Goal: Transaction & Acquisition: Download file/media

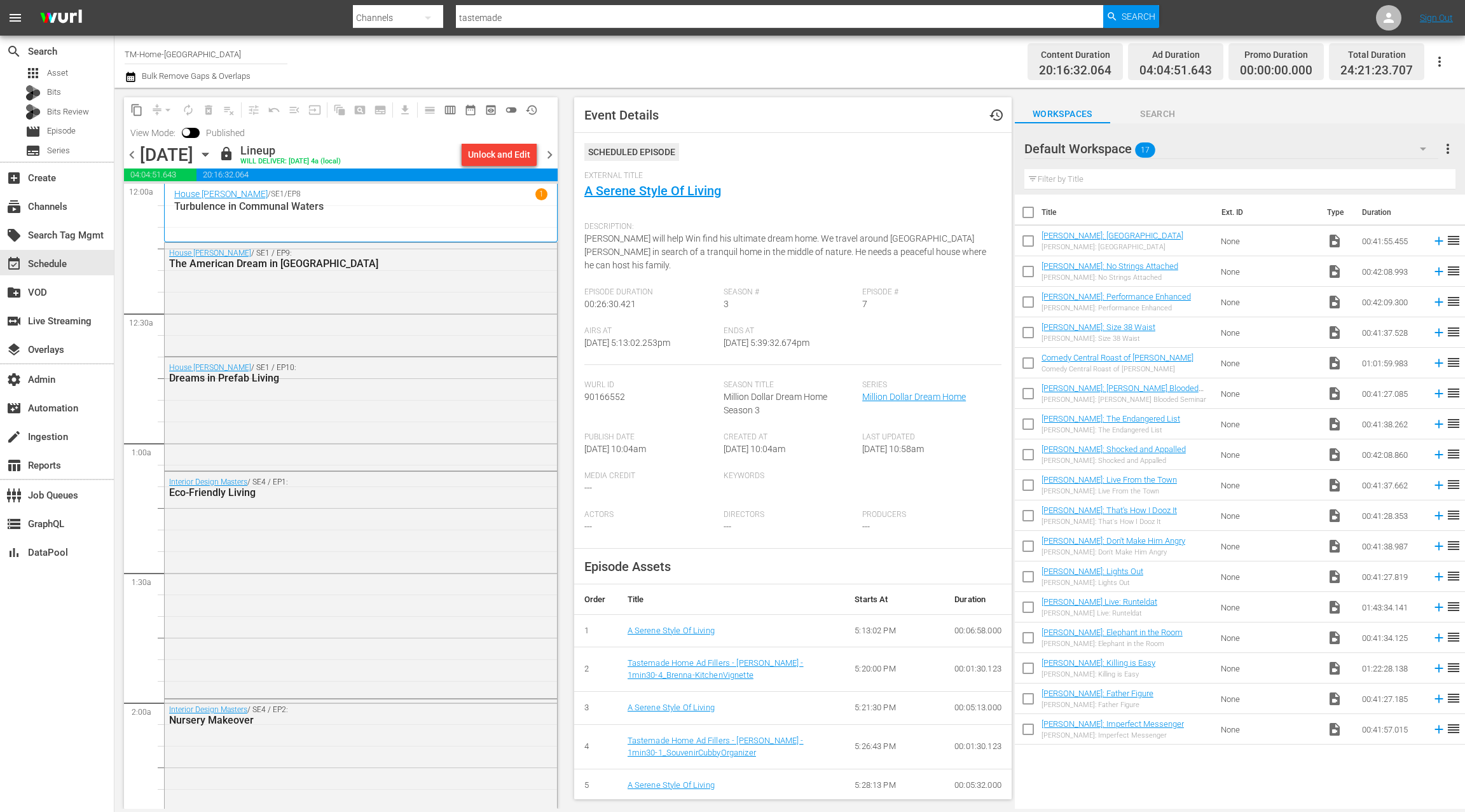
scroll to position [4130, 0]
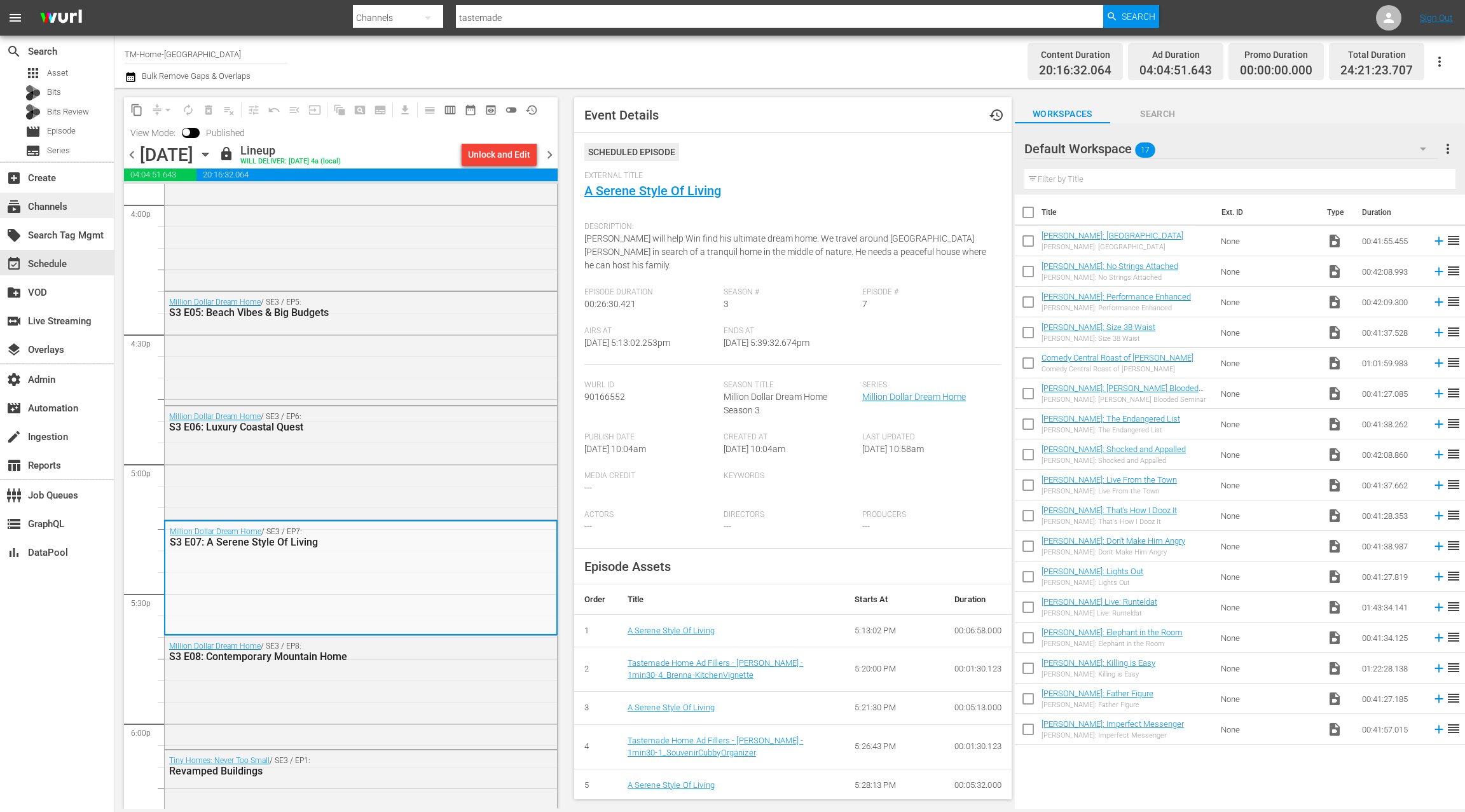
click at [62, 207] on div "subscriptions Channels" at bounding box center [35, 205] width 72 height 11
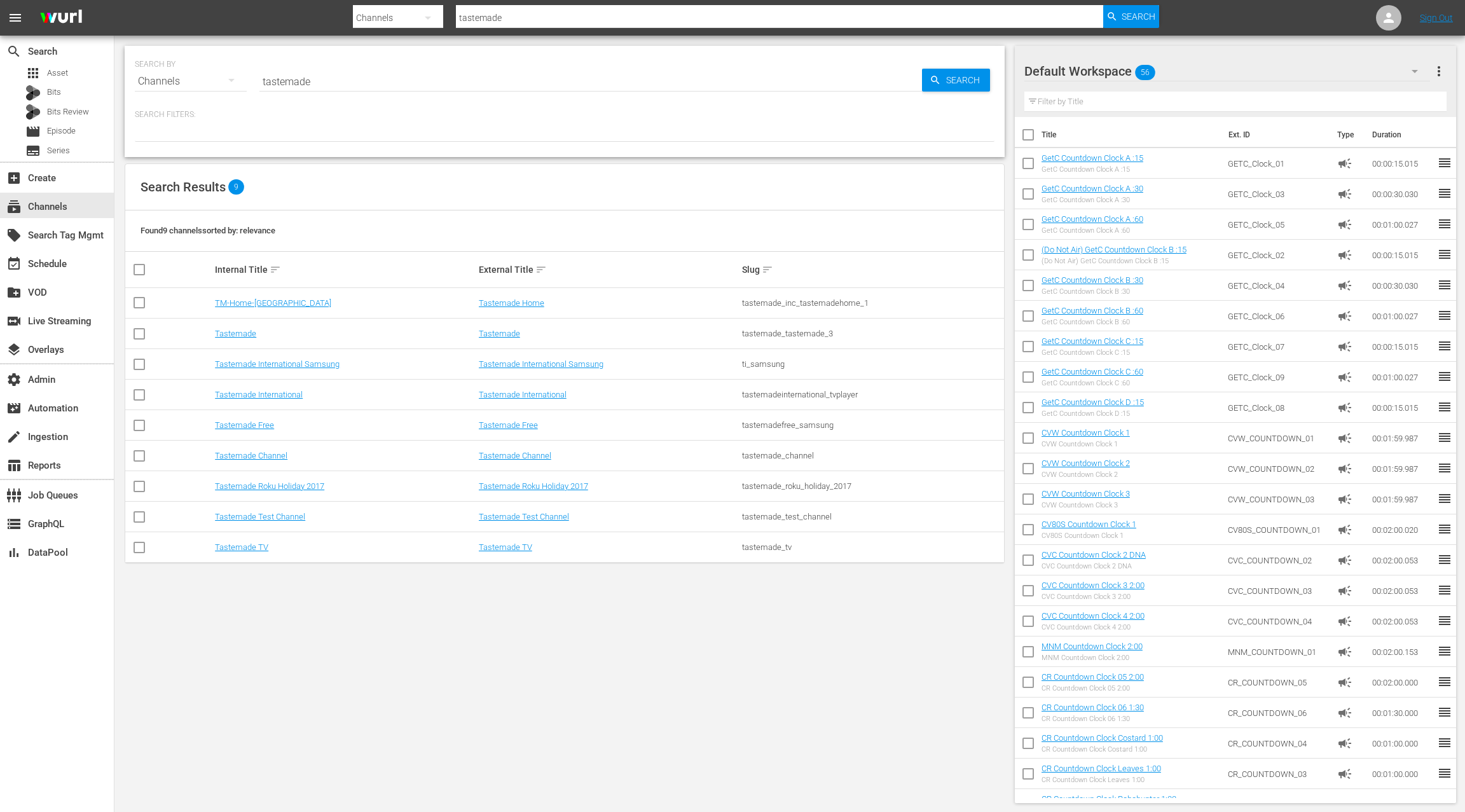
click at [287, 81] on input "tastemade" at bounding box center [591, 81] width 663 height 30
type input "msg"
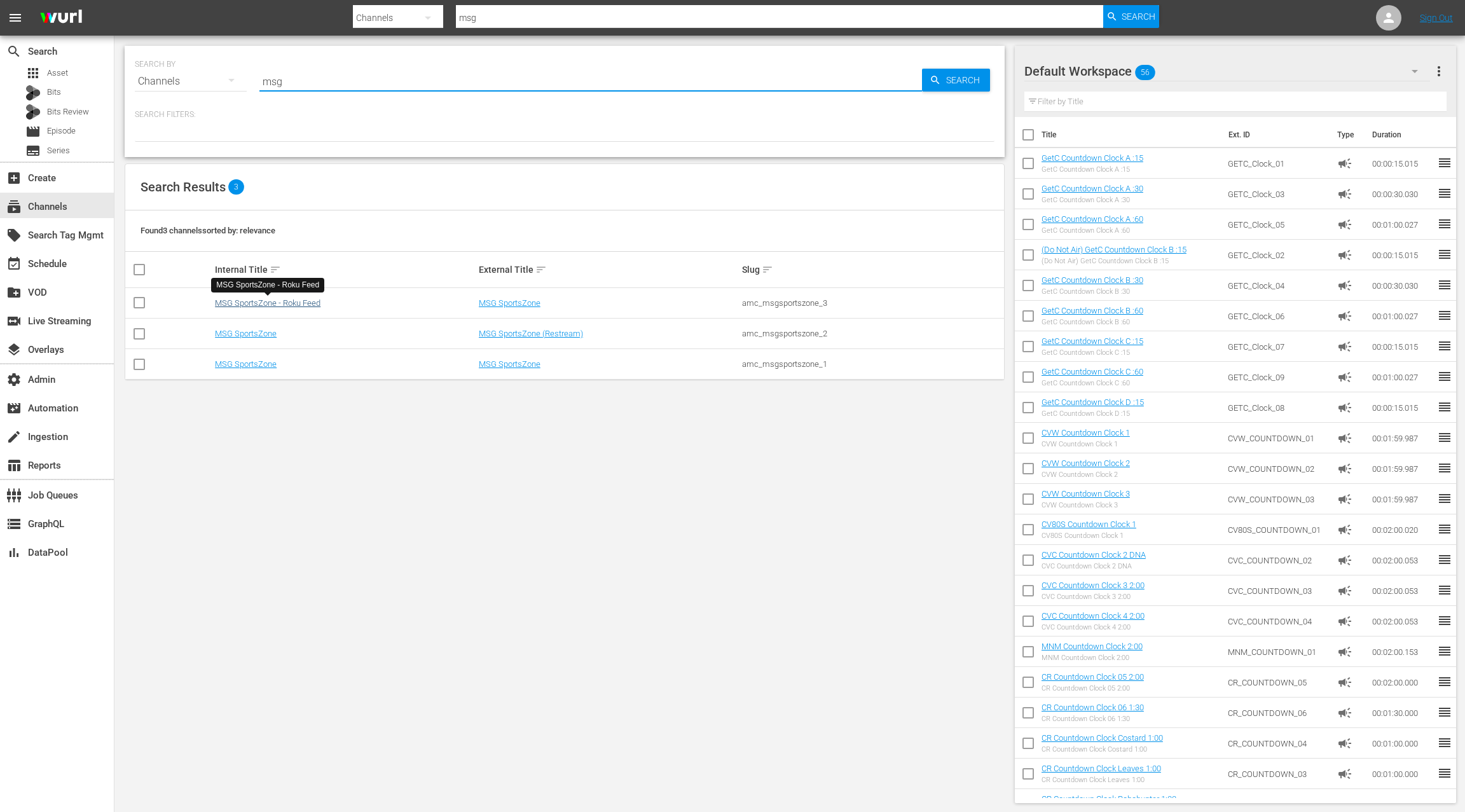
type input "msg"
click at [269, 304] on link "MSG SportsZone - Roku Feed" at bounding box center [268, 302] width 106 height 9
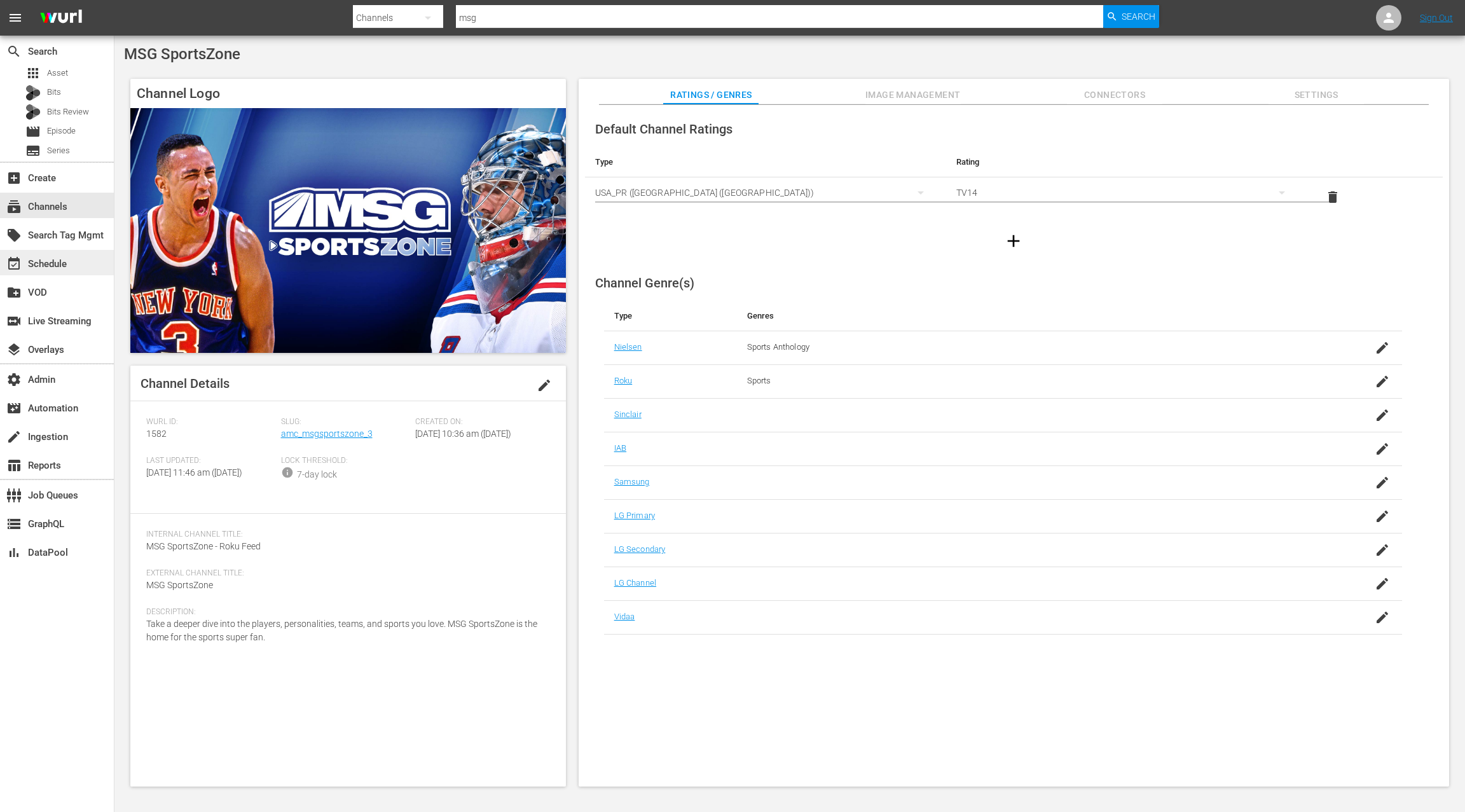
click at [72, 261] on div "event_available Schedule" at bounding box center [57, 263] width 114 height 25
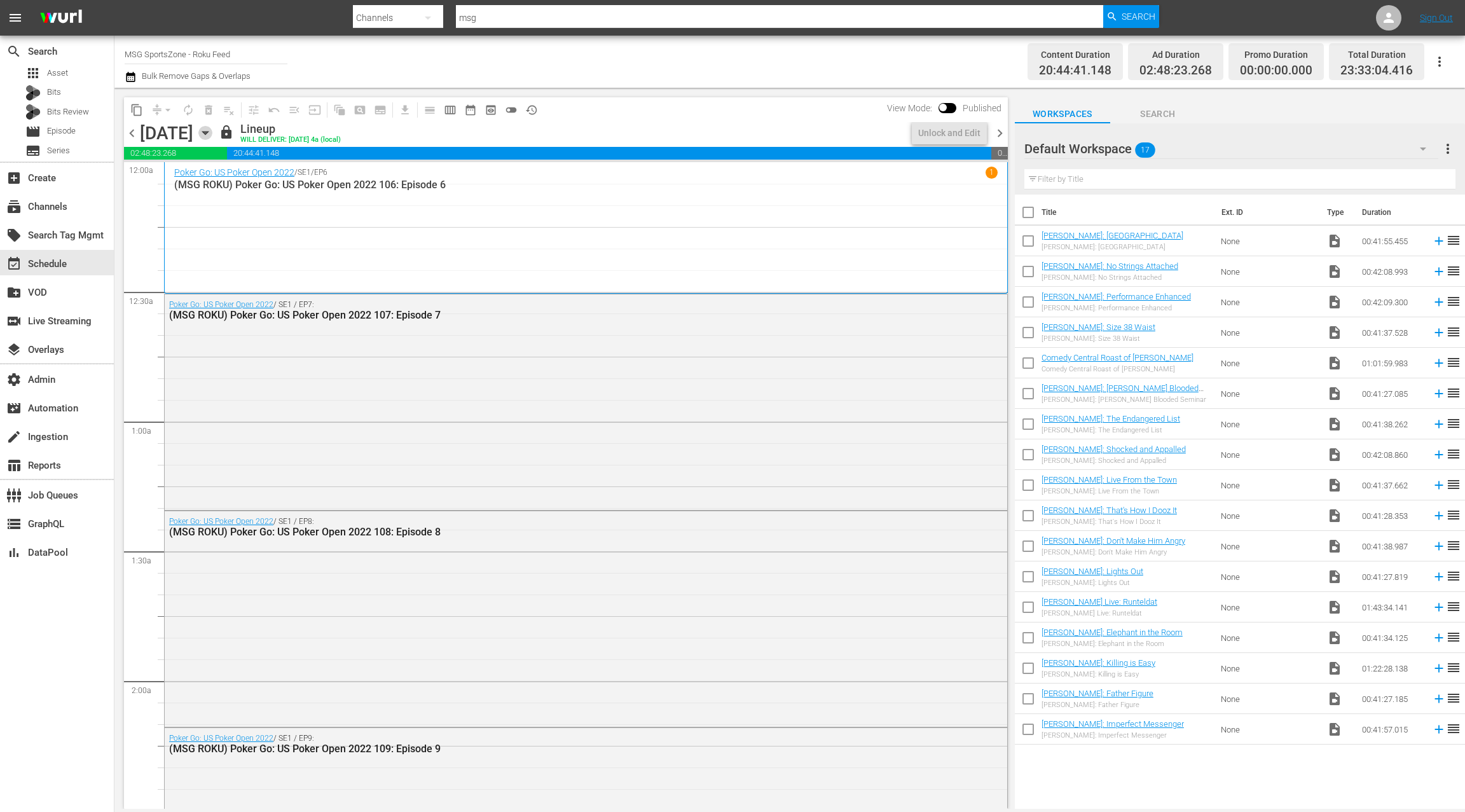
click at [212, 135] on icon "button" at bounding box center [205, 133] width 14 height 14
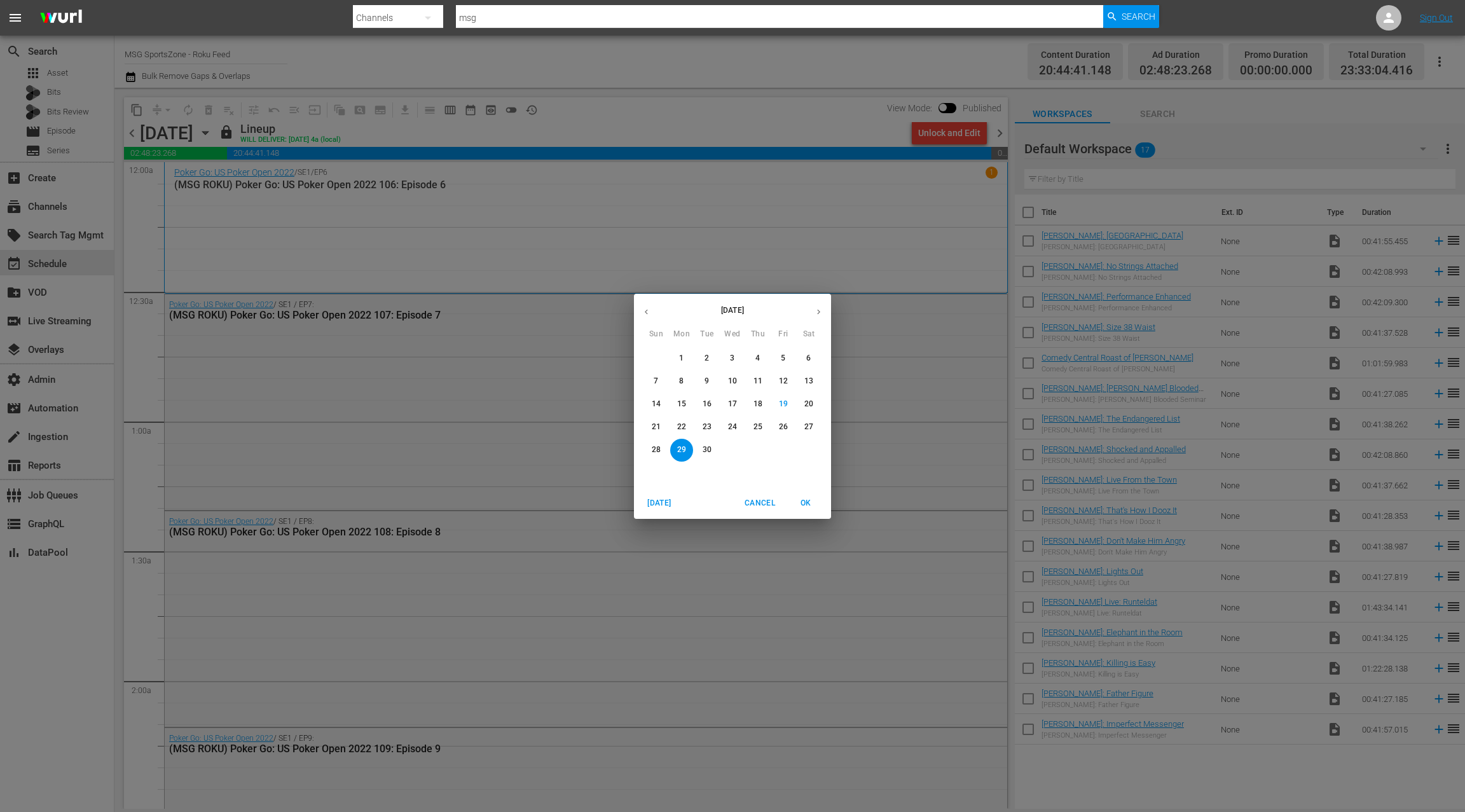
drag, startPoint x: 661, startPoint y: 427, endPoint x: 651, endPoint y: 418, distance: 13.5
click at [661, 427] on span "21" at bounding box center [656, 426] width 23 height 11
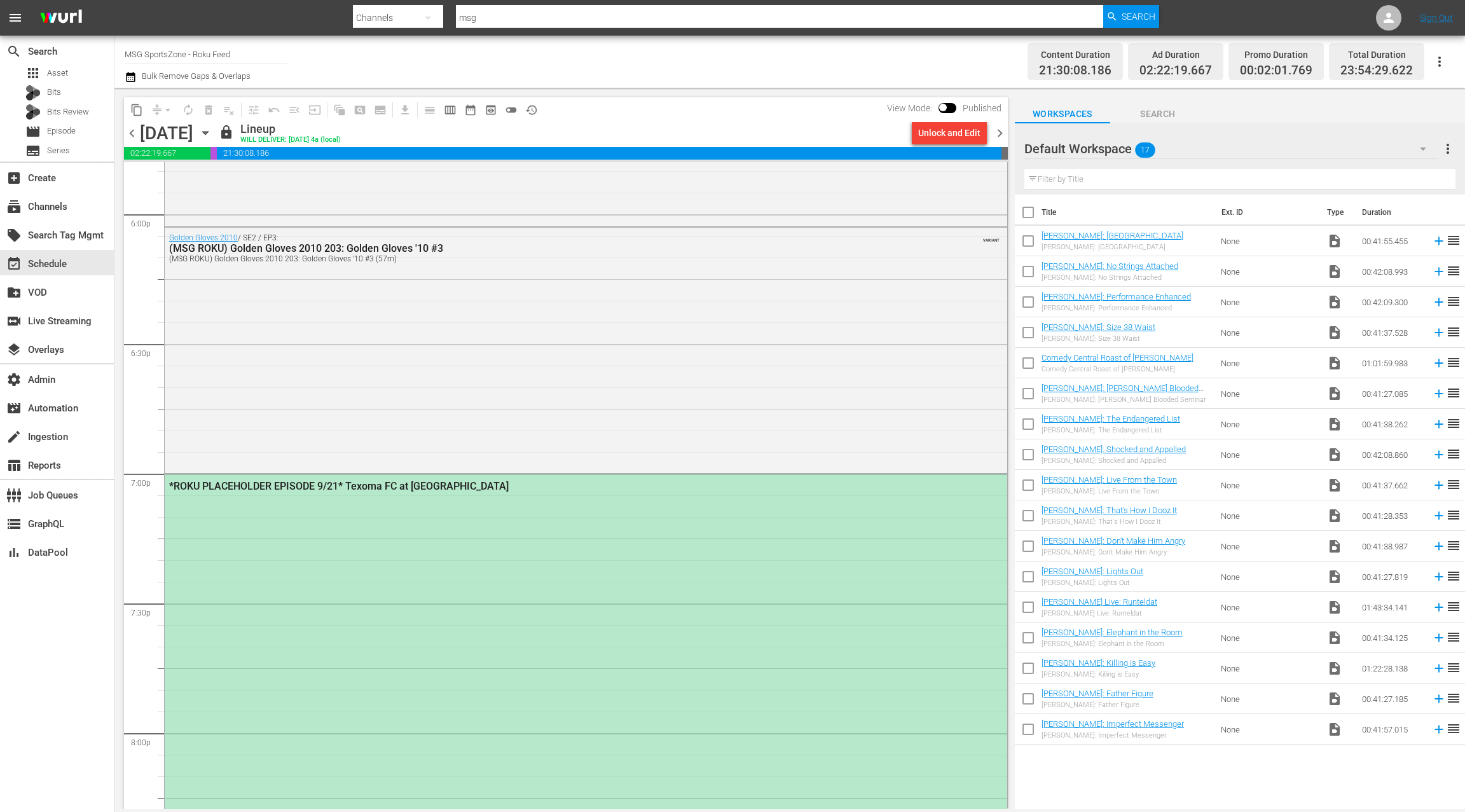
scroll to position [4611, 0]
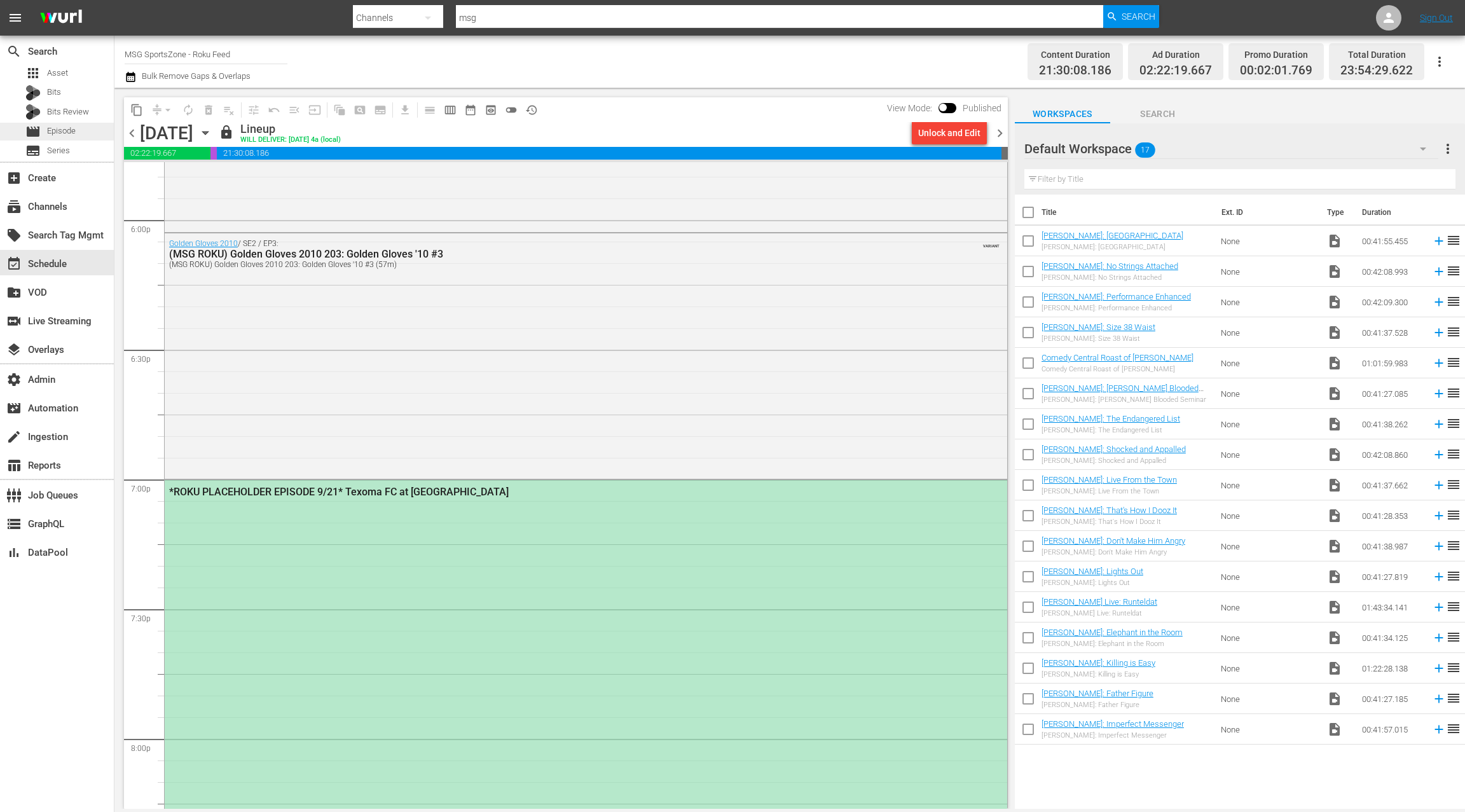
click at [74, 130] on span "Episode" at bounding box center [61, 131] width 28 height 13
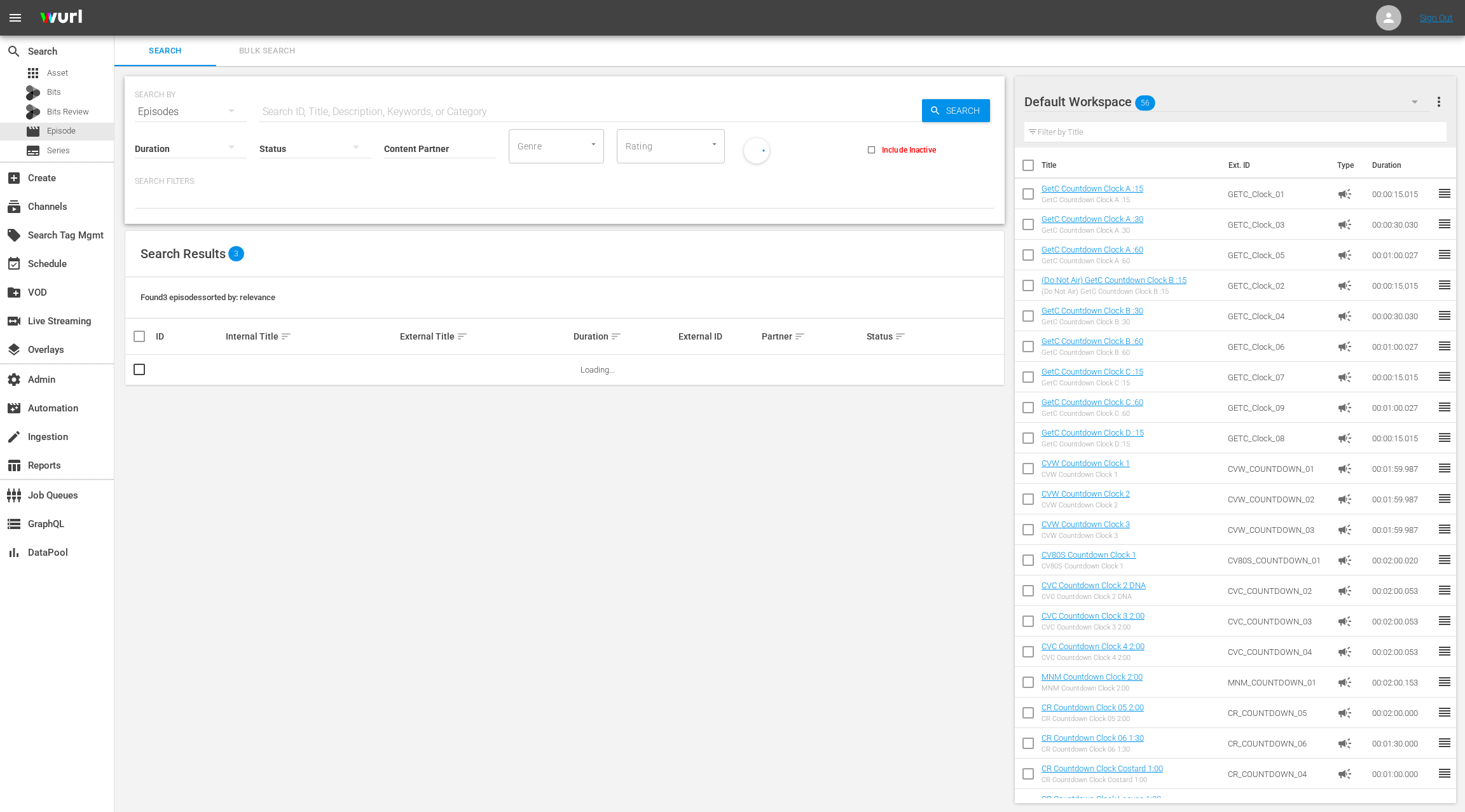
click at [281, 108] on input "text" at bounding box center [591, 112] width 663 height 30
type input "24 roku weddings"
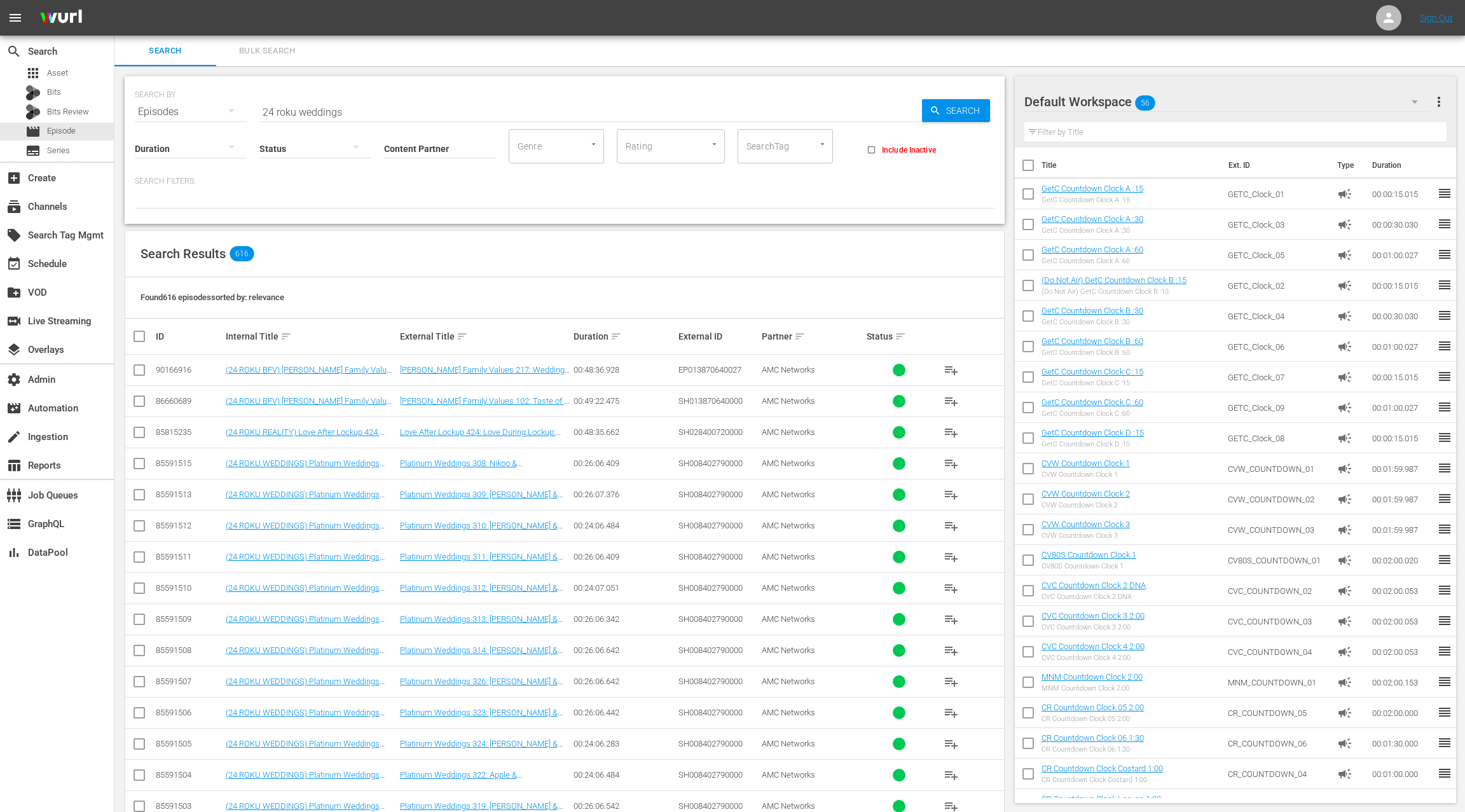
click at [236, 335] on div "Internal Title sort" at bounding box center [311, 336] width 171 height 16
drag, startPoint x: 236, startPoint y: 335, endPoint x: 304, endPoint y: 339, distance: 68.1
click at [304, 339] on div "Internal Title sort" at bounding box center [311, 336] width 171 height 16
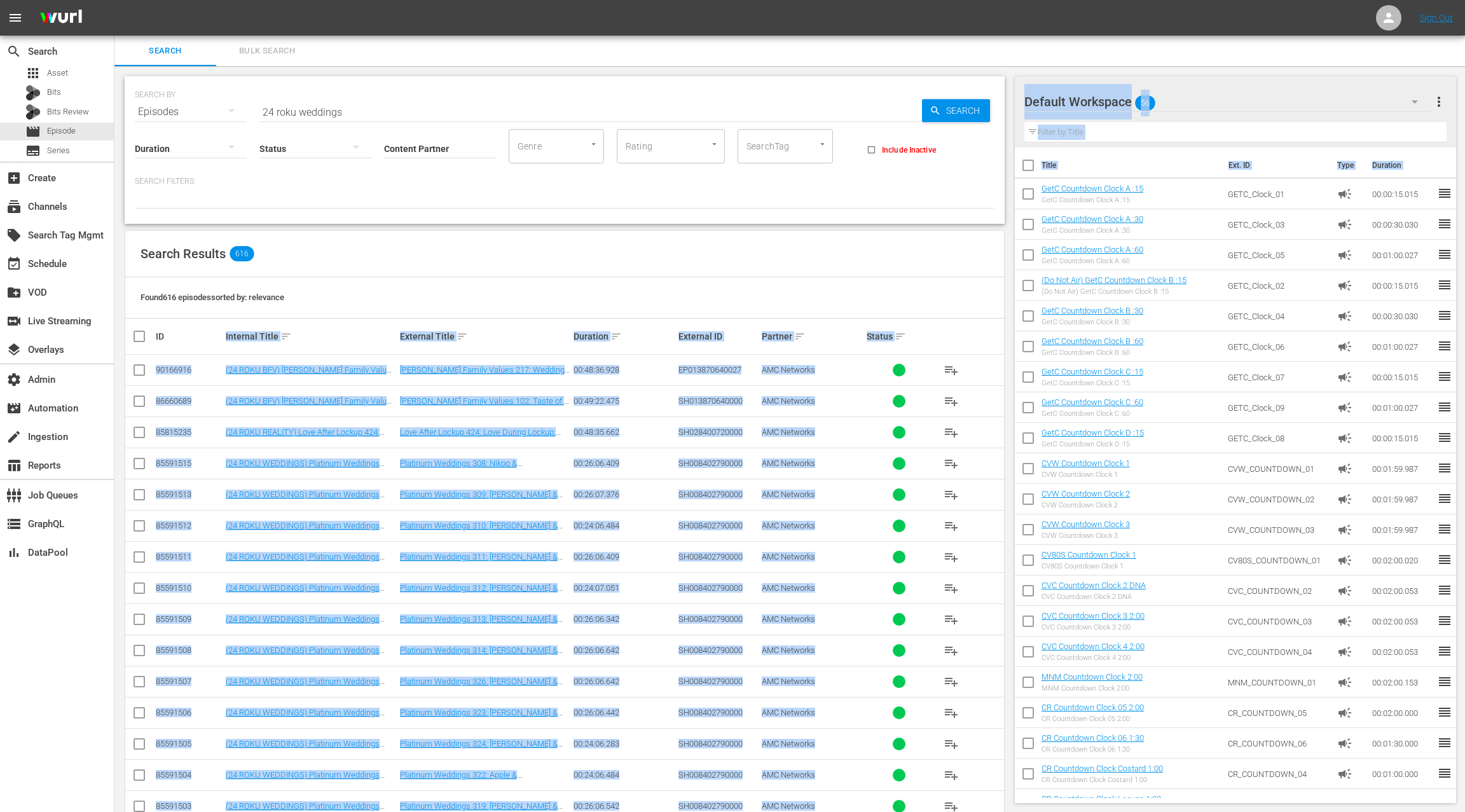
copy body "Internal Title sort External Title sort Duration sort External ID Partner sort …"
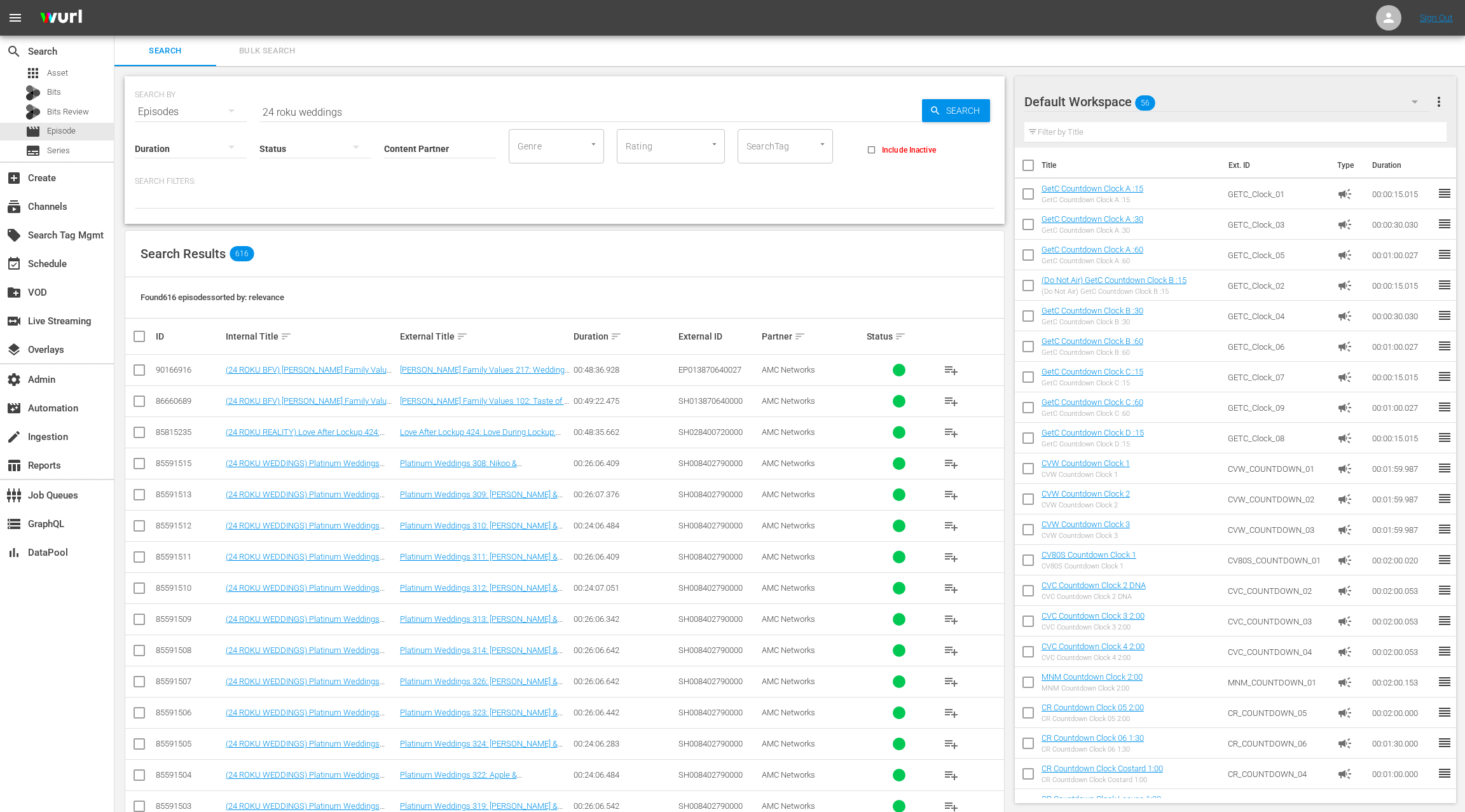
click at [705, 286] on div "Found 616 episodes sorted by: relevance" at bounding box center [564, 298] width 879 height 41
click at [263, 109] on input "24 roku weddings" at bounding box center [591, 112] width 663 height 30
drag, startPoint x: 263, startPoint y: 109, endPoint x: 397, endPoint y: 115, distance: 134.1
click at [397, 115] on input "24 roku weddings" at bounding box center [591, 112] width 663 height 30
paste input "AMCNVR0000052569"
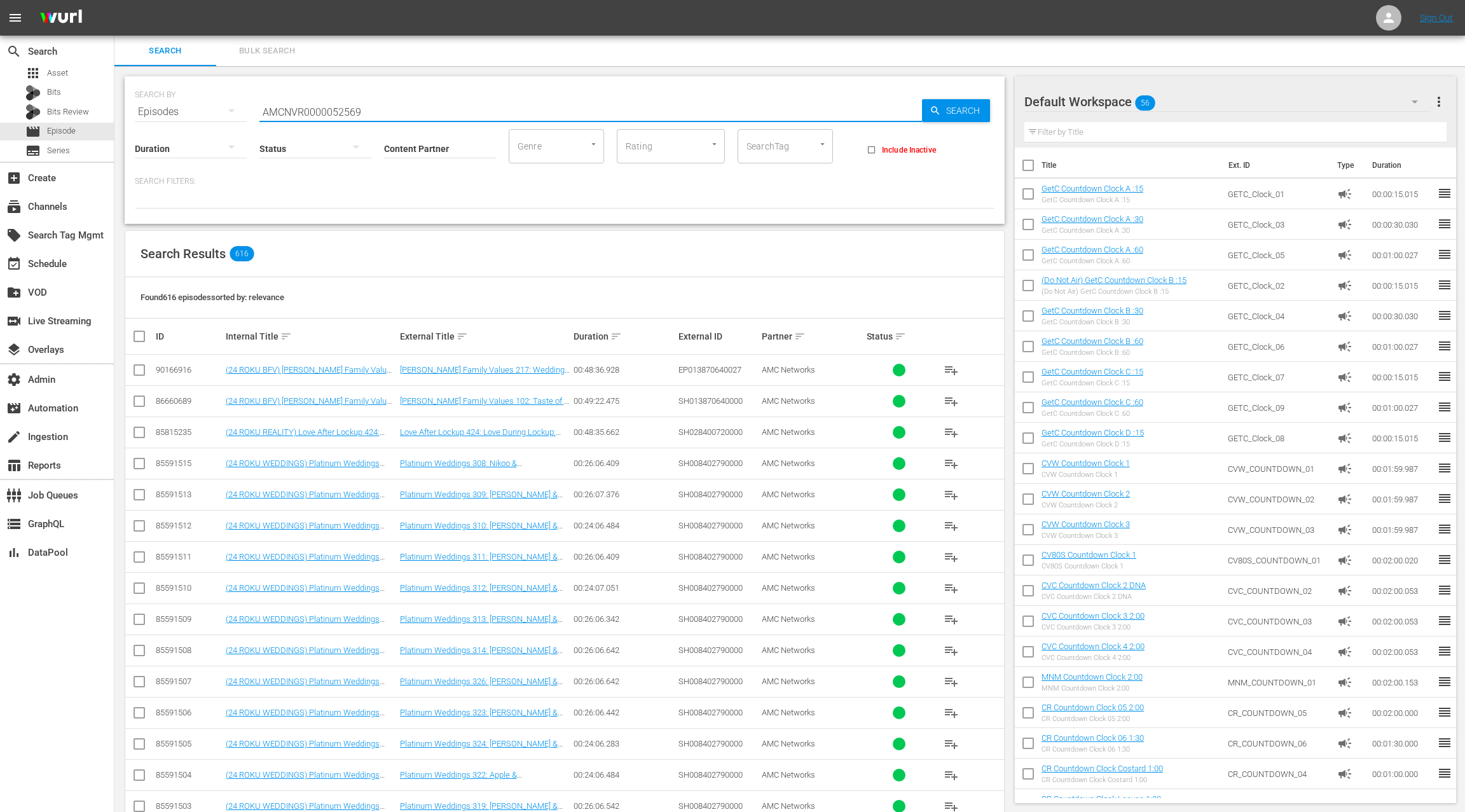
type input "AMCNVR0000052569"
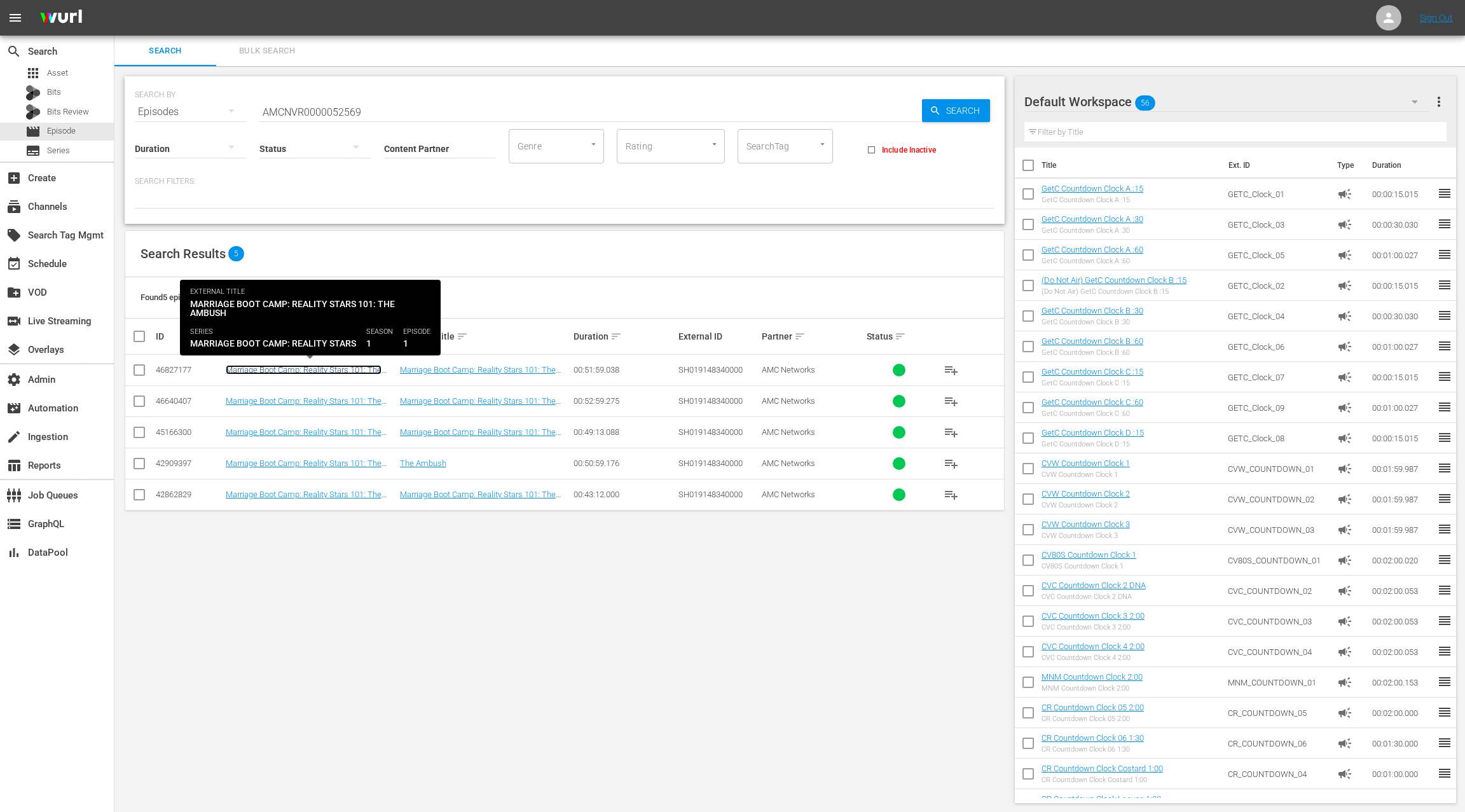
click at [347, 368] on link "Marriage Boot Camp: Reality Stars 101: The Ambush" at bounding box center [304, 374] width 156 height 19
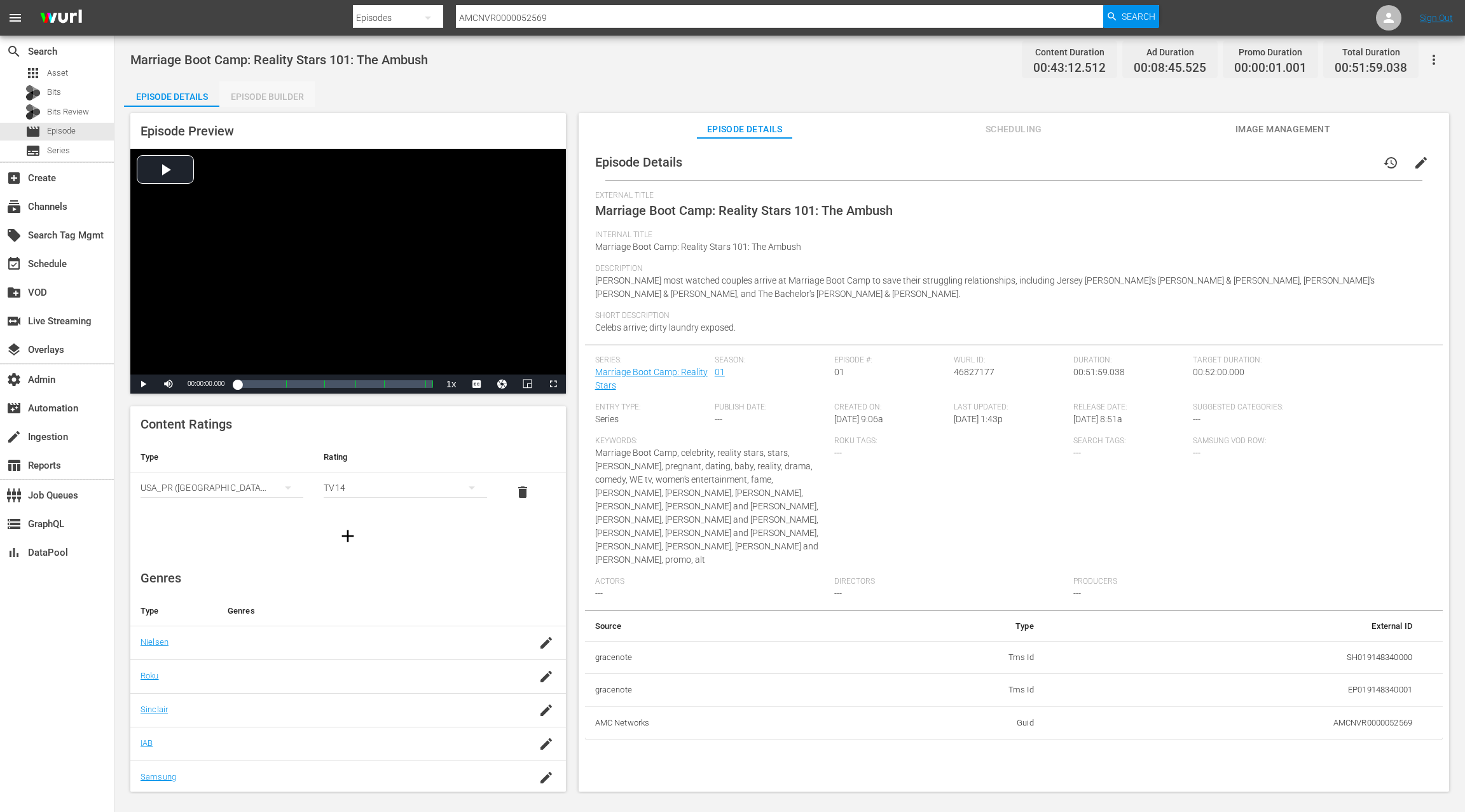
click at [273, 98] on div "Episode Builder" at bounding box center [267, 96] width 96 height 30
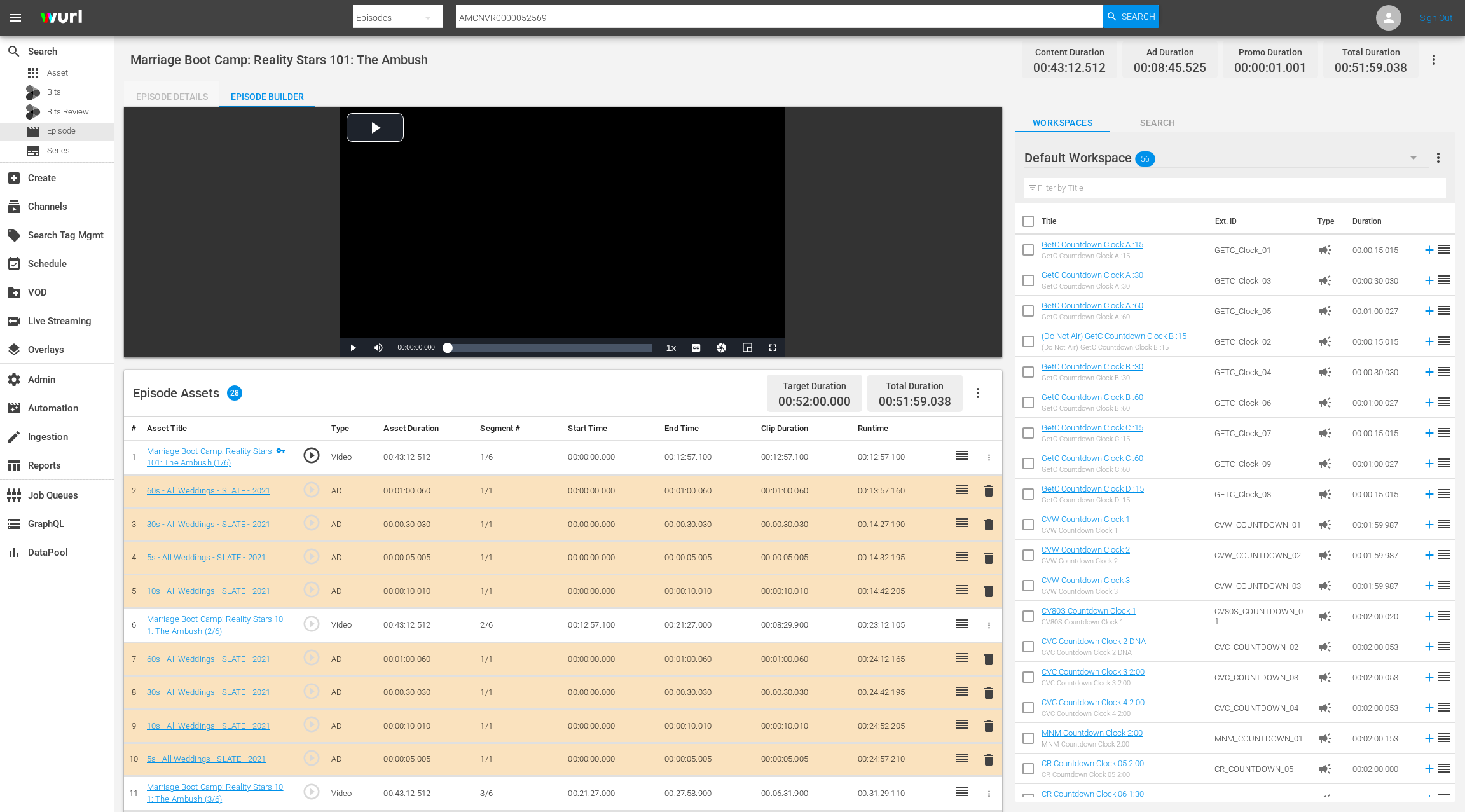
click at [172, 89] on div "Episode Details" at bounding box center [171, 96] width 96 height 30
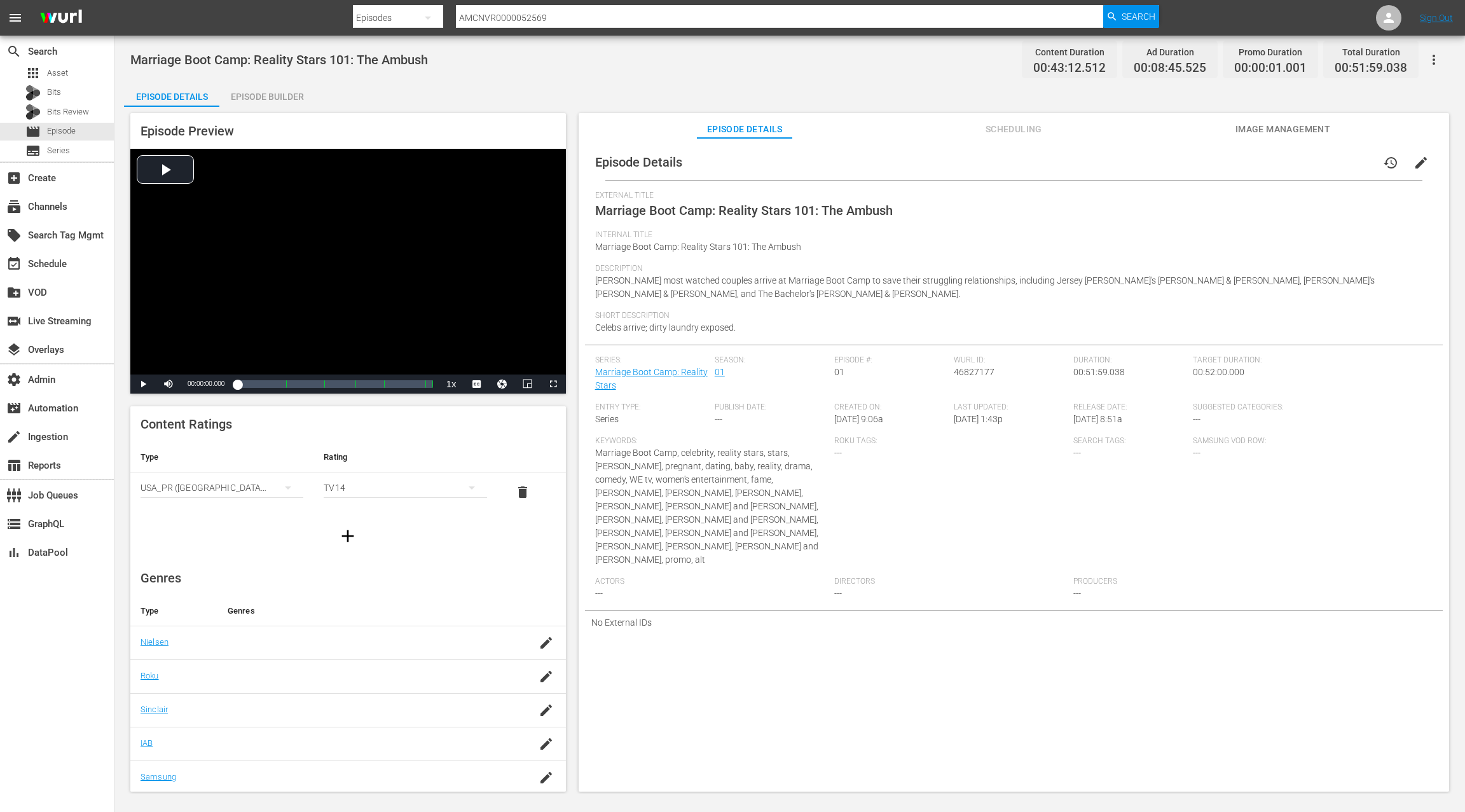
click at [1414, 166] on span "edit" at bounding box center [1422, 163] width 16 height 16
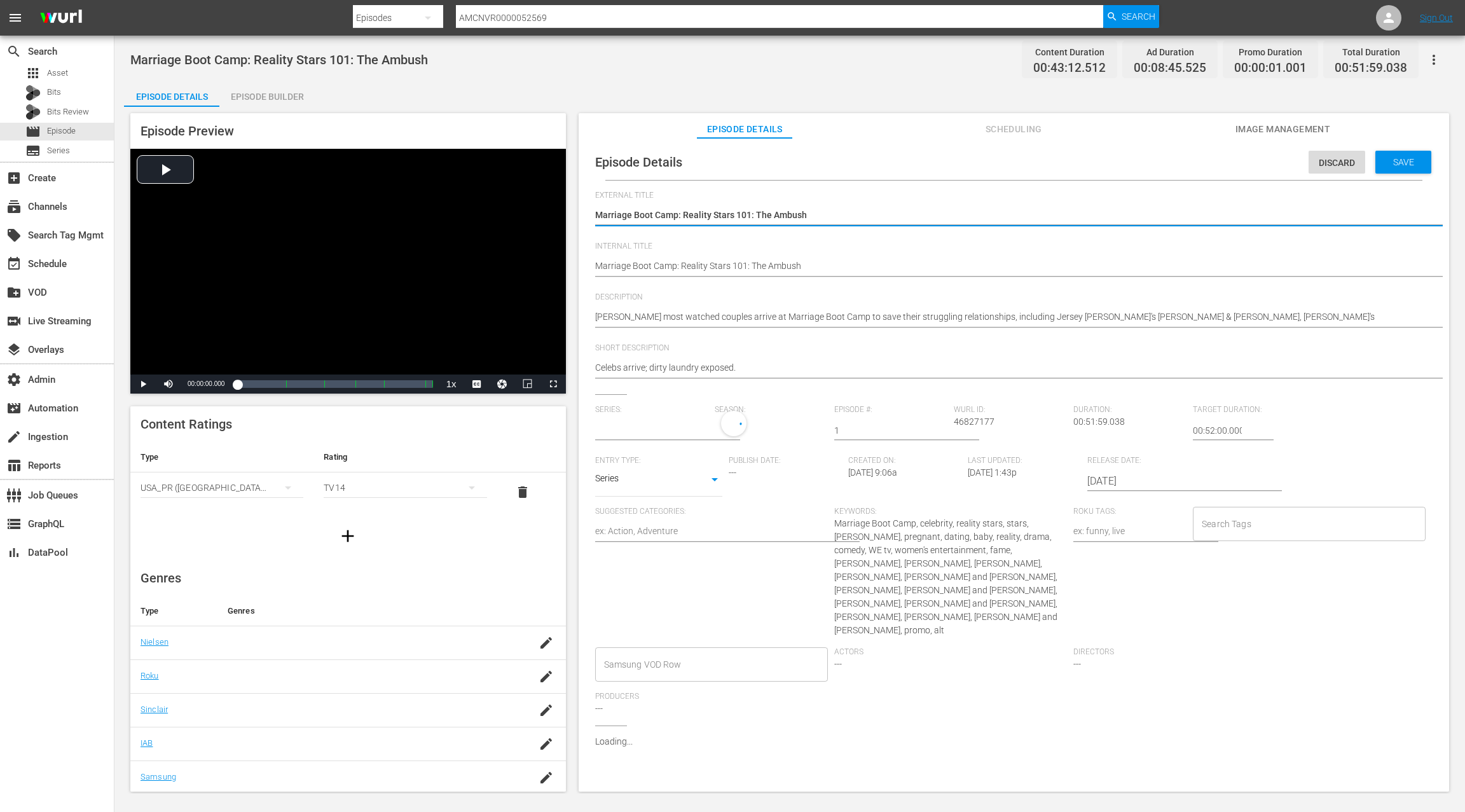
type input "Marriage Boot Camp: Reality Stars"
click at [1319, 166] on span "Discard" at bounding box center [1337, 163] width 57 height 10
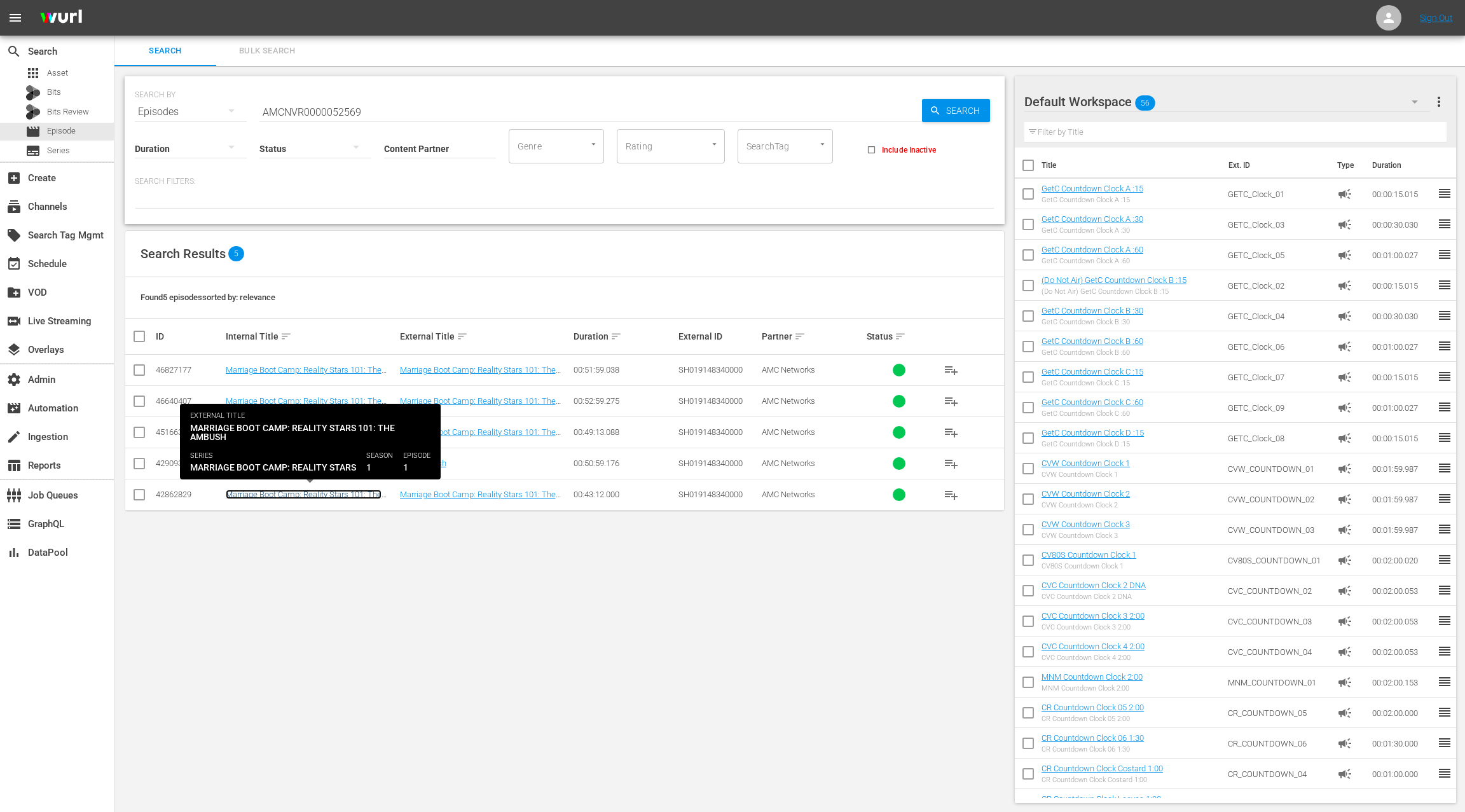
click at [322, 495] on link "Marriage Boot Camp: Reality Stars 101: The Ambush" at bounding box center [304, 499] width 156 height 19
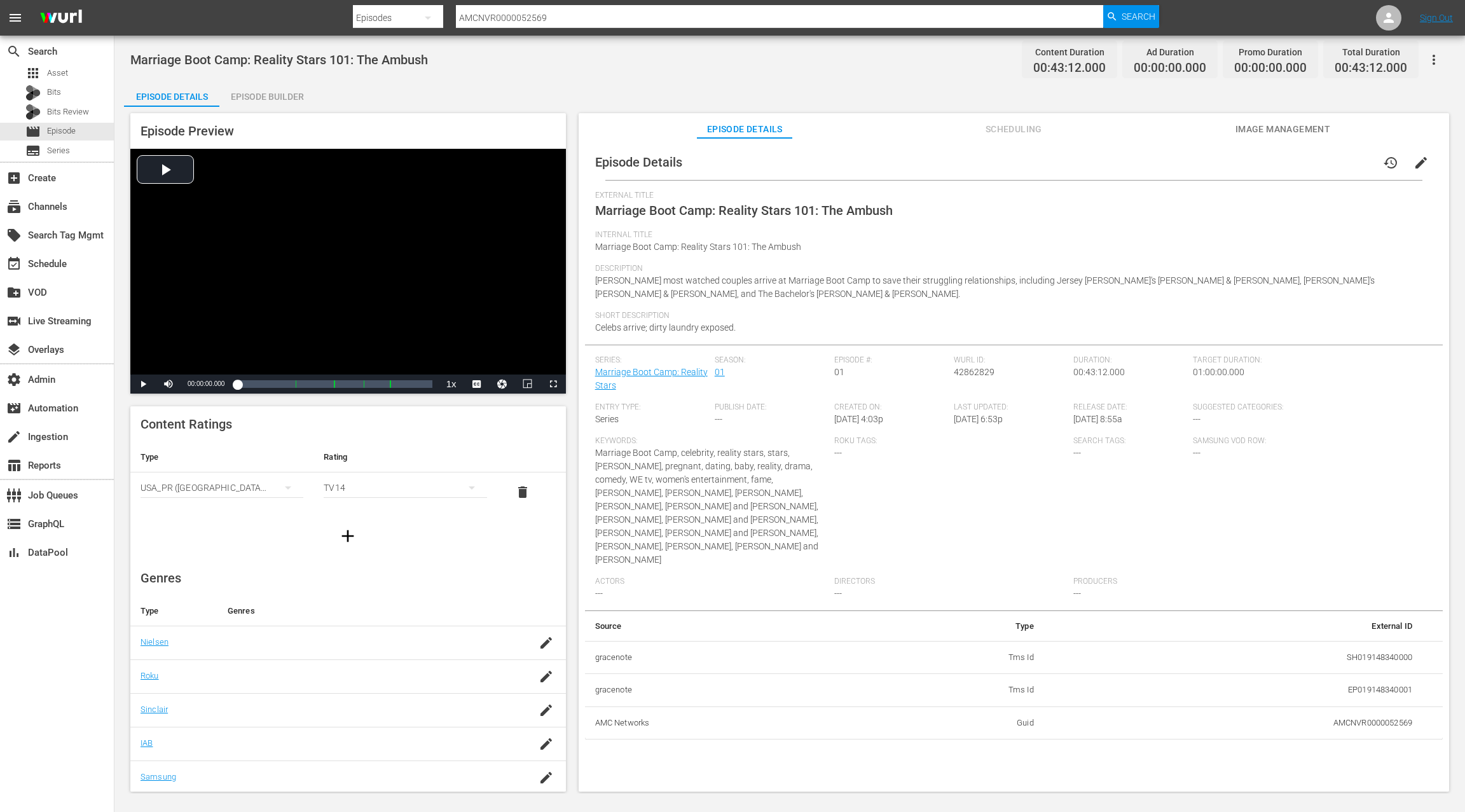
click at [273, 102] on div "Episode Builder" at bounding box center [267, 96] width 96 height 30
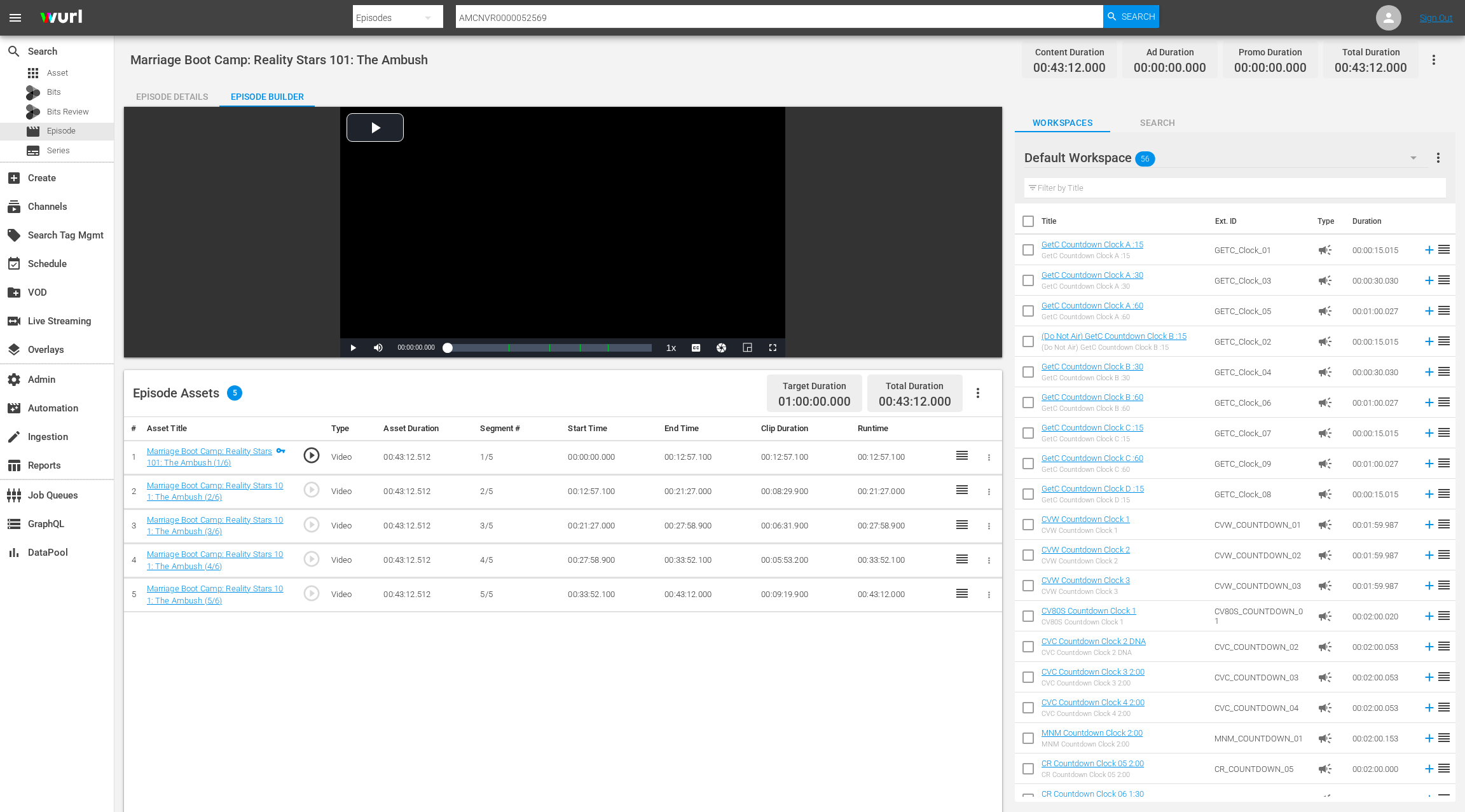
click at [176, 95] on div "Episode Details" at bounding box center [171, 96] width 96 height 30
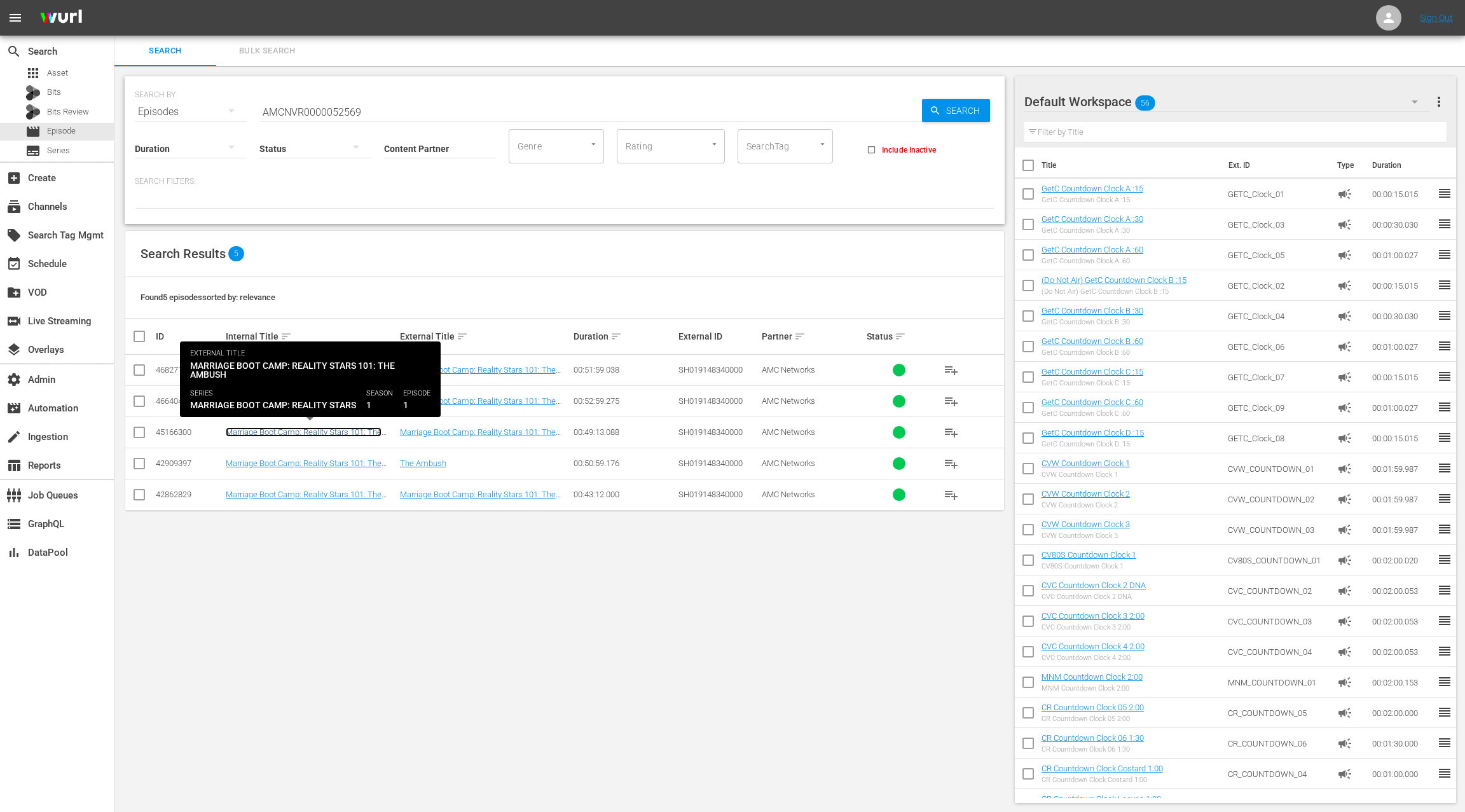
click at [338, 433] on link "Marriage Boot Camp: Reality Stars 101: The Ambush" at bounding box center [304, 437] width 156 height 19
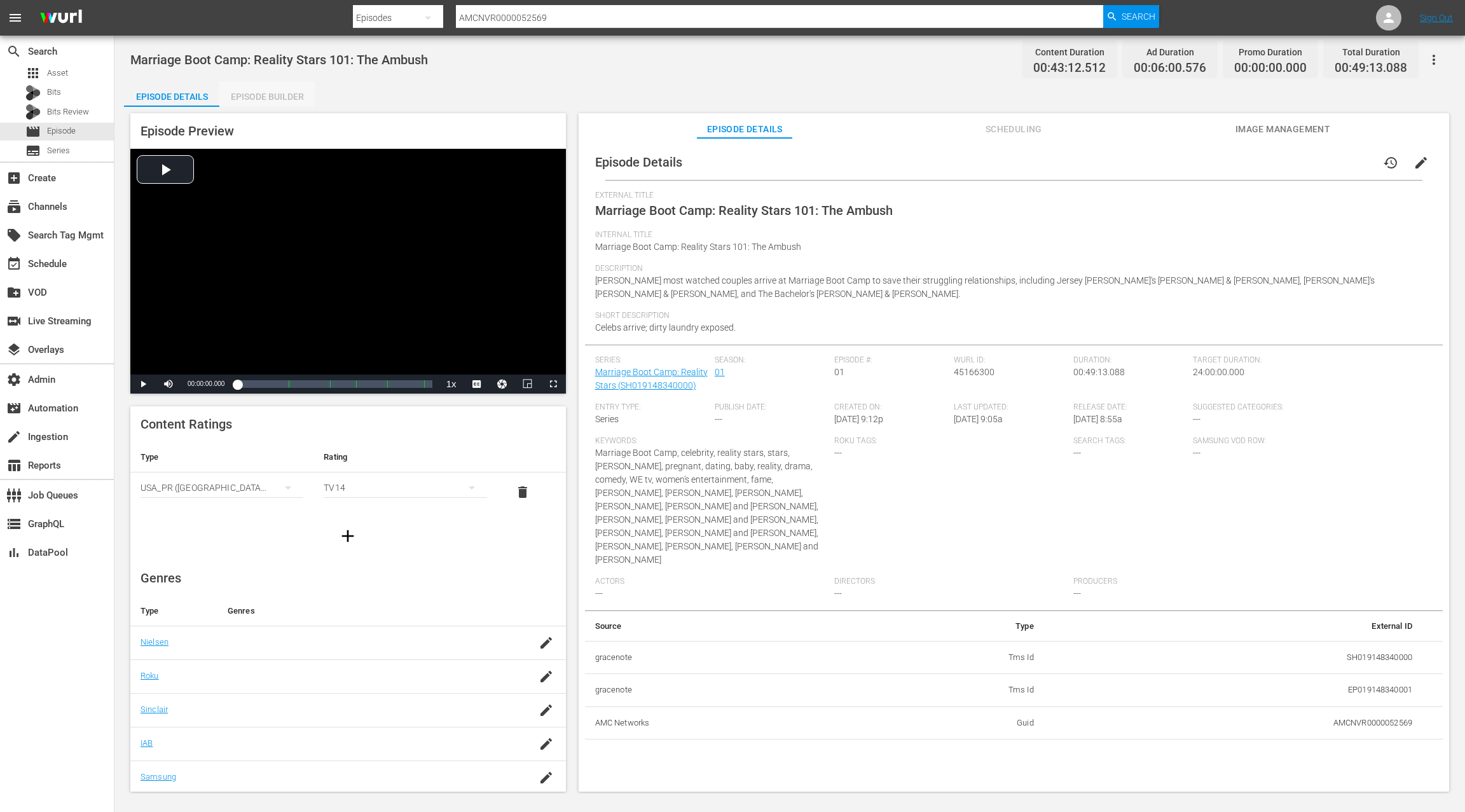
click at [279, 97] on div "Episode Builder" at bounding box center [267, 96] width 96 height 30
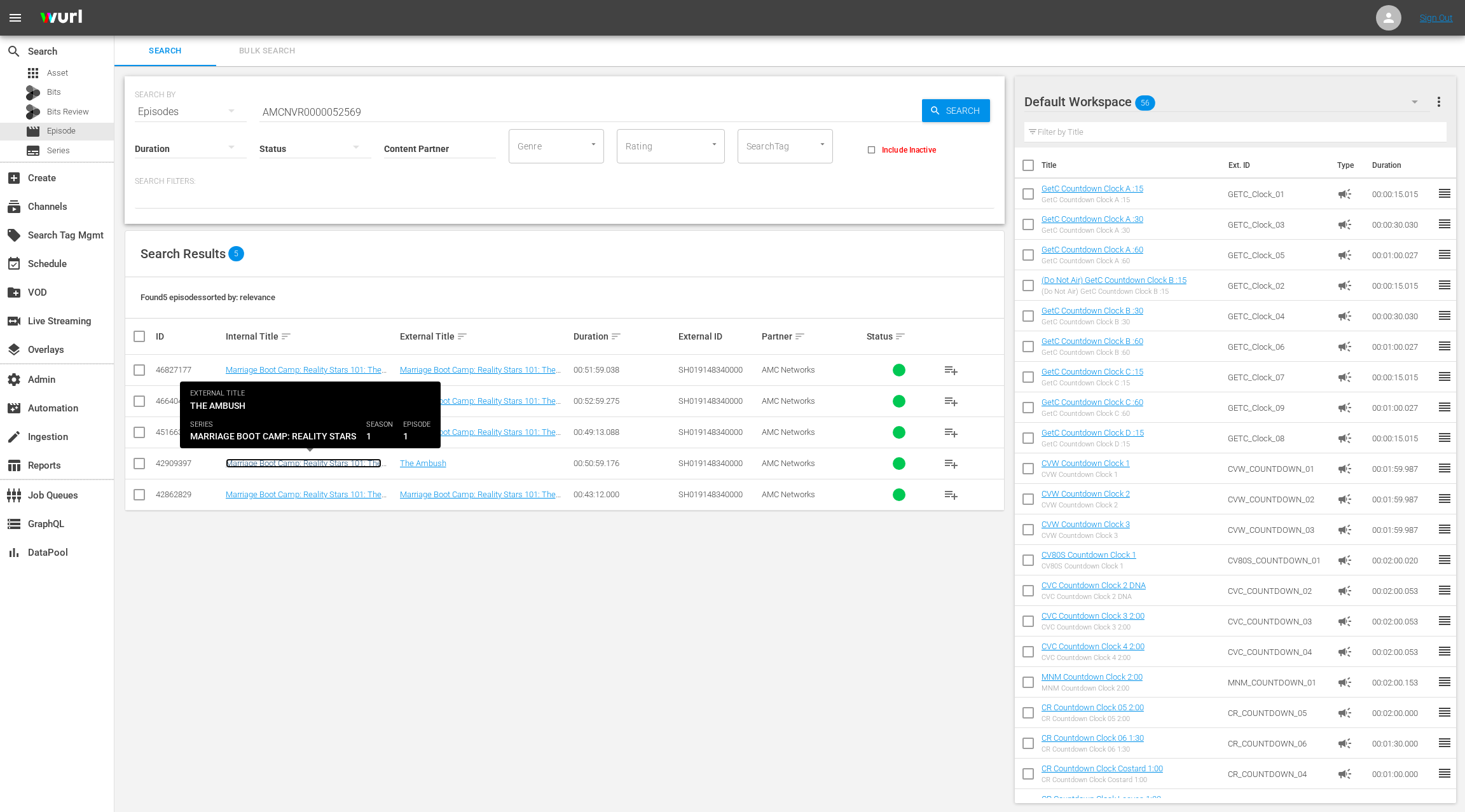
click at [355, 461] on link "Marriage Boot Camp: Reality Stars 101: The Ambush" at bounding box center [304, 468] width 156 height 19
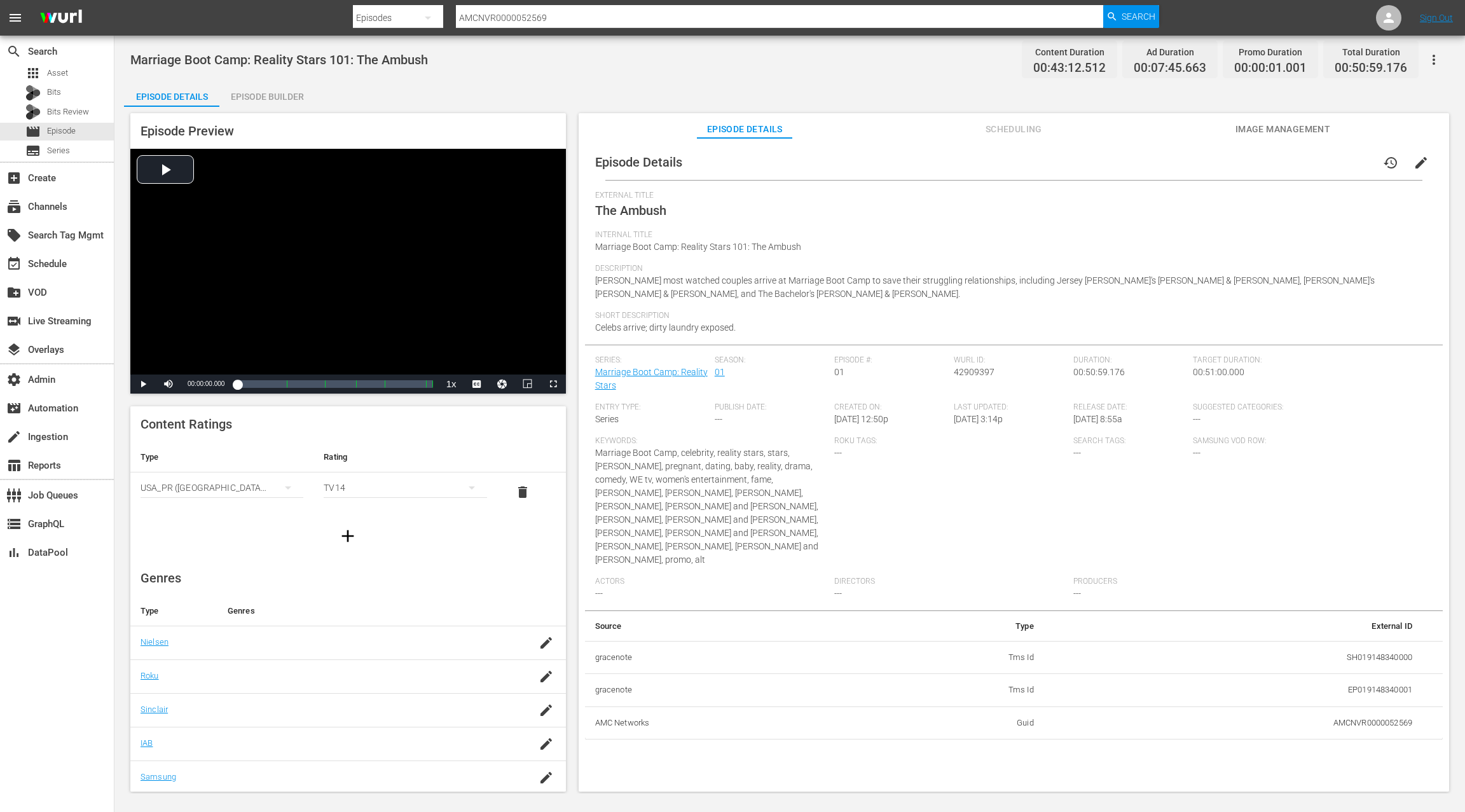
click at [279, 105] on div "Episode Builder" at bounding box center [267, 96] width 96 height 30
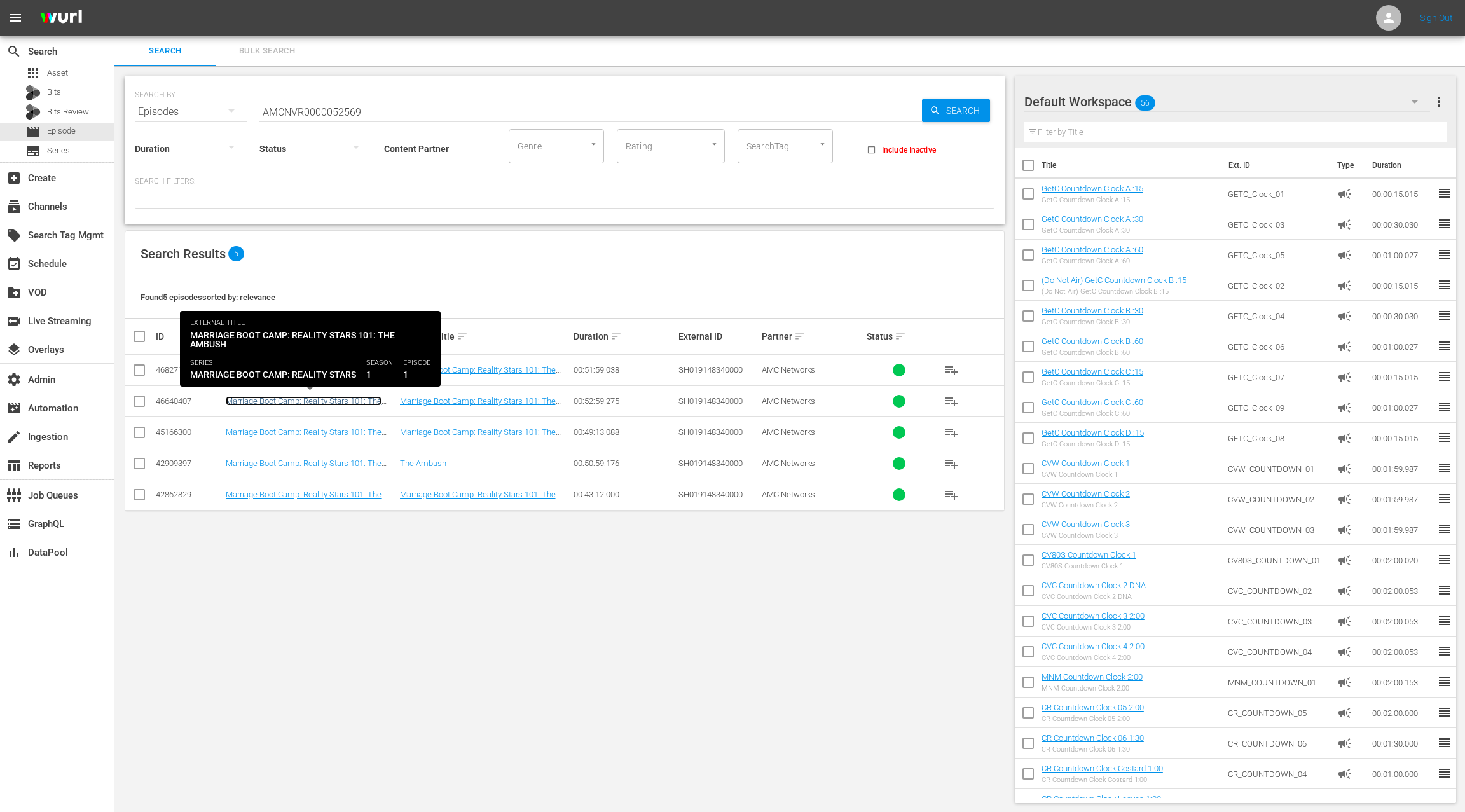
click at [332, 401] on link "Marriage Boot Camp: Reality Stars 101: The Ambush" at bounding box center [304, 406] width 156 height 19
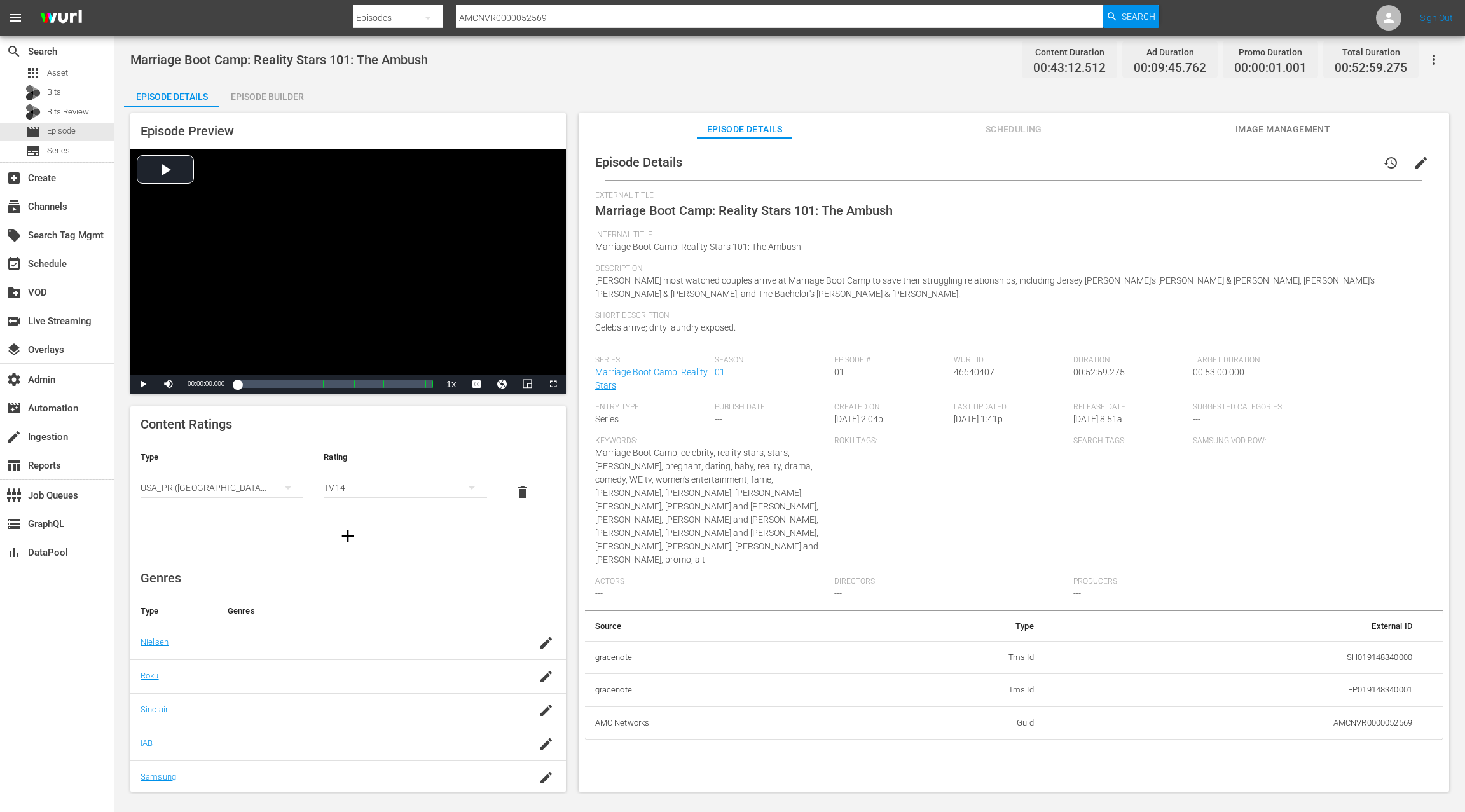
click at [279, 97] on div "Episode Builder" at bounding box center [267, 96] width 96 height 30
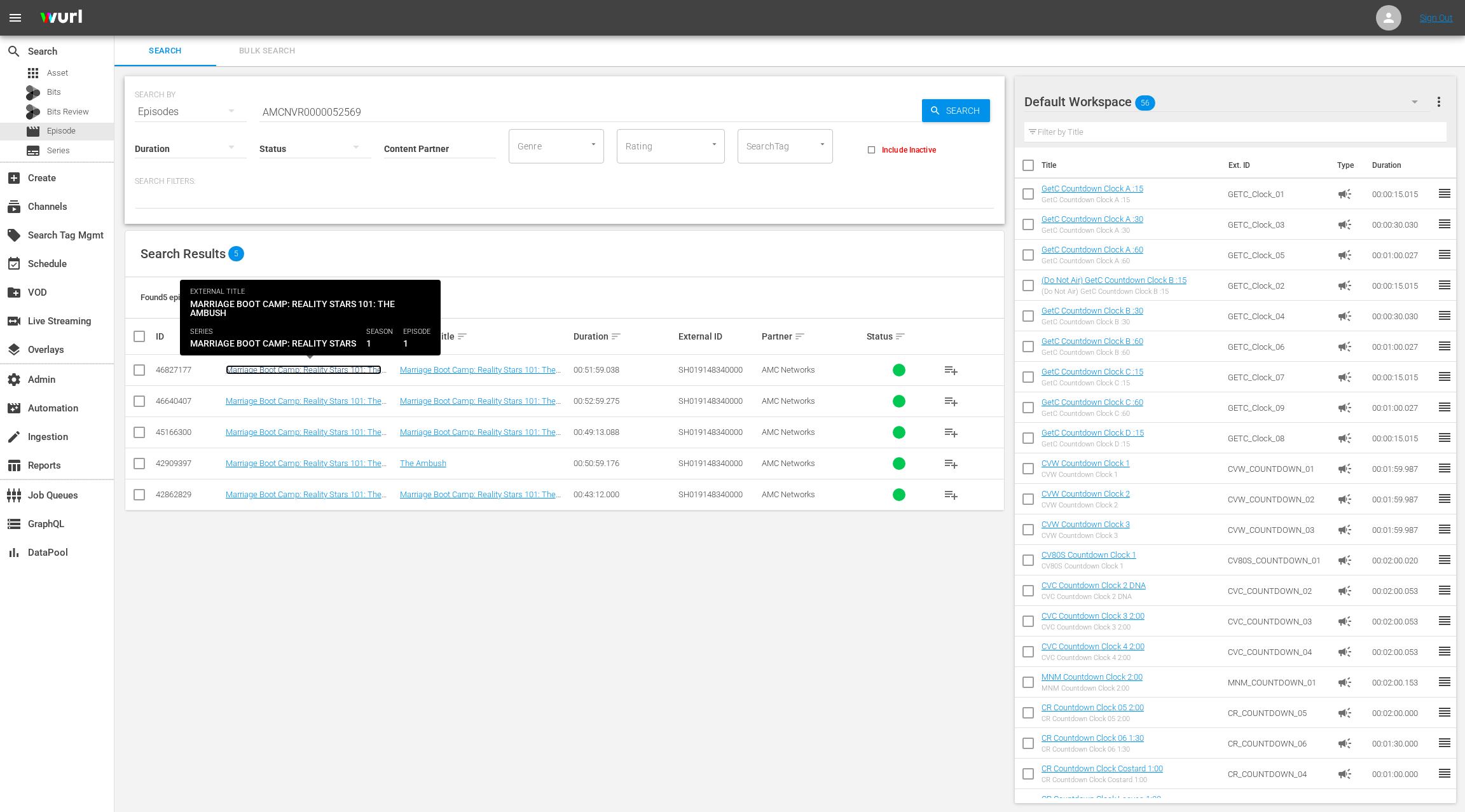
click at [321, 367] on link "Marriage Boot Camp: Reality Stars 101: The Ambush" at bounding box center [304, 374] width 156 height 19
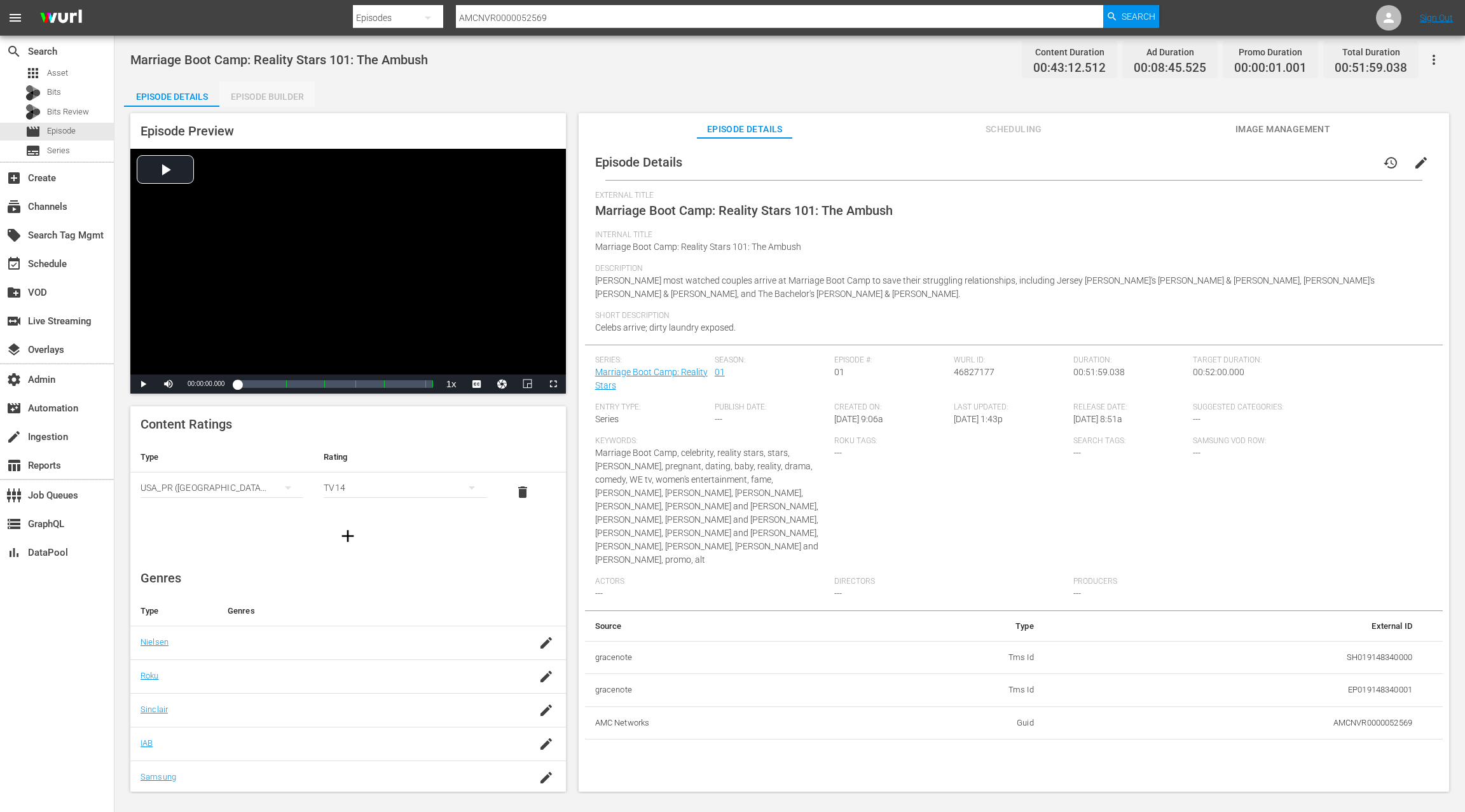
click at [269, 101] on div "Episode Builder" at bounding box center [267, 96] width 96 height 30
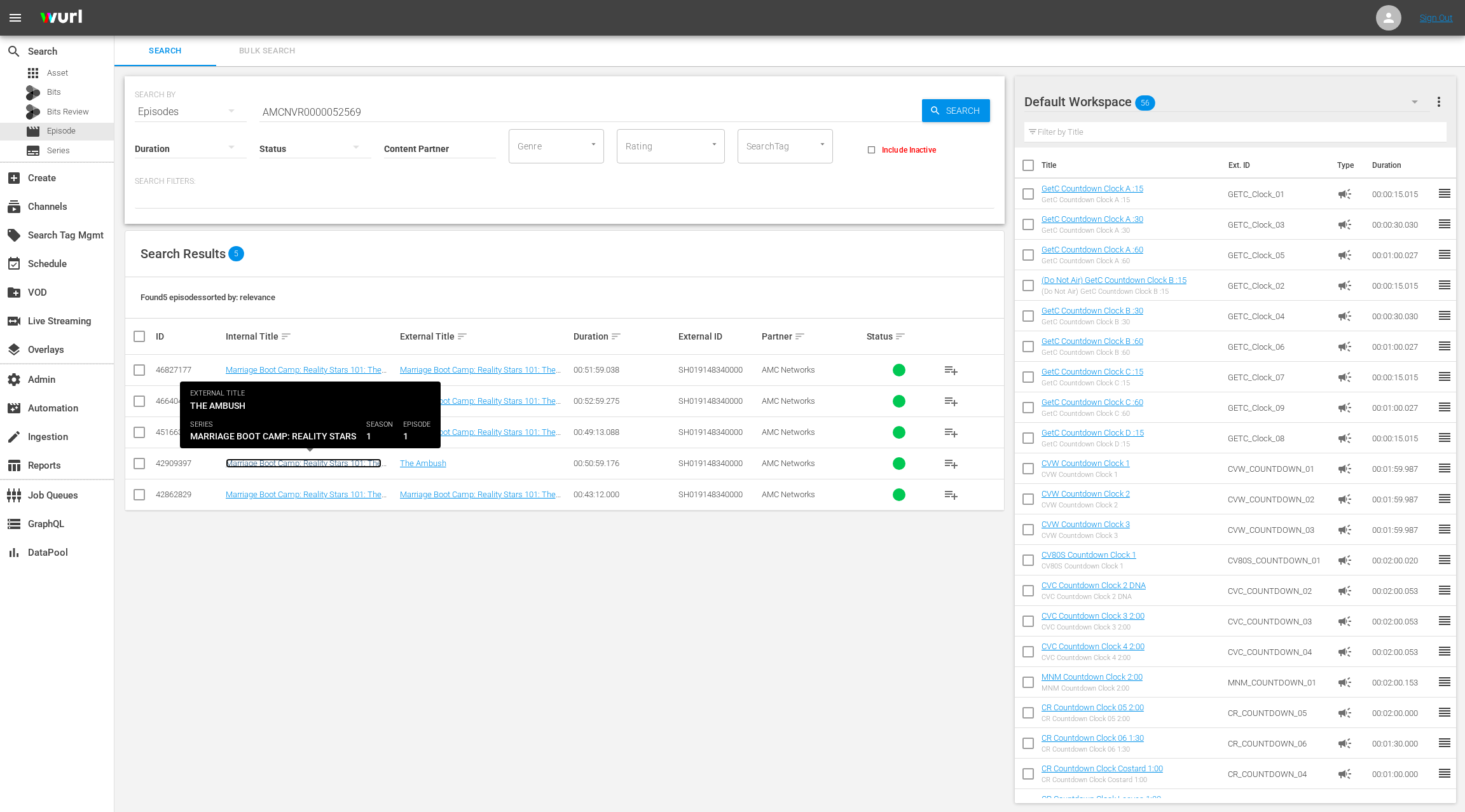
click at [358, 459] on link "Marriage Boot Camp: Reality Stars 101: The Ambush" at bounding box center [304, 468] width 156 height 19
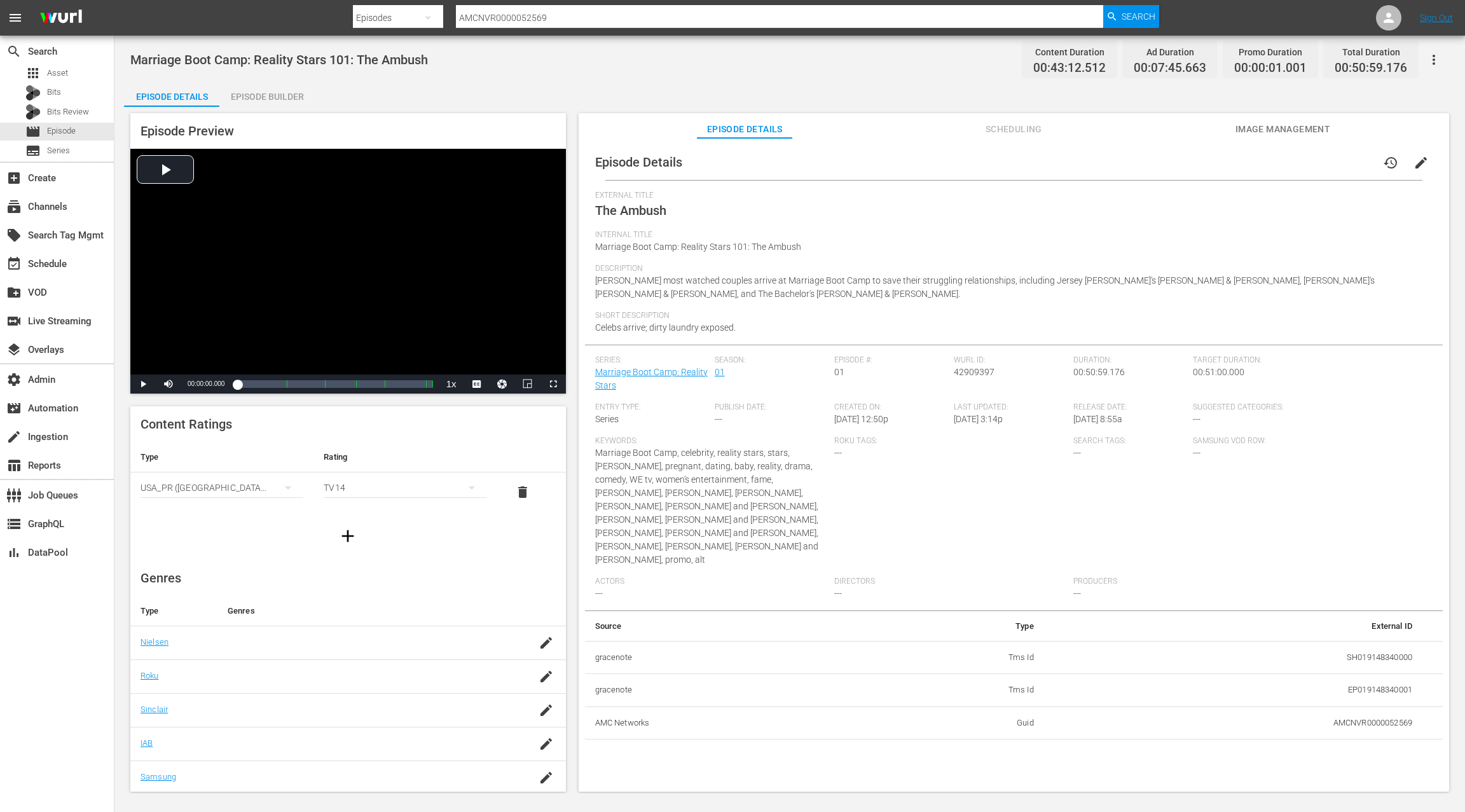
click at [280, 99] on div "Episode Builder" at bounding box center [267, 96] width 96 height 30
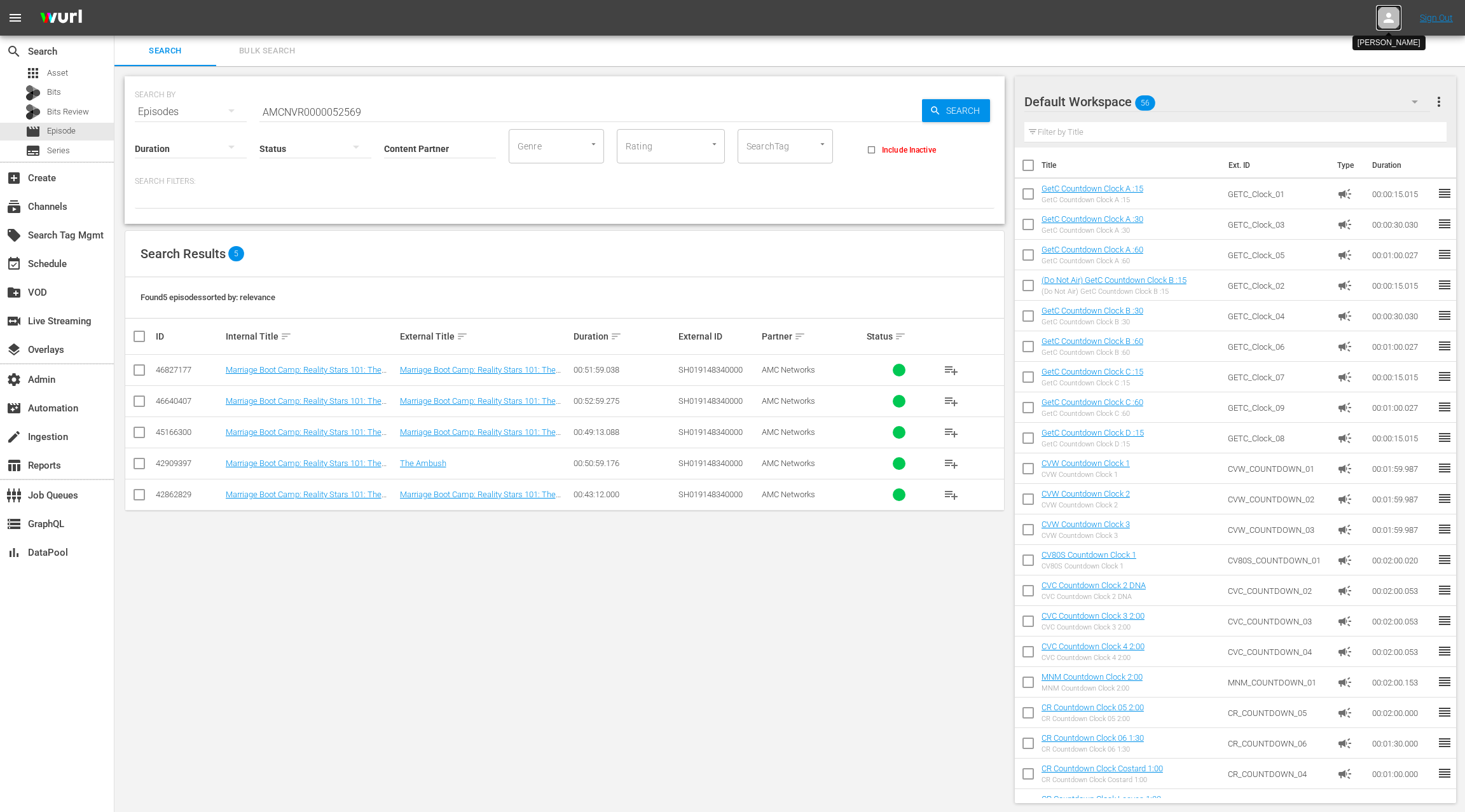
click at [1384, 22] on icon at bounding box center [1389, 18] width 10 height 10
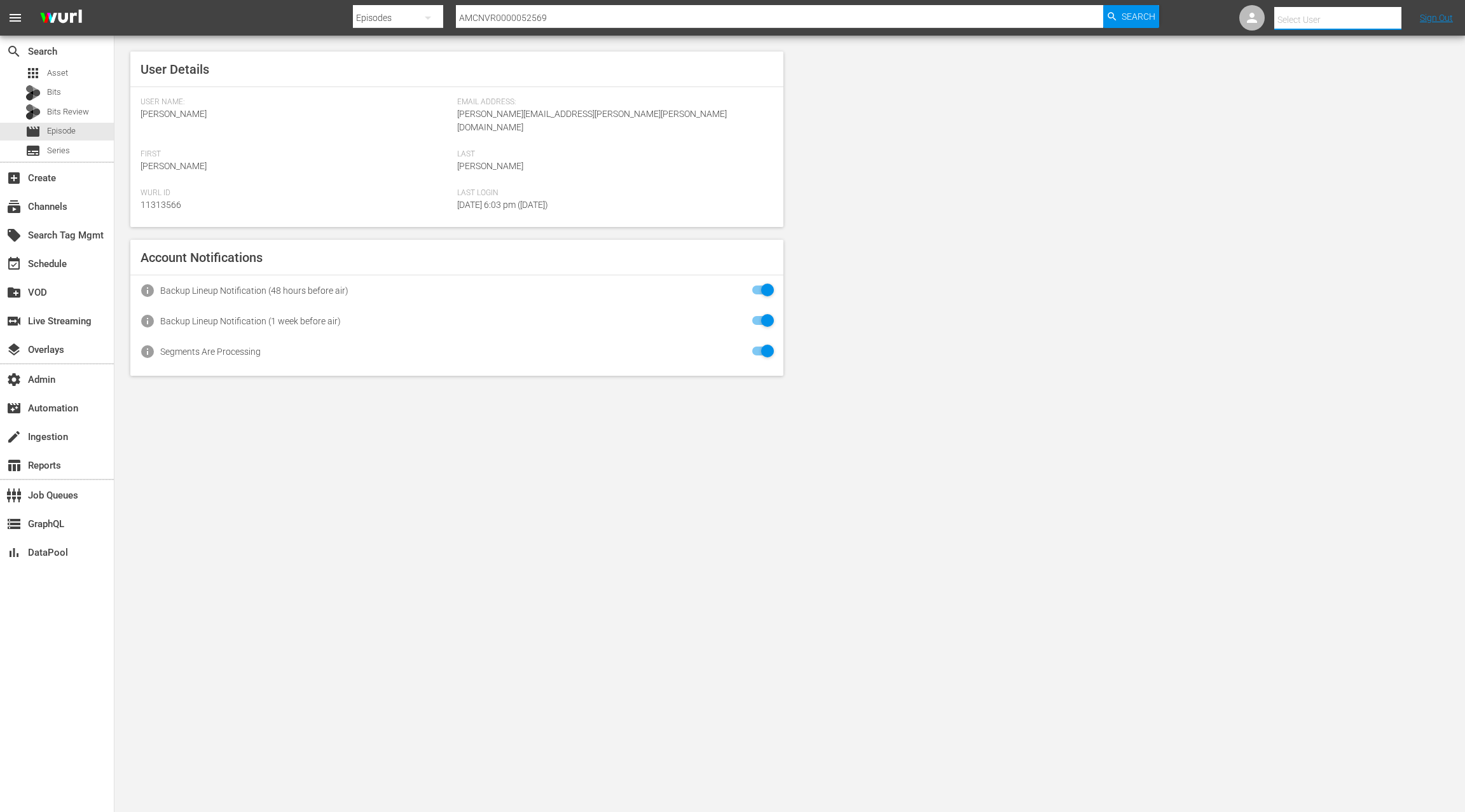
click at [1352, 22] on input "text" at bounding box center [1356, 19] width 163 height 30
type input "w"
click at [1321, 57] on div "Scheduling Team <allweddings@amc.com>" at bounding box center [1328, 55] width 198 height 30
type input "Scheduling Team (11313735)"
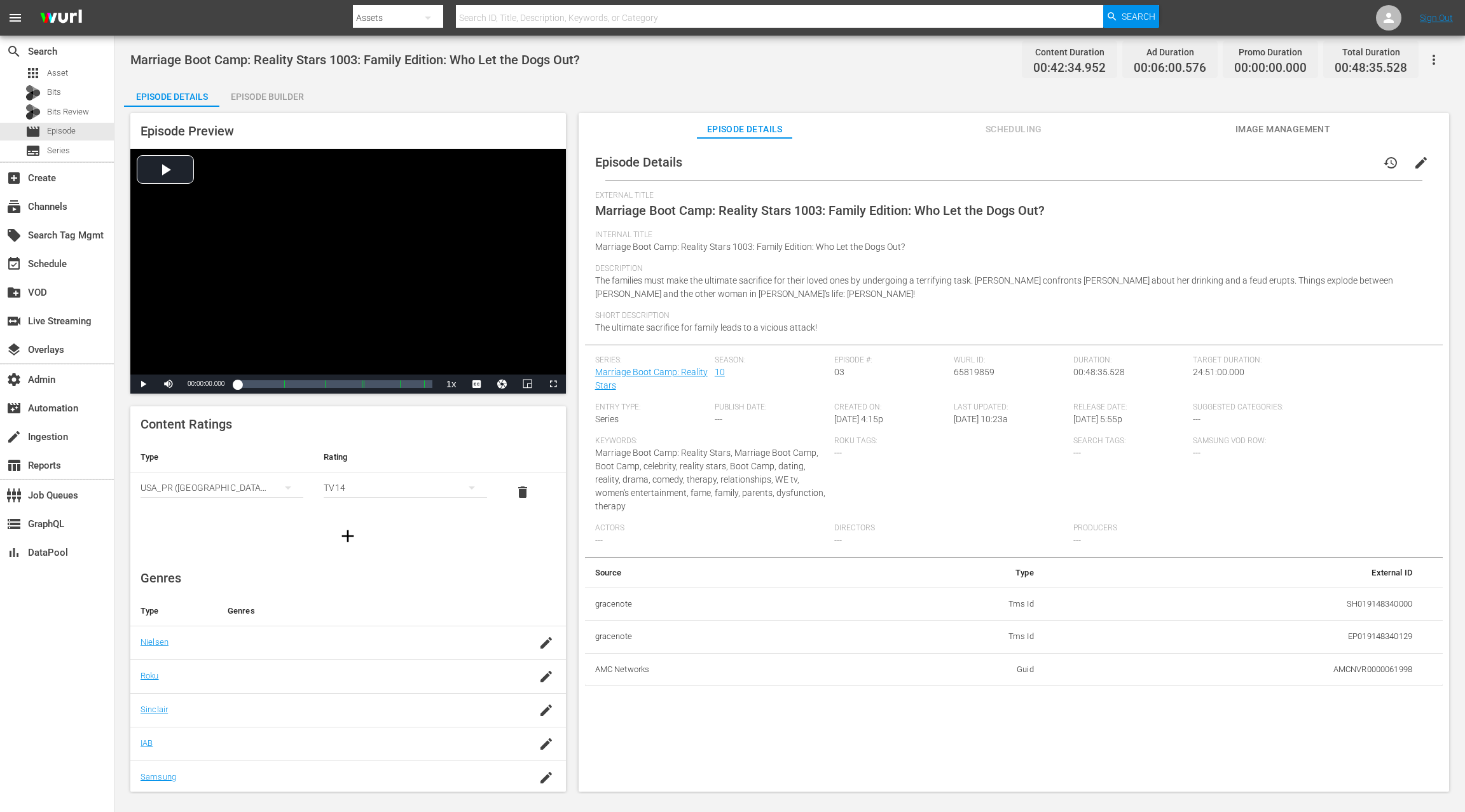
click at [266, 97] on div "Episode Builder" at bounding box center [267, 96] width 96 height 30
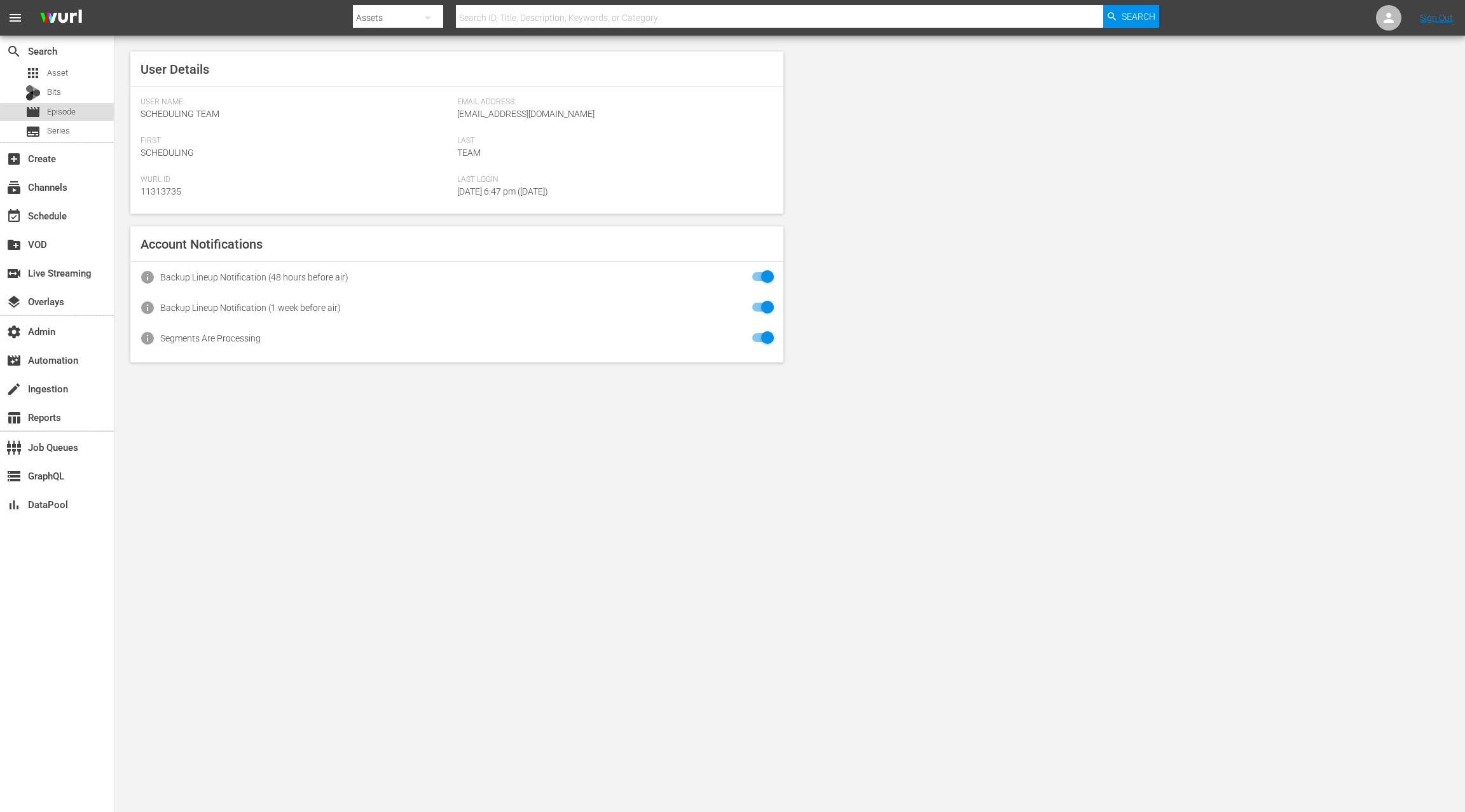
click at [63, 114] on span "Episode" at bounding box center [61, 112] width 28 height 13
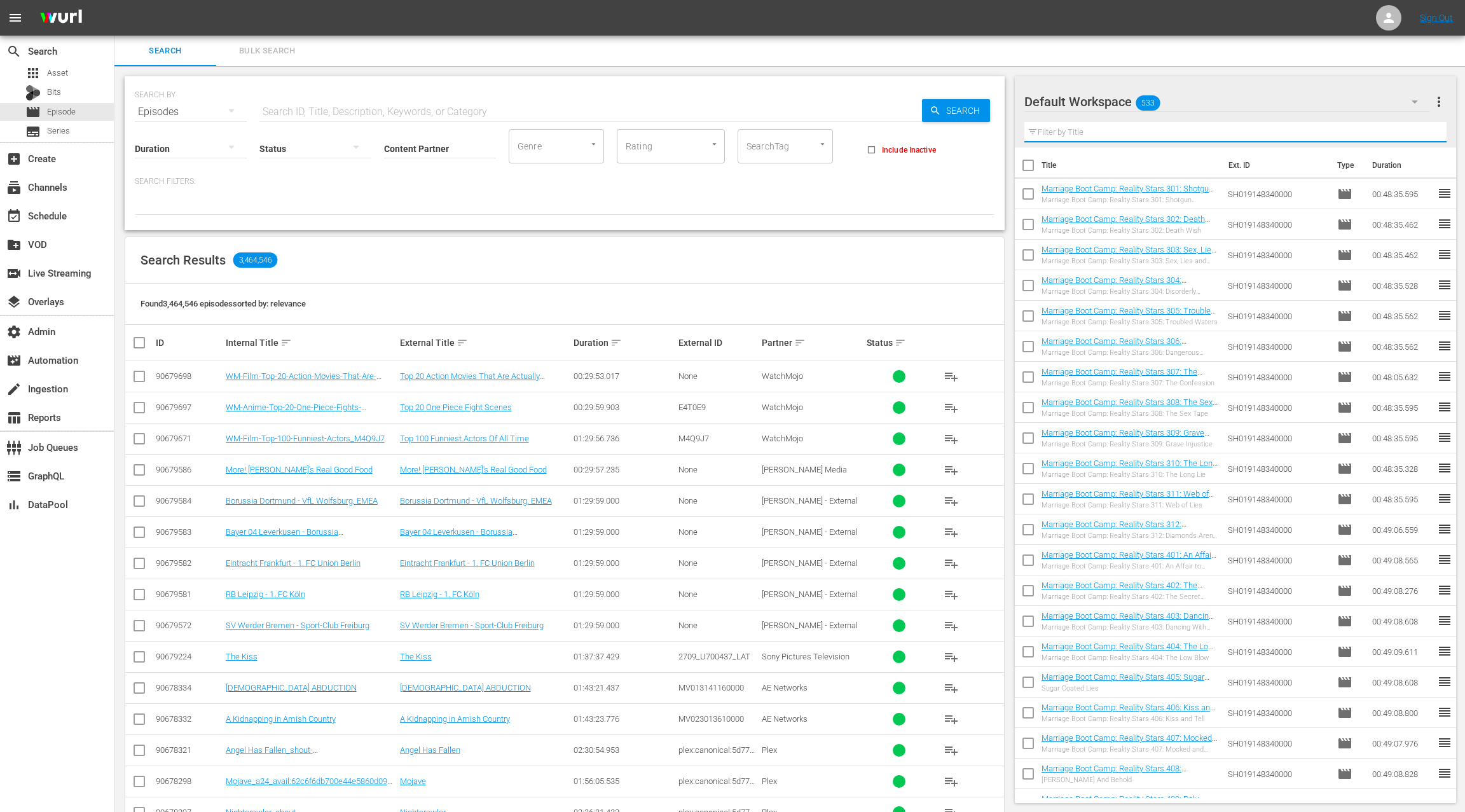
click at [1059, 136] on input "text" at bounding box center [1236, 132] width 423 height 21
type input "marriage boot camp"
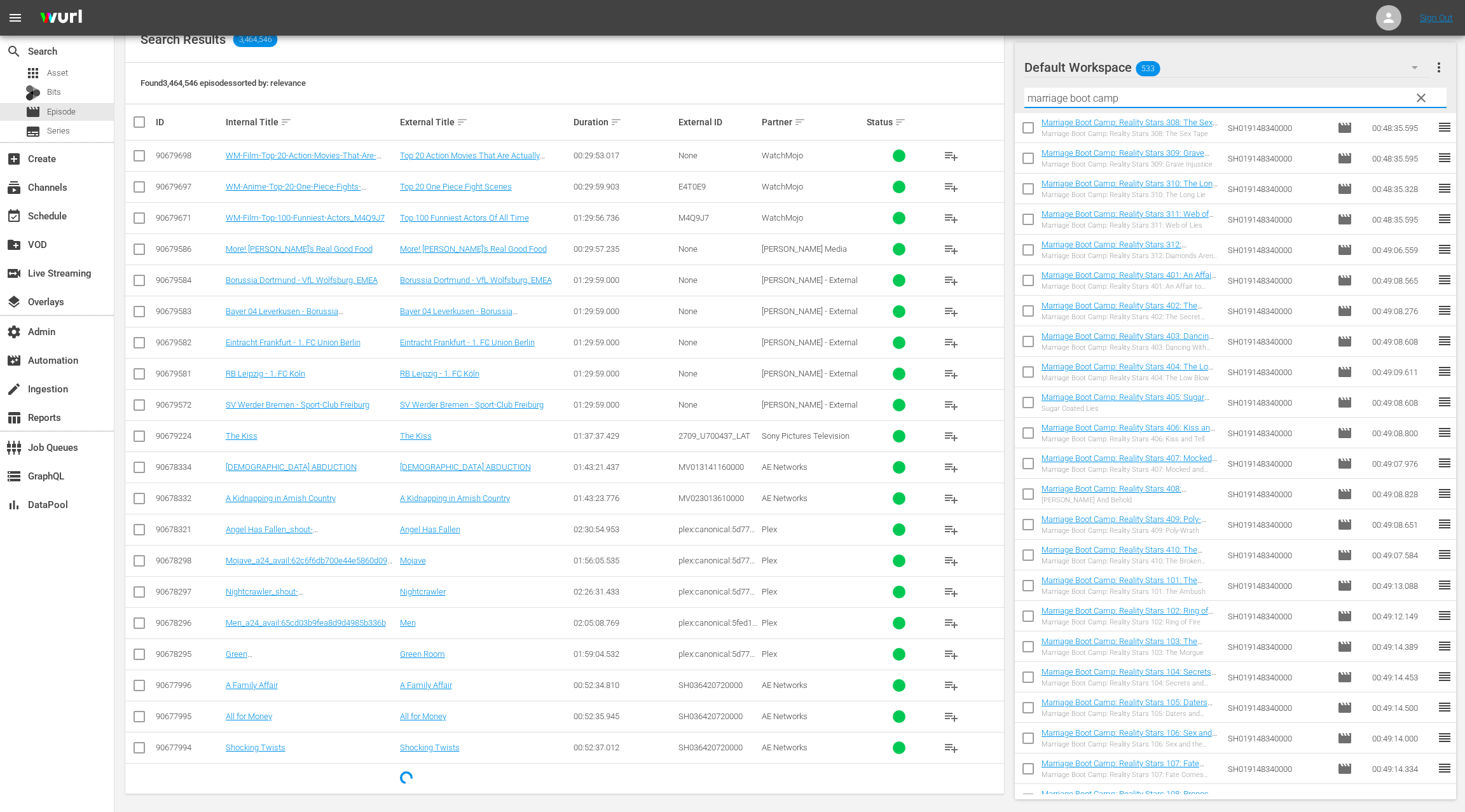
scroll to position [252, 0]
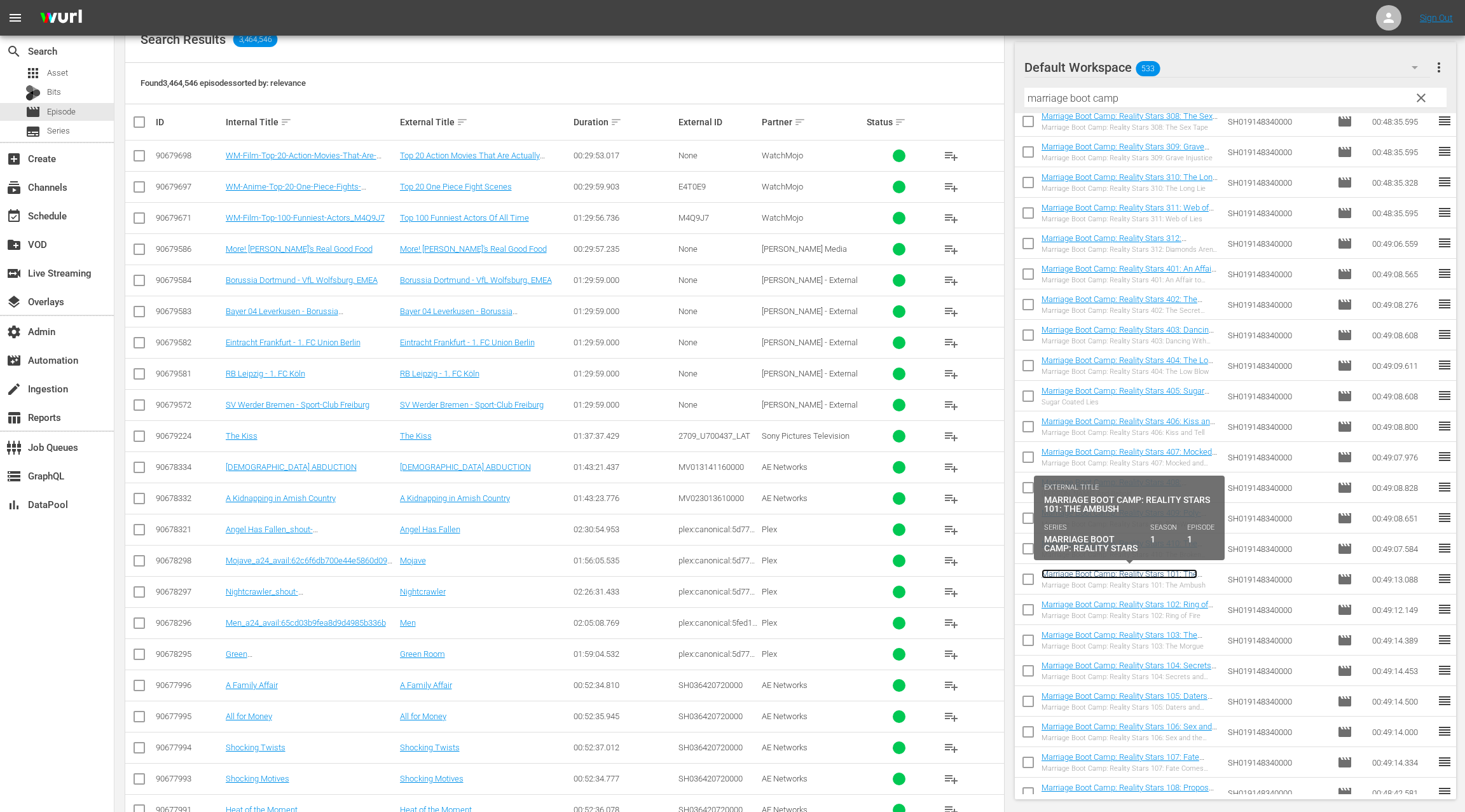
click at [1165, 573] on link "Marriage Boot Camp: Reality Stars 101: The Ambush" at bounding box center [1119, 578] width 156 height 19
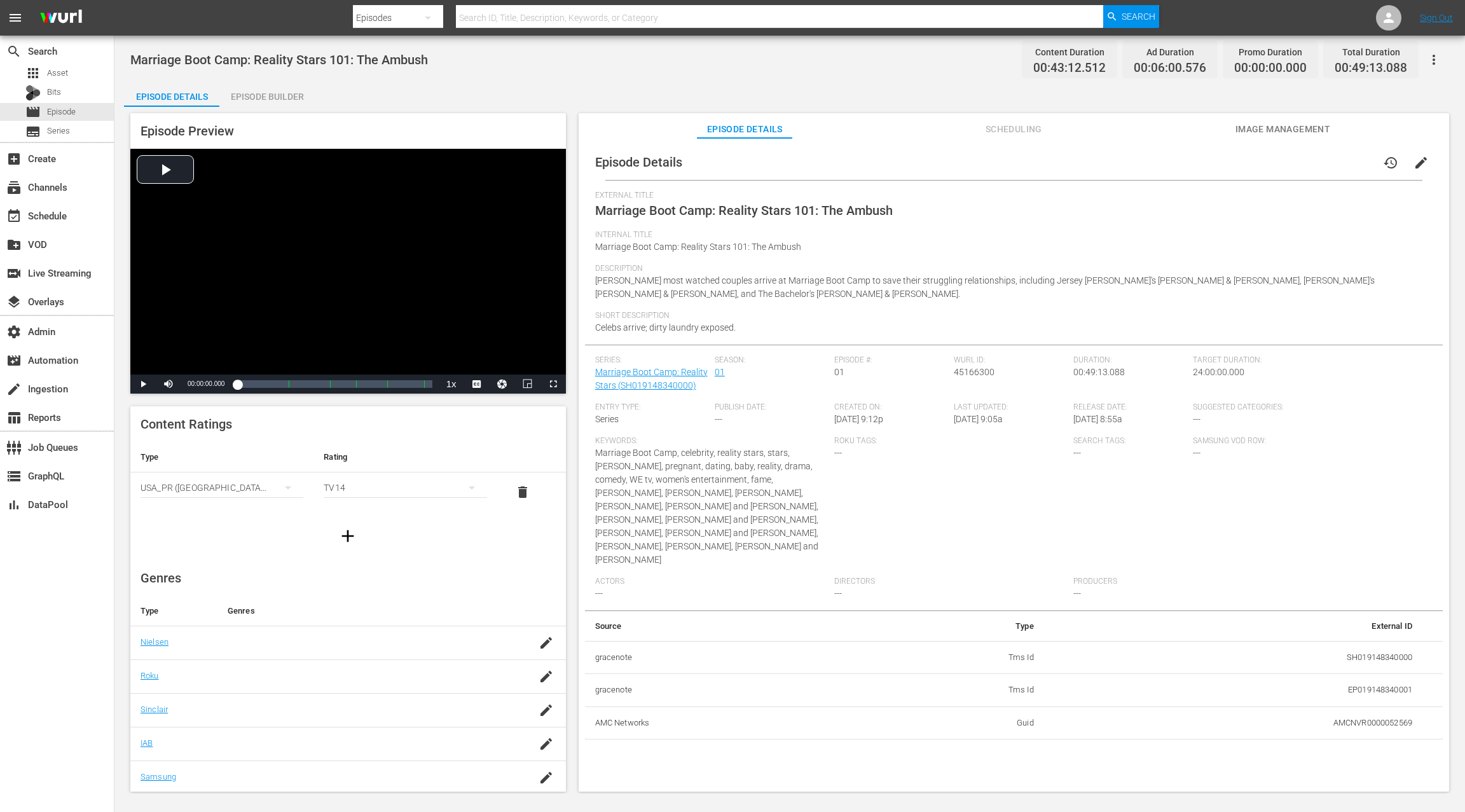
click at [269, 103] on div "Episode Builder" at bounding box center [267, 96] width 96 height 30
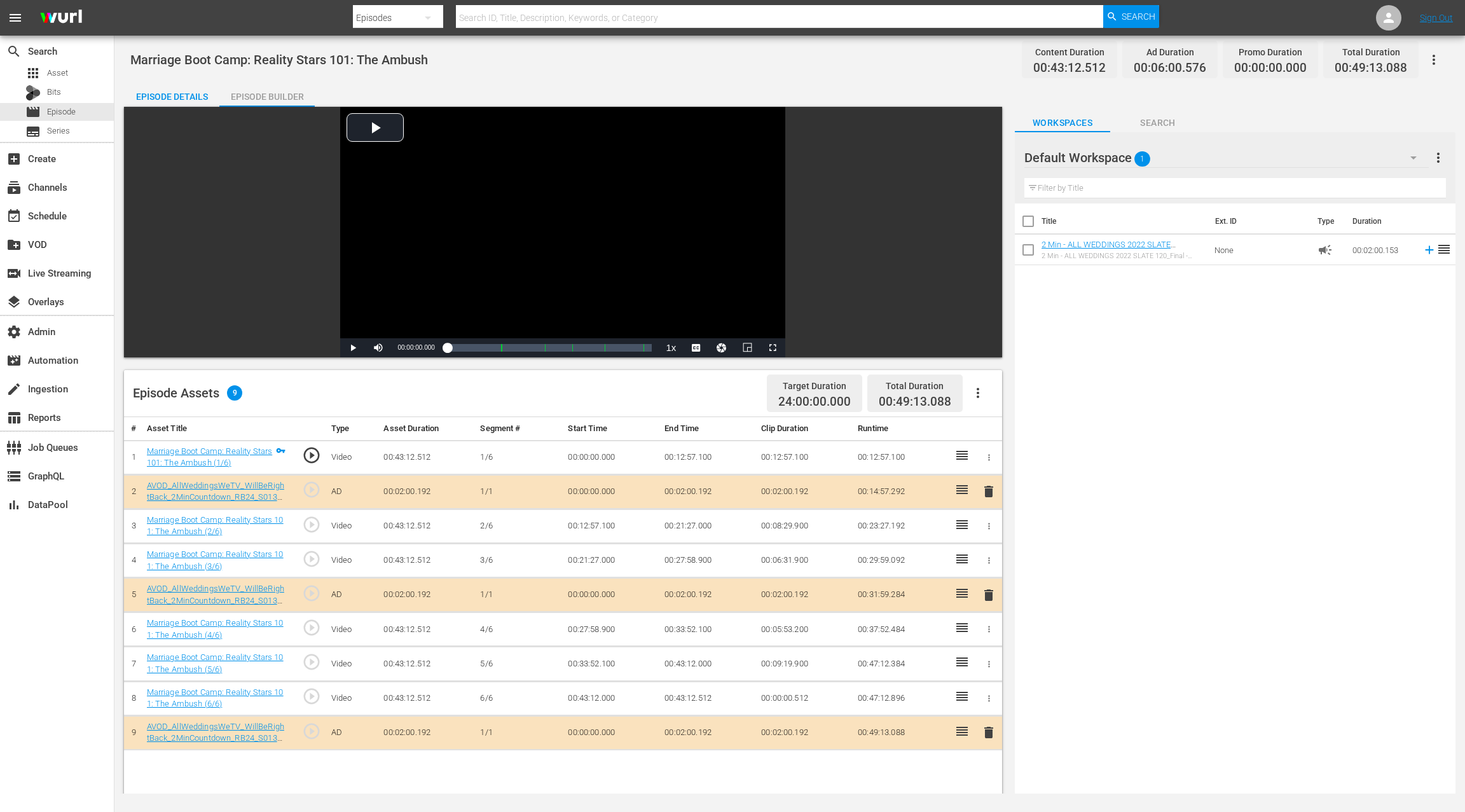
scroll to position [1, 0]
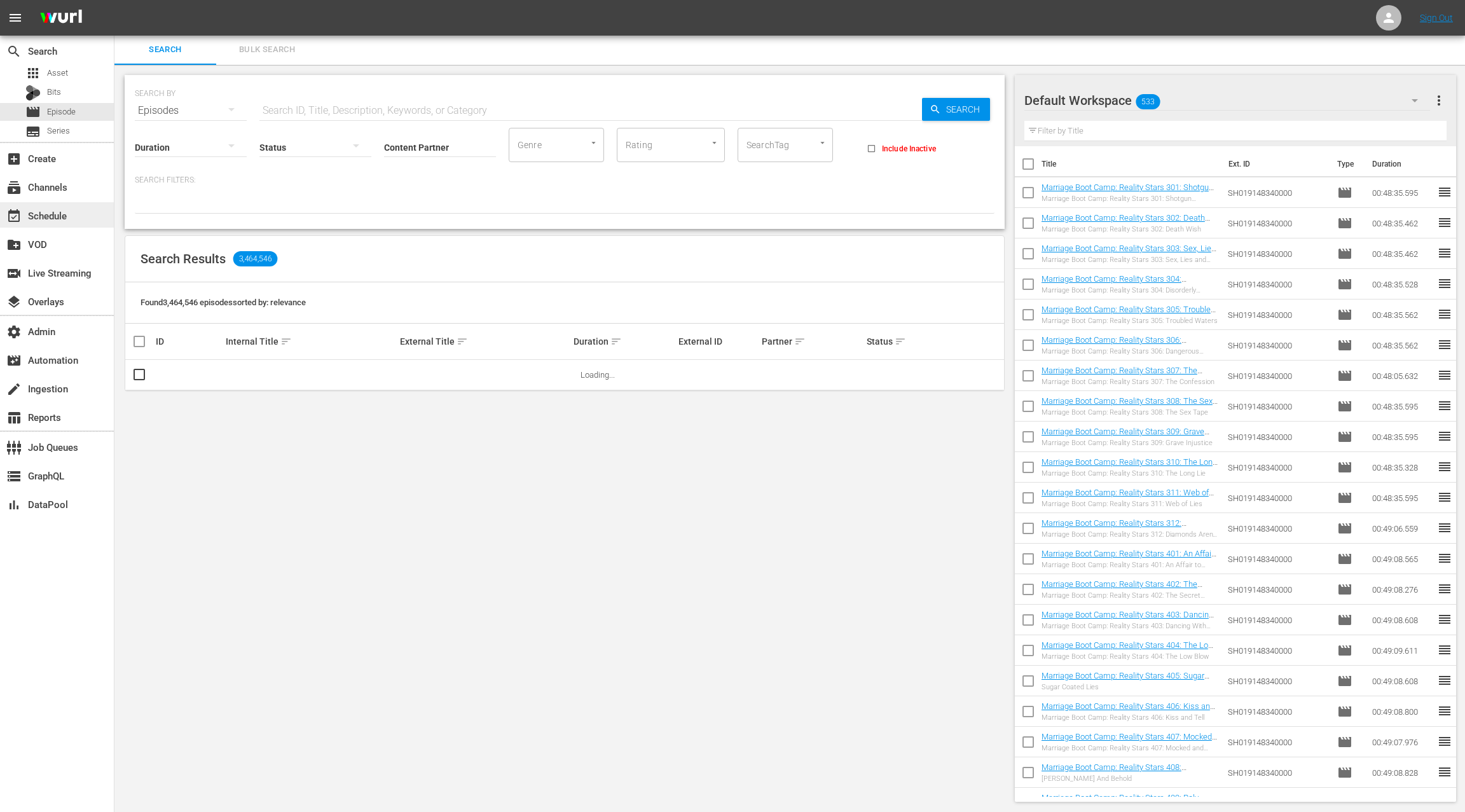
click at [66, 217] on div "event_available Schedule" at bounding box center [35, 214] width 72 height 11
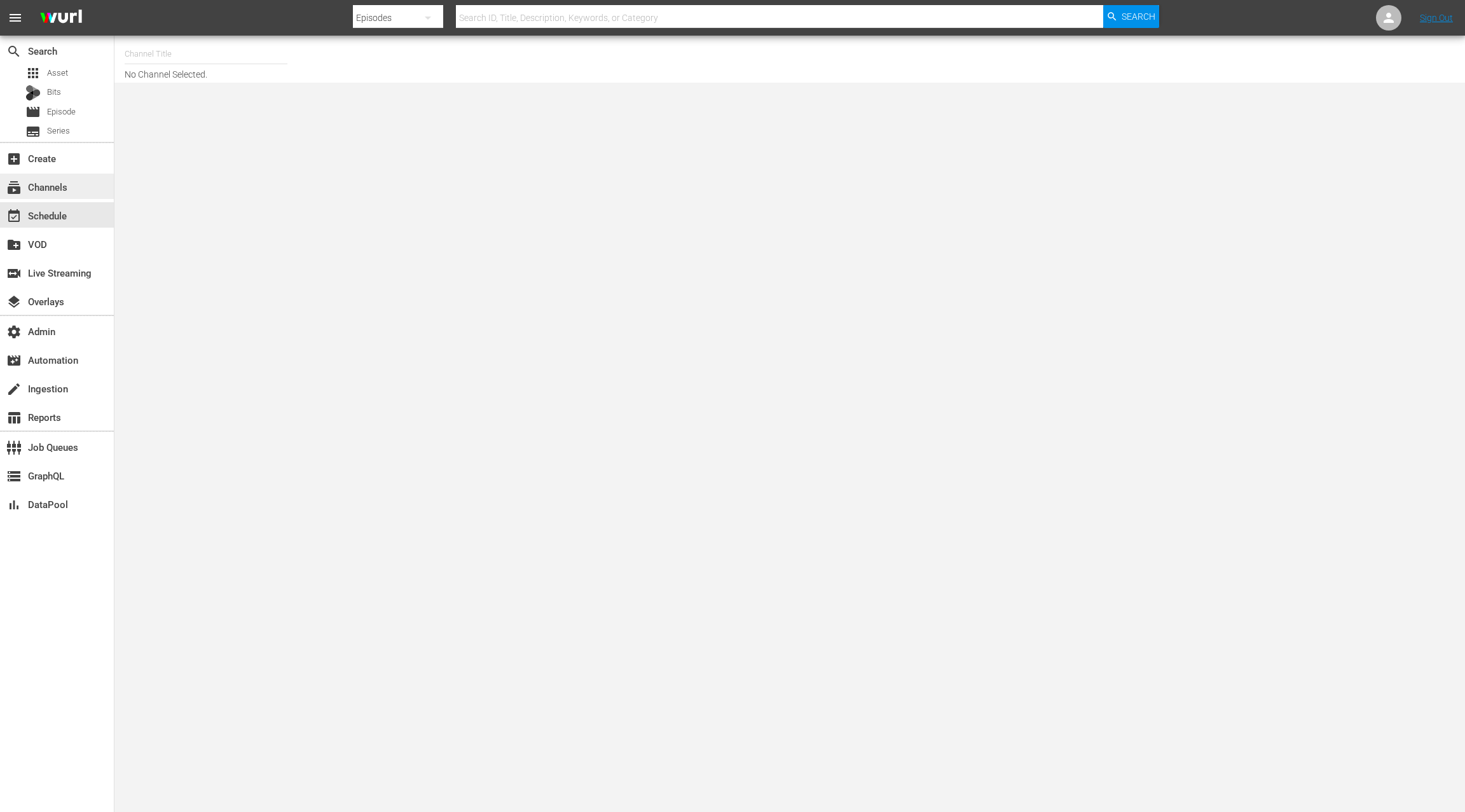
click at [80, 185] on div "subscriptions Channels" at bounding box center [57, 186] width 114 height 25
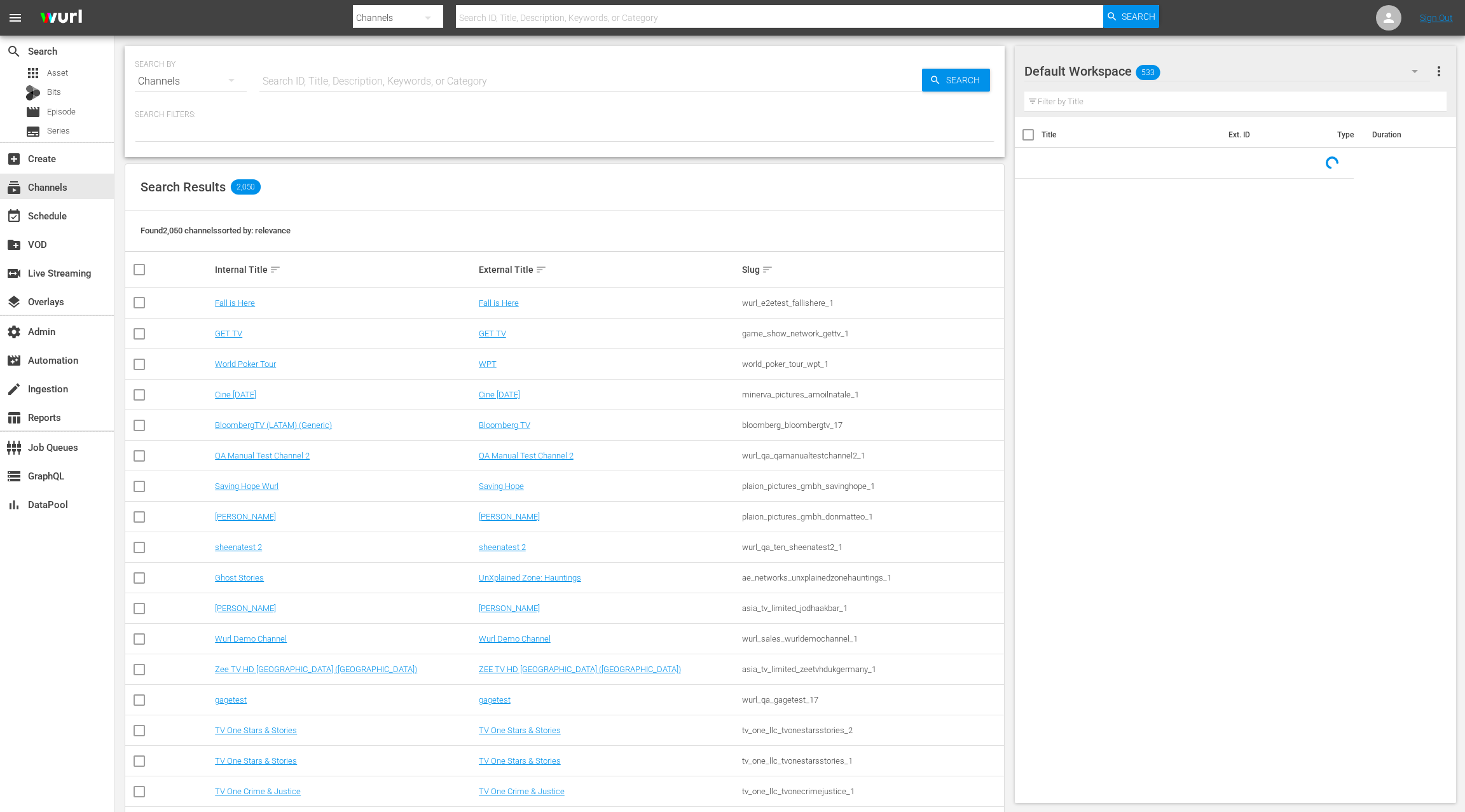
click at [300, 84] on input "text" at bounding box center [591, 81] width 663 height 30
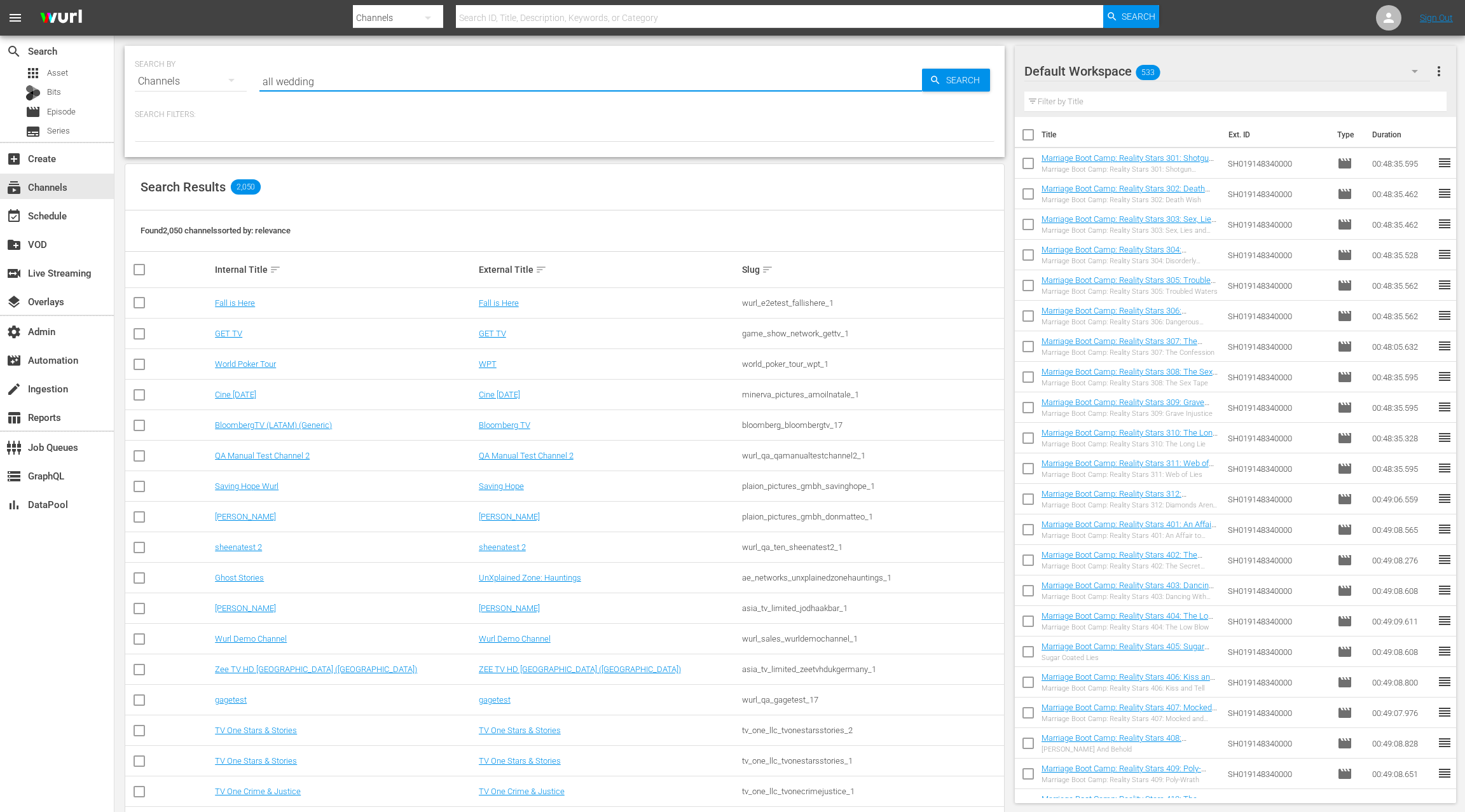
type input "all weddings"
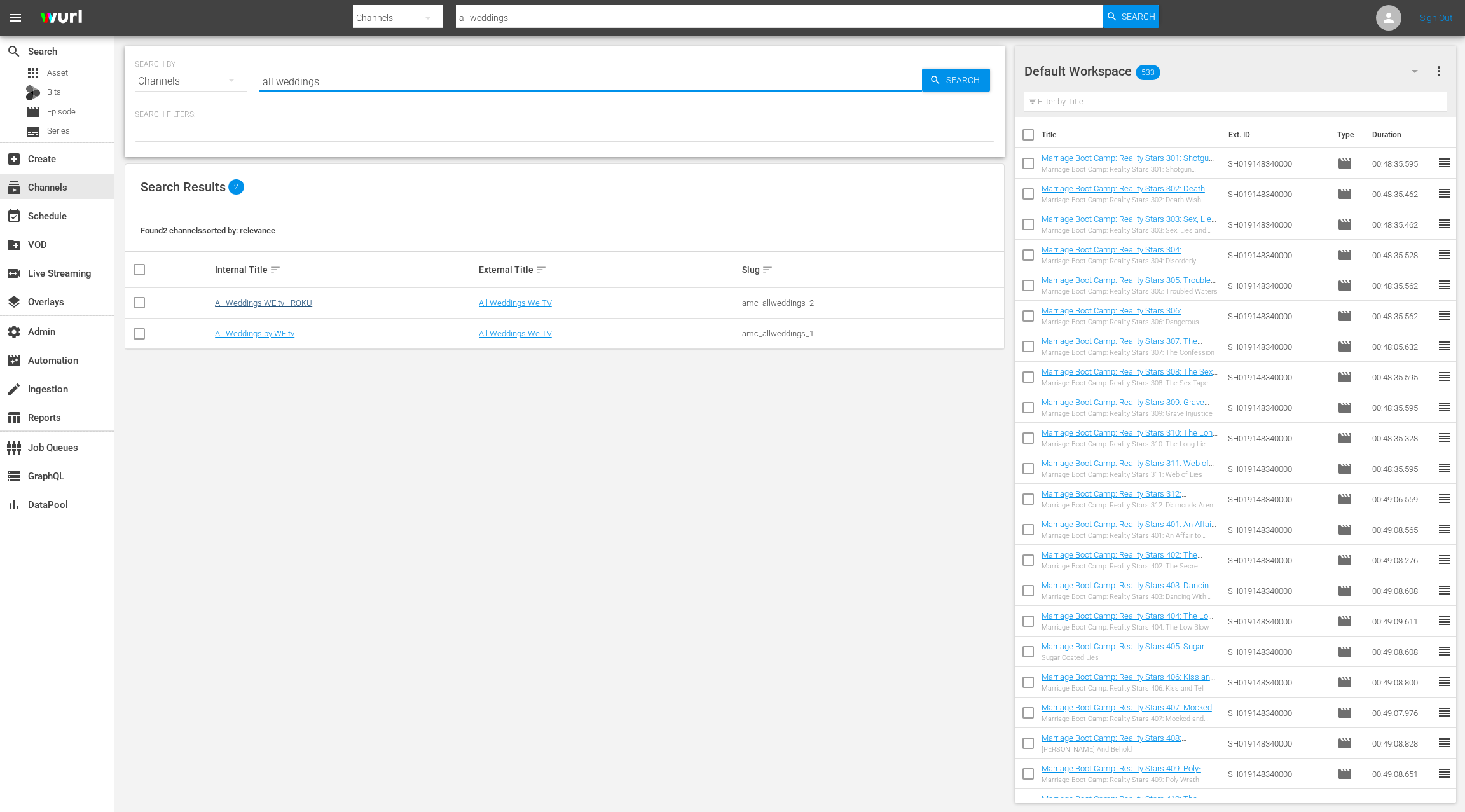
type input "all weddings"
click at [284, 304] on link "All Weddings WE tv - ROKU" at bounding box center [263, 302] width 97 height 9
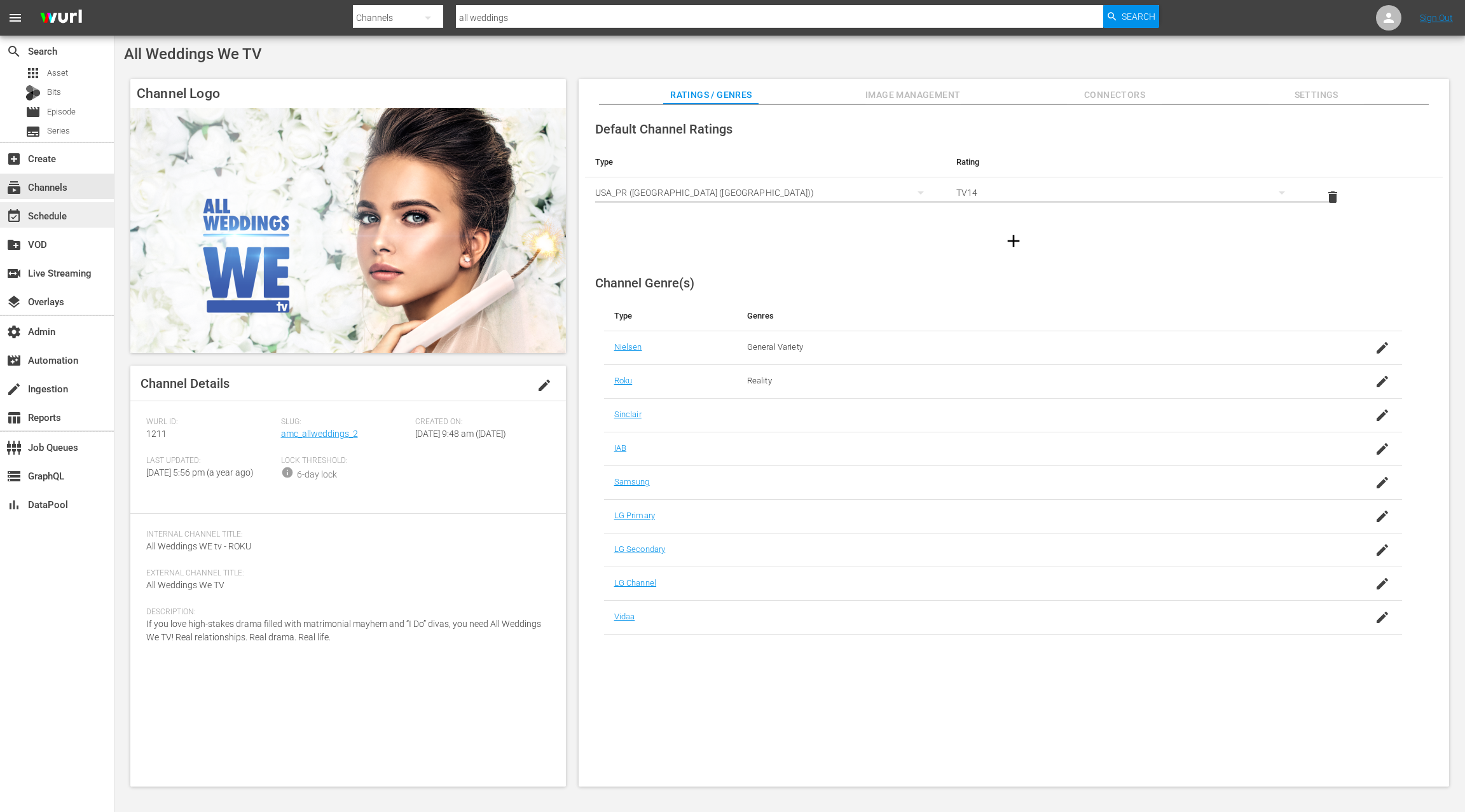
click at [77, 225] on div "event_available Schedule" at bounding box center [57, 215] width 114 height 25
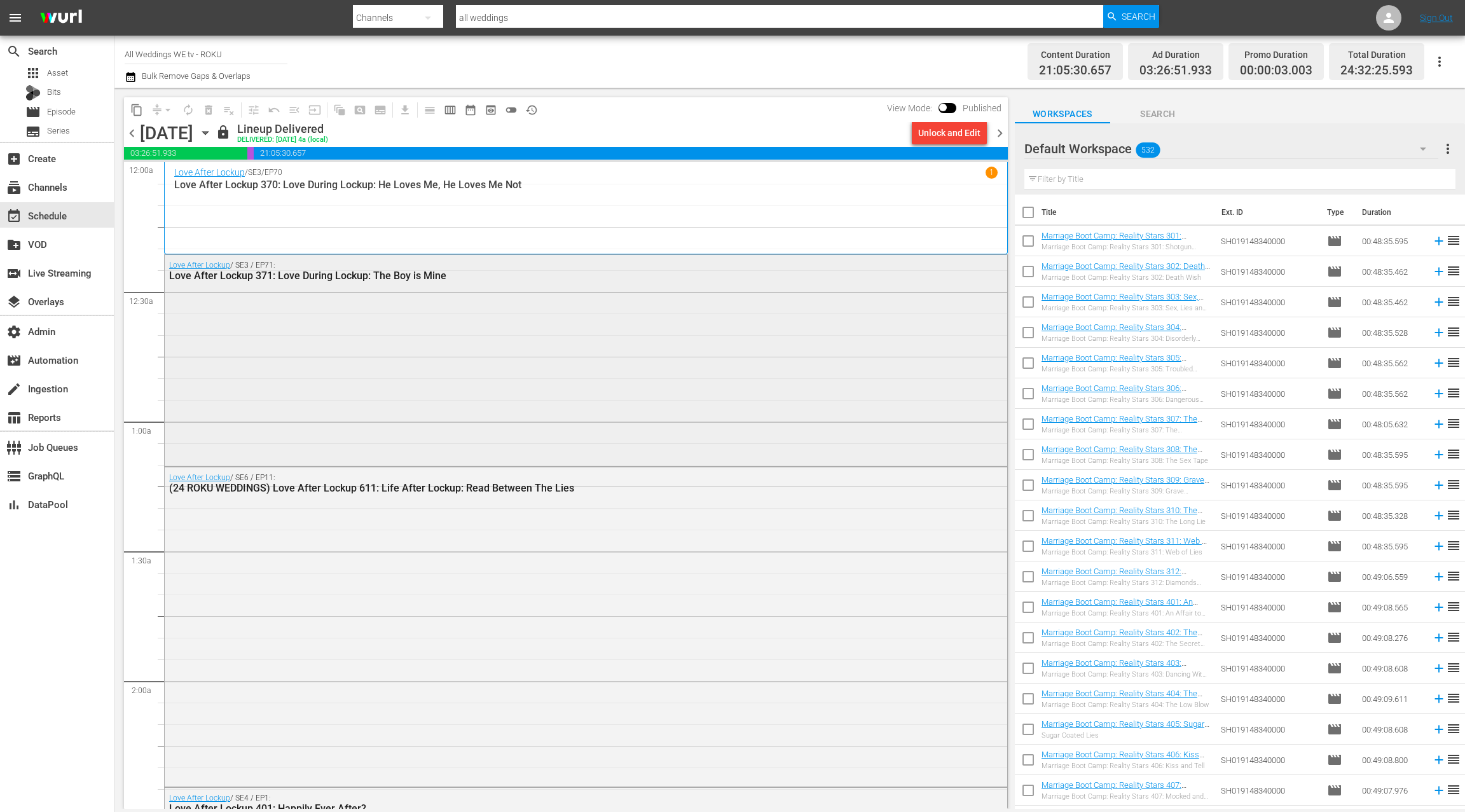
click at [318, 336] on div "Love After Lockup / SE3 / EP71: Love After Lockup 371: Love During Lockup: The …" at bounding box center [586, 359] width 843 height 209
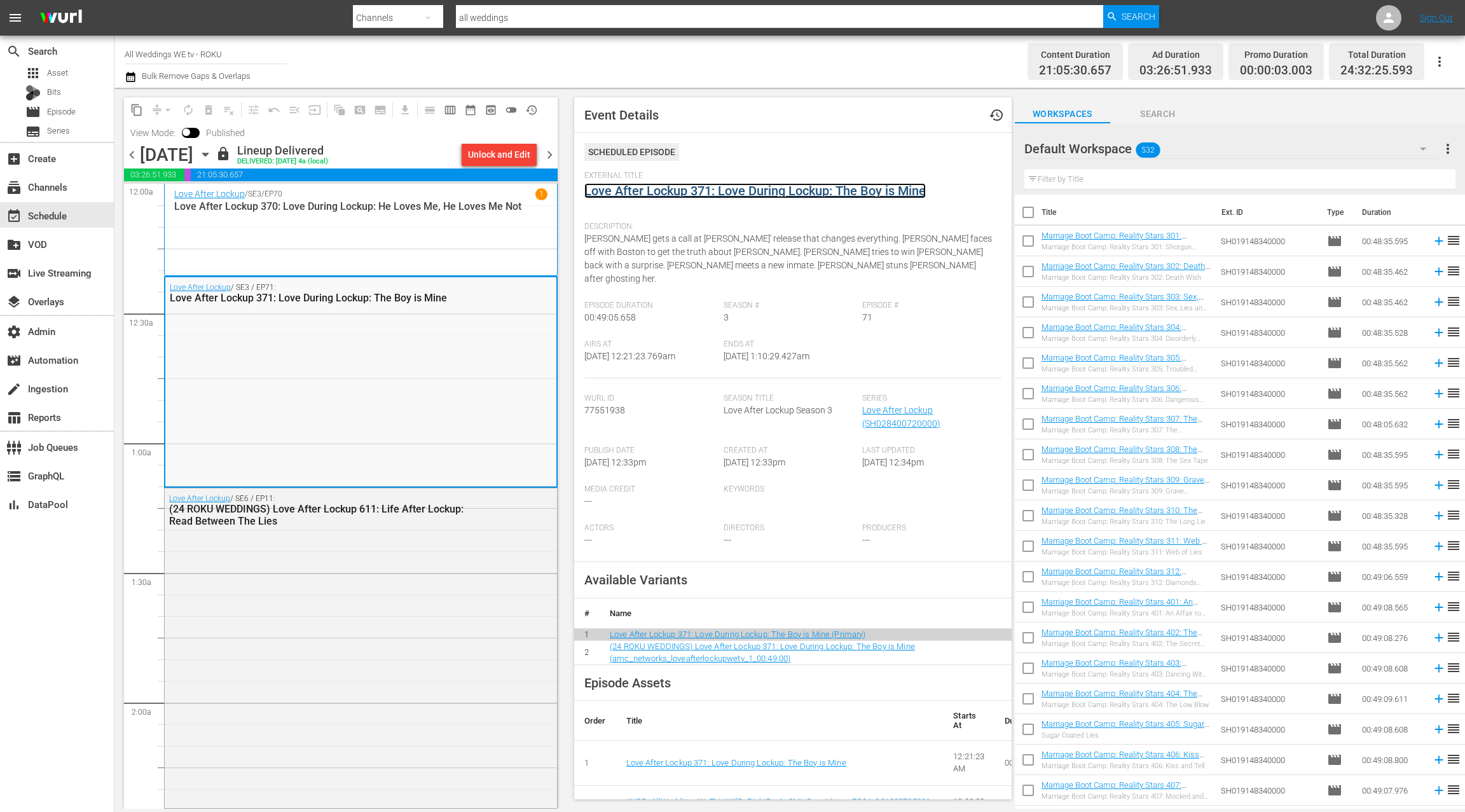
click at [665, 195] on link "Love After Lockup 371: Love During Lockup: The Boy is Mine" at bounding box center [755, 191] width 341 height 16
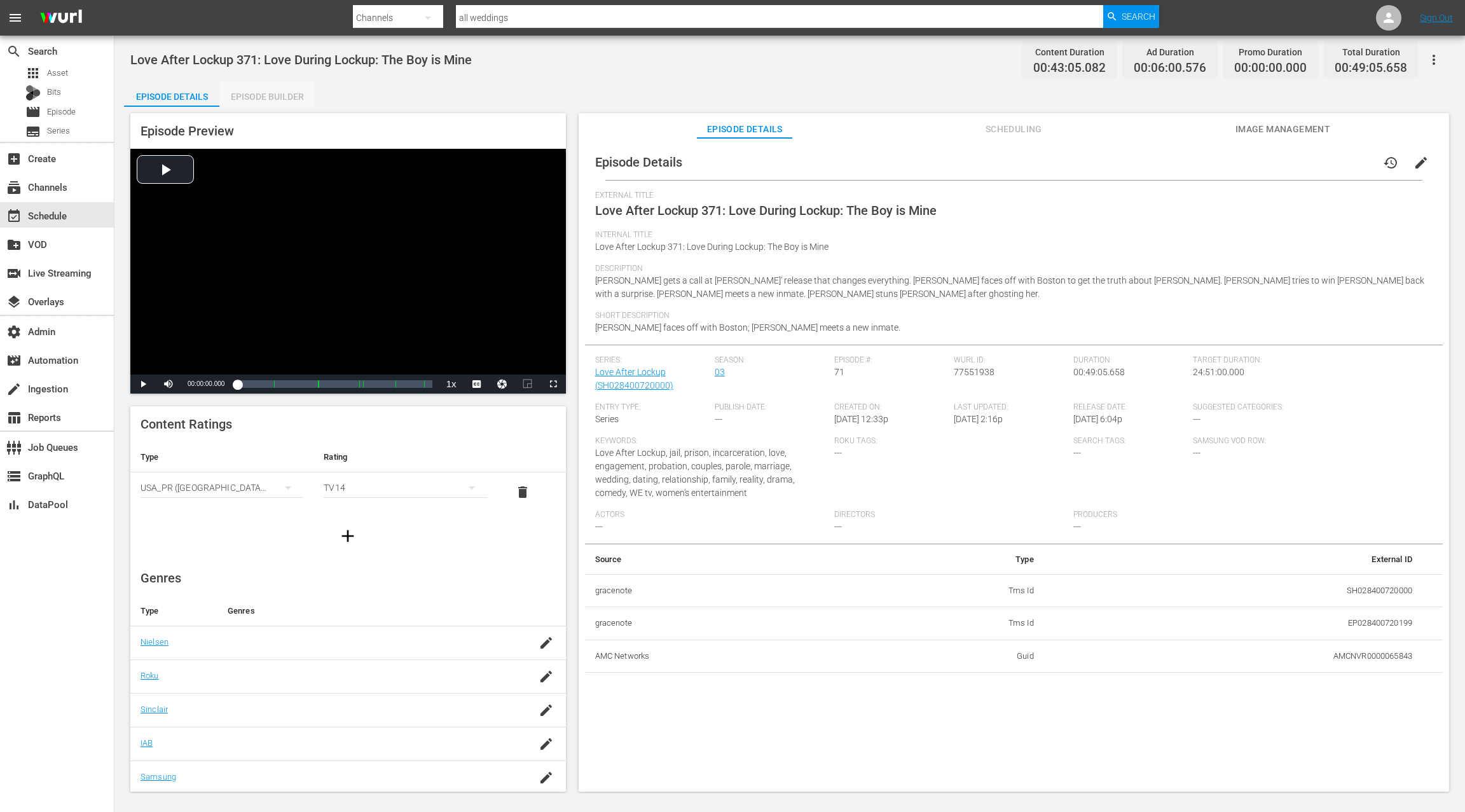
click at [282, 93] on div "Episode Builder" at bounding box center [267, 96] width 96 height 30
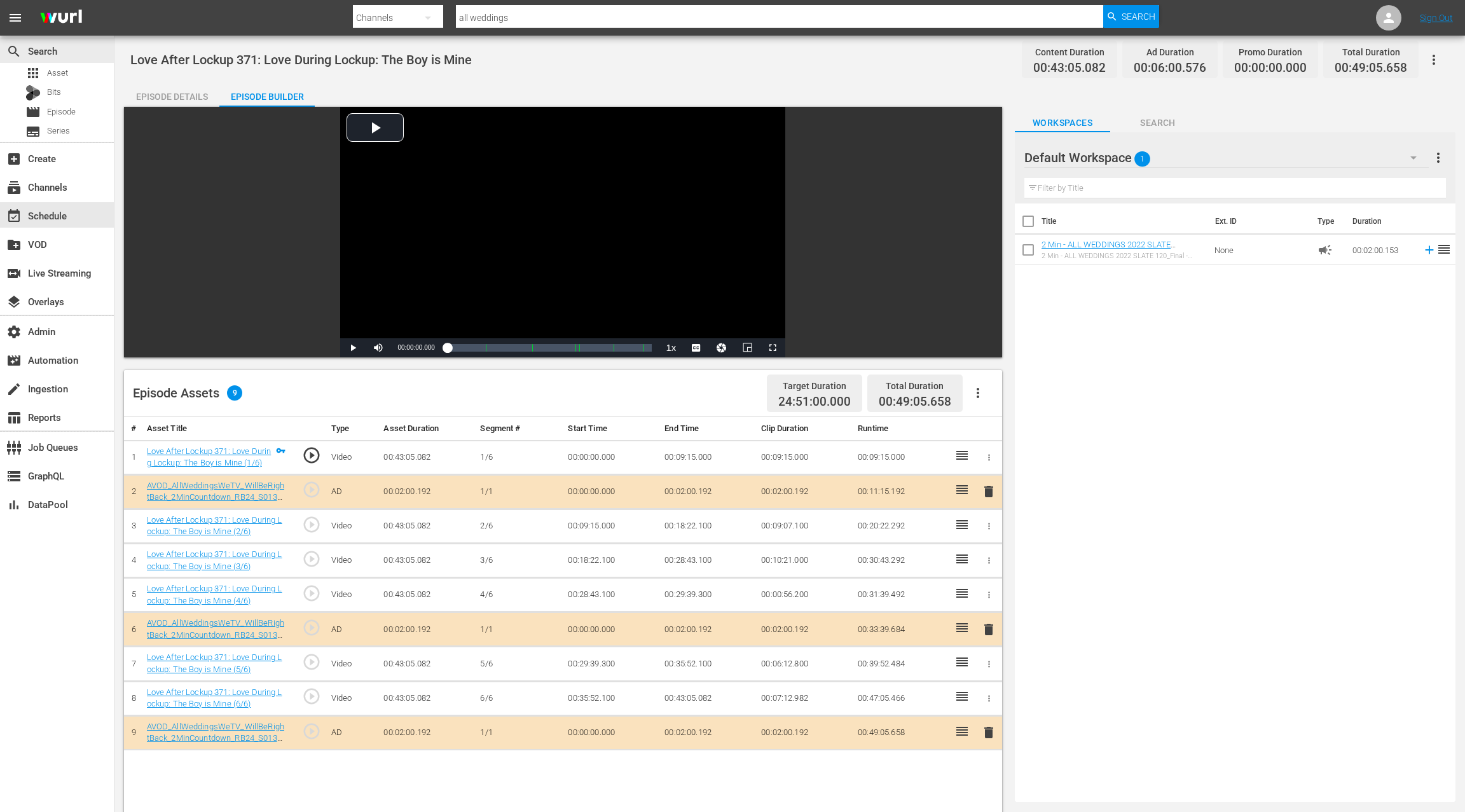
scroll to position [1, 0]
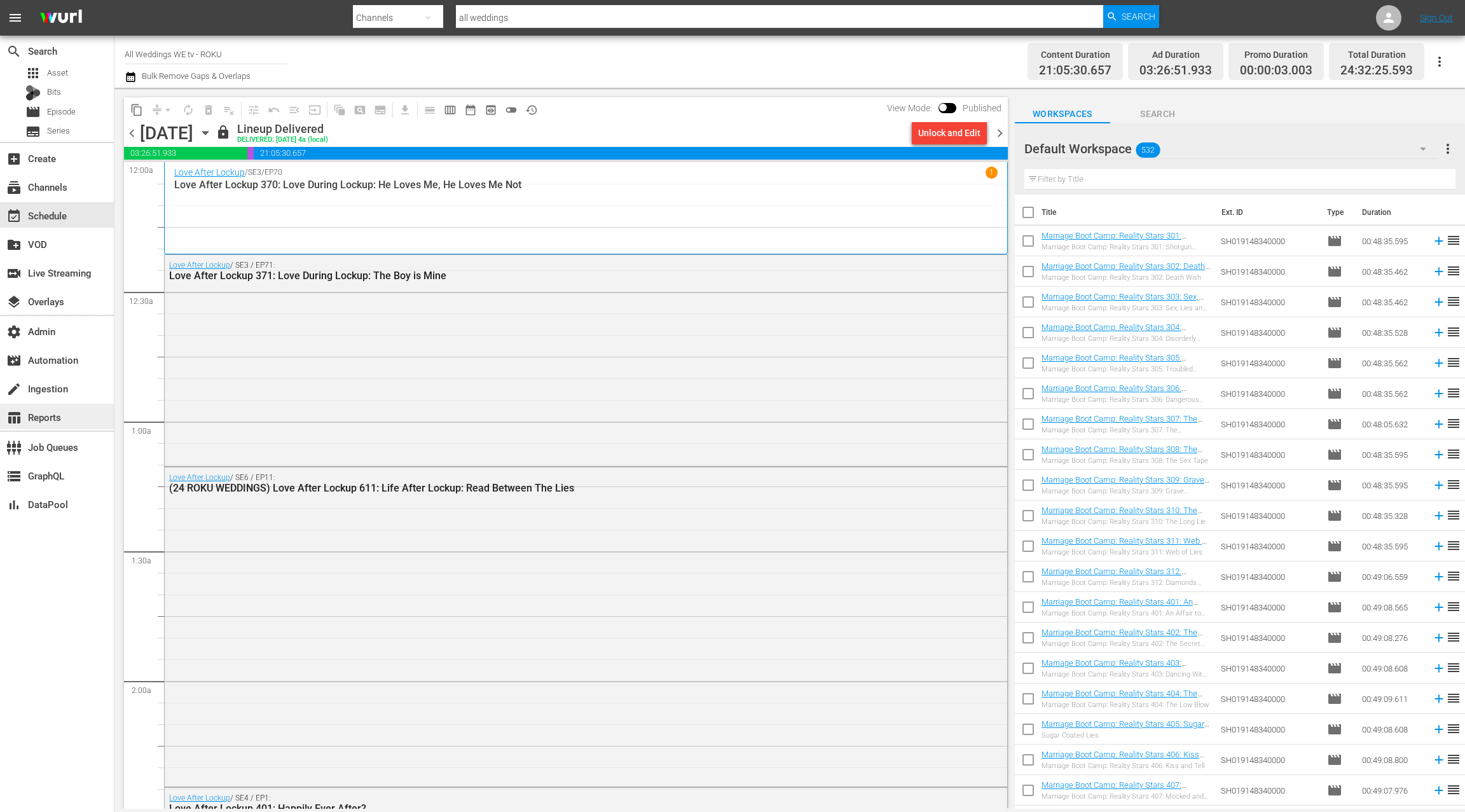
click at [75, 411] on div "table_chart Reports" at bounding box center [57, 416] width 114 height 25
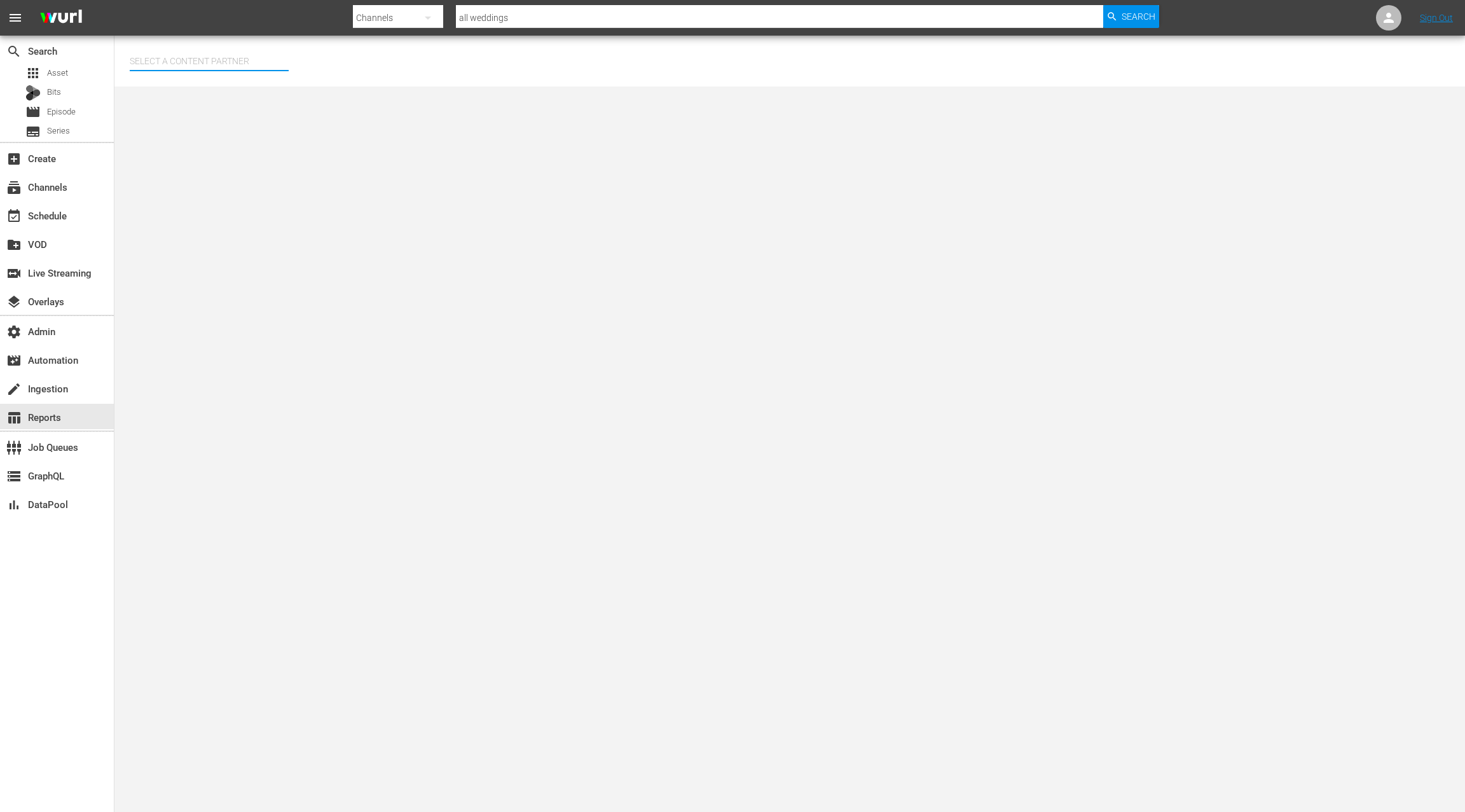
click at [216, 57] on input "text" at bounding box center [209, 61] width 159 height 30
click at [271, 105] on div "AMC Networks (138)" at bounding box center [233, 96] width 186 height 30
type input "AMC Networks (138)"
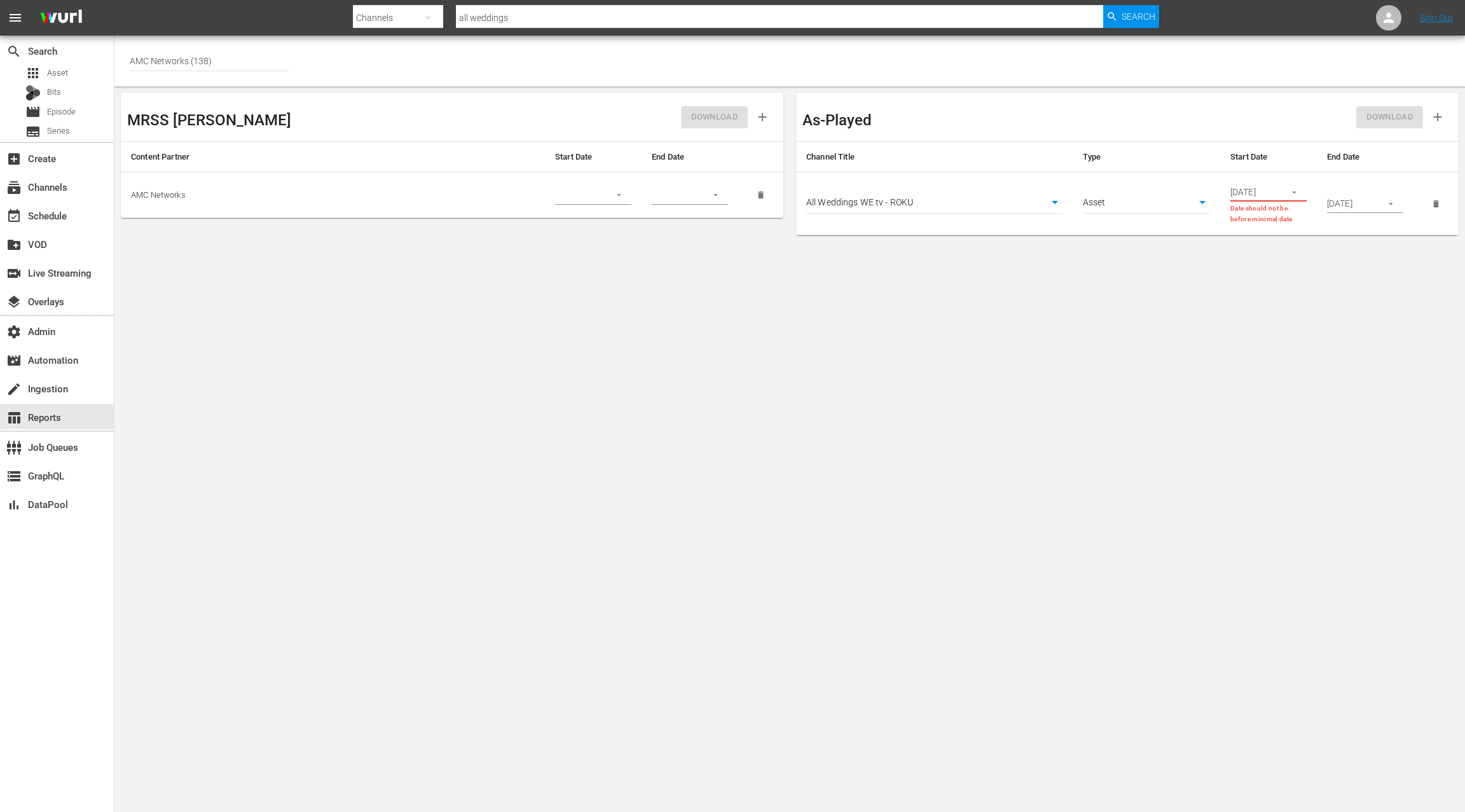
click at [1135, 202] on body "menu Search By Channels Search ID, Title, Description, Keywords, or Category al…" at bounding box center [732, 406] width 1465 height 812
click at [1134, 227] on li "Episode" at bounding box center [1147, 224] width 127 height 21
type input "episode"
click at [1291, 191] on icon "button" at bounding box center [1294, 192] width 9 height 9
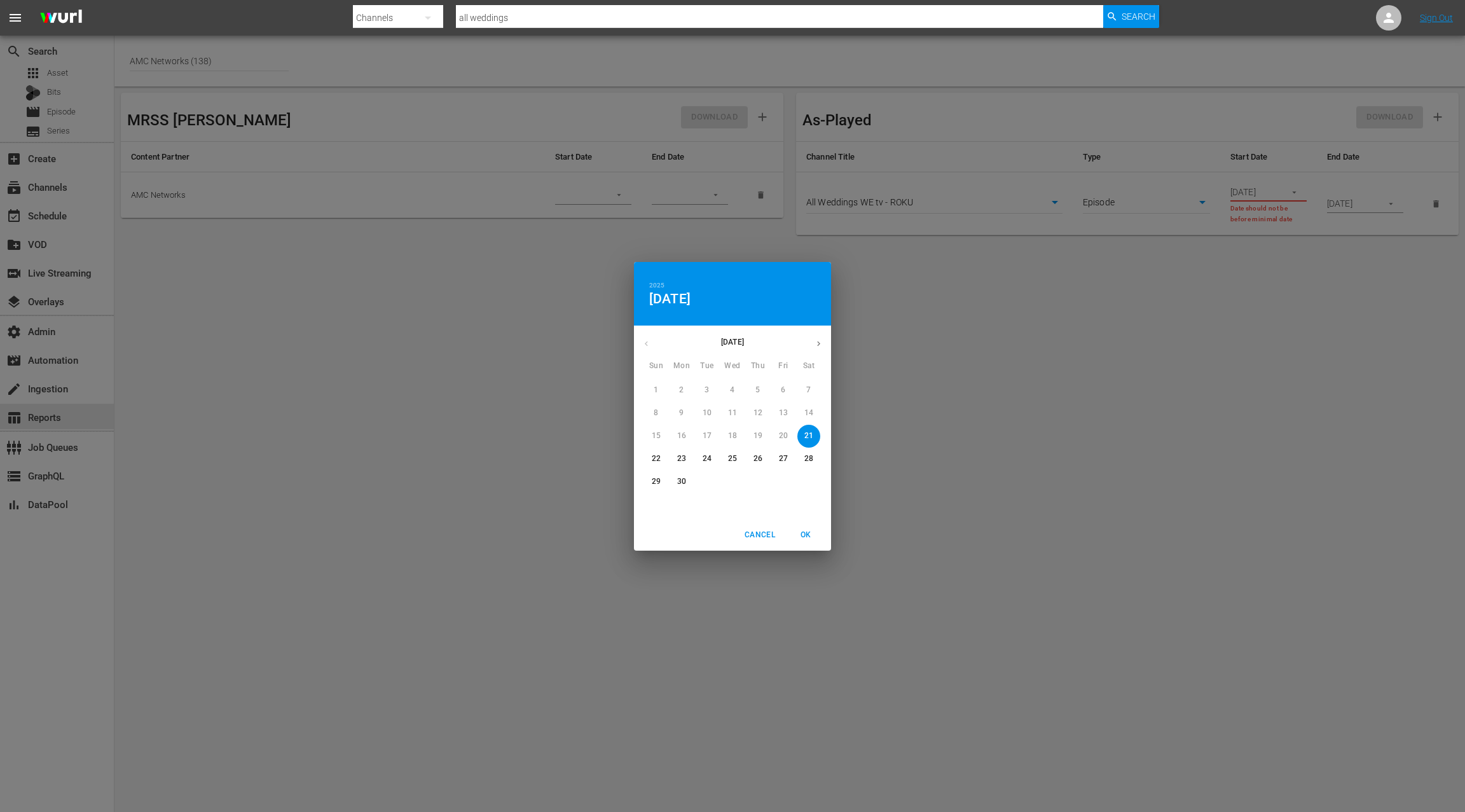
click at [821, 341] on icon "button" at bounding box center [819, 343] width 9 height 9
click at [784, 385] on p "1" at bounding box center [783, 389] width 4 height 11
click at [802, 529] on span "OK" at bounding box center [805, 534] width 30 height 13
type input "08/01/2025"
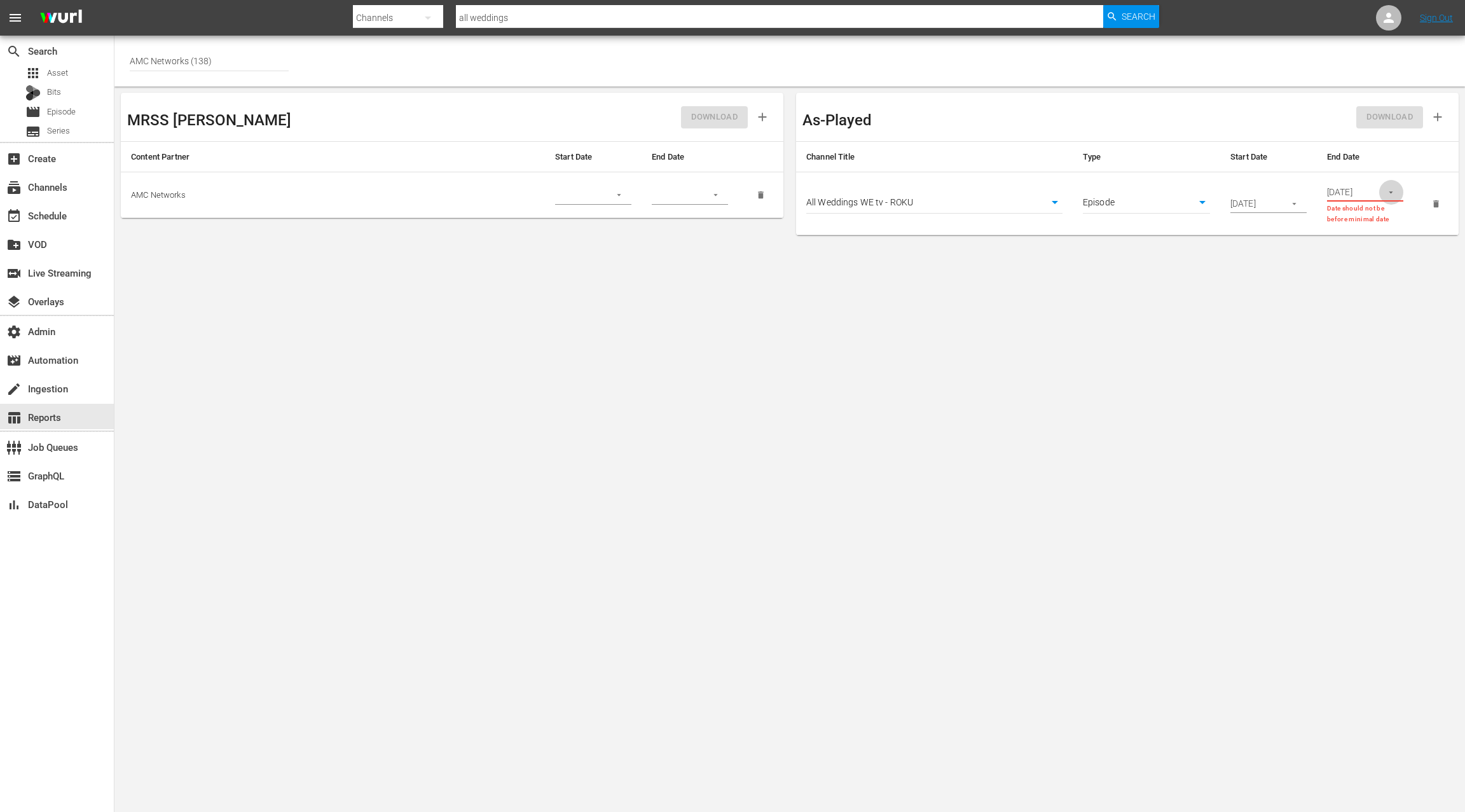
click at [1379, 193] on button "button" at bounding box center [1391, 192] width 25 height 25
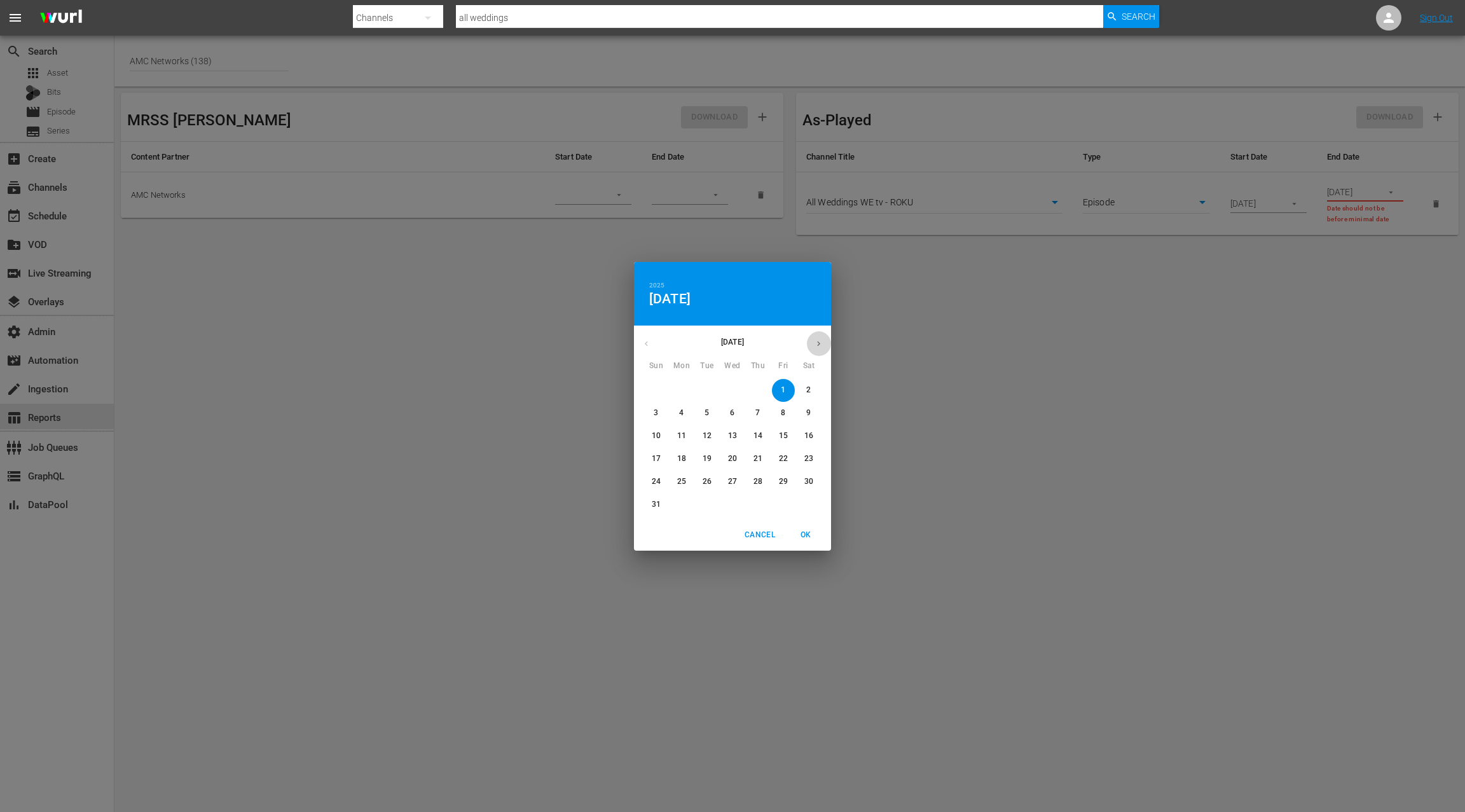
click at [816, 340] on icon "button" at bounding box center [819, 343] width 9 height 9
click at [708, 484] on p "30" at bounding box center [707, 481] width 9 height 11
click at [813, 536] on span "OK" at bounding box center [805, 534] width 30 height 13
type input "09/30/2025"
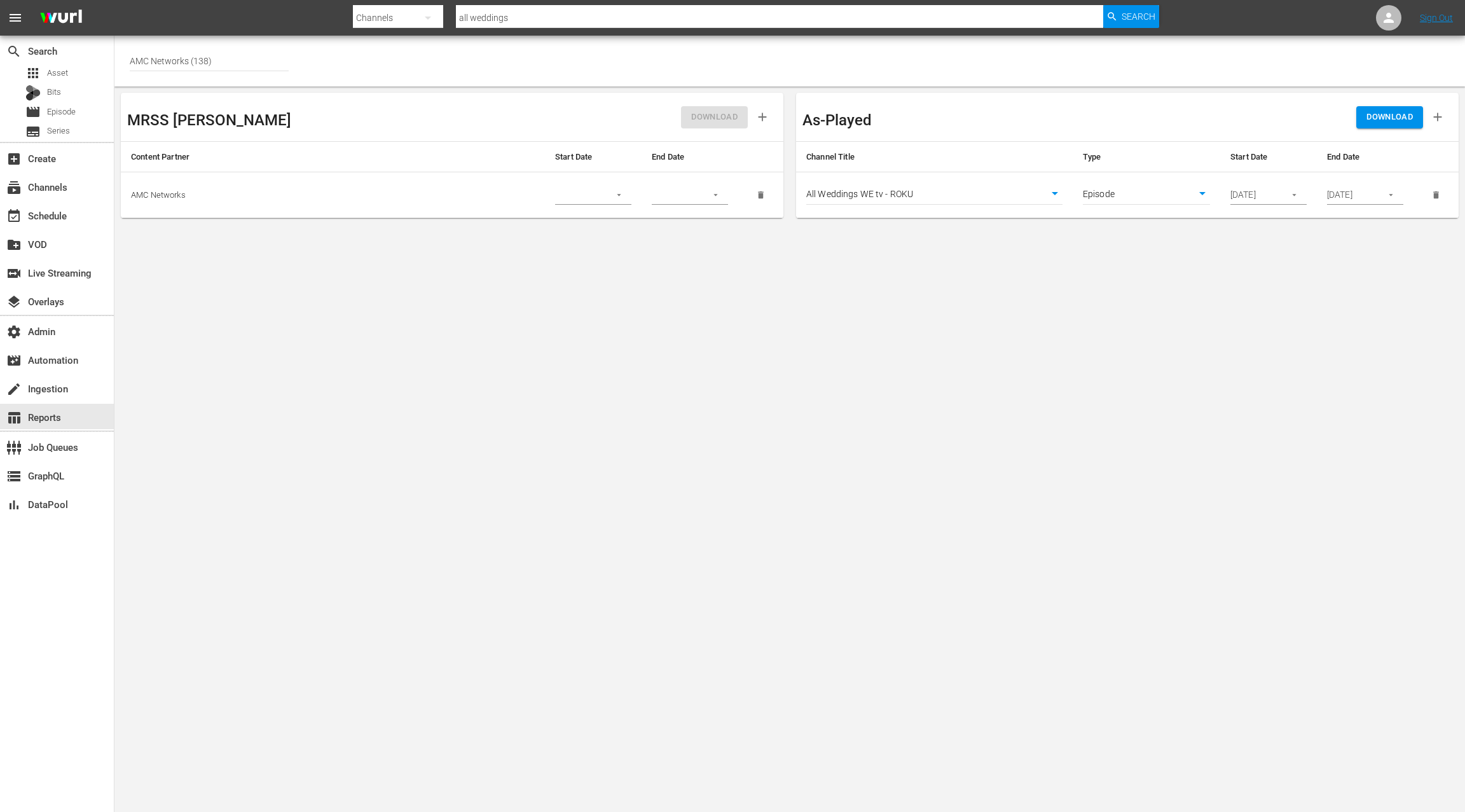
click at [1379, 127] on button "DOWNLOAD" at bounding box center [1390, 117] width 67 height 22
click at [1301, 191] on button "button" at bounding box center [1294, 195] width 25 height 25
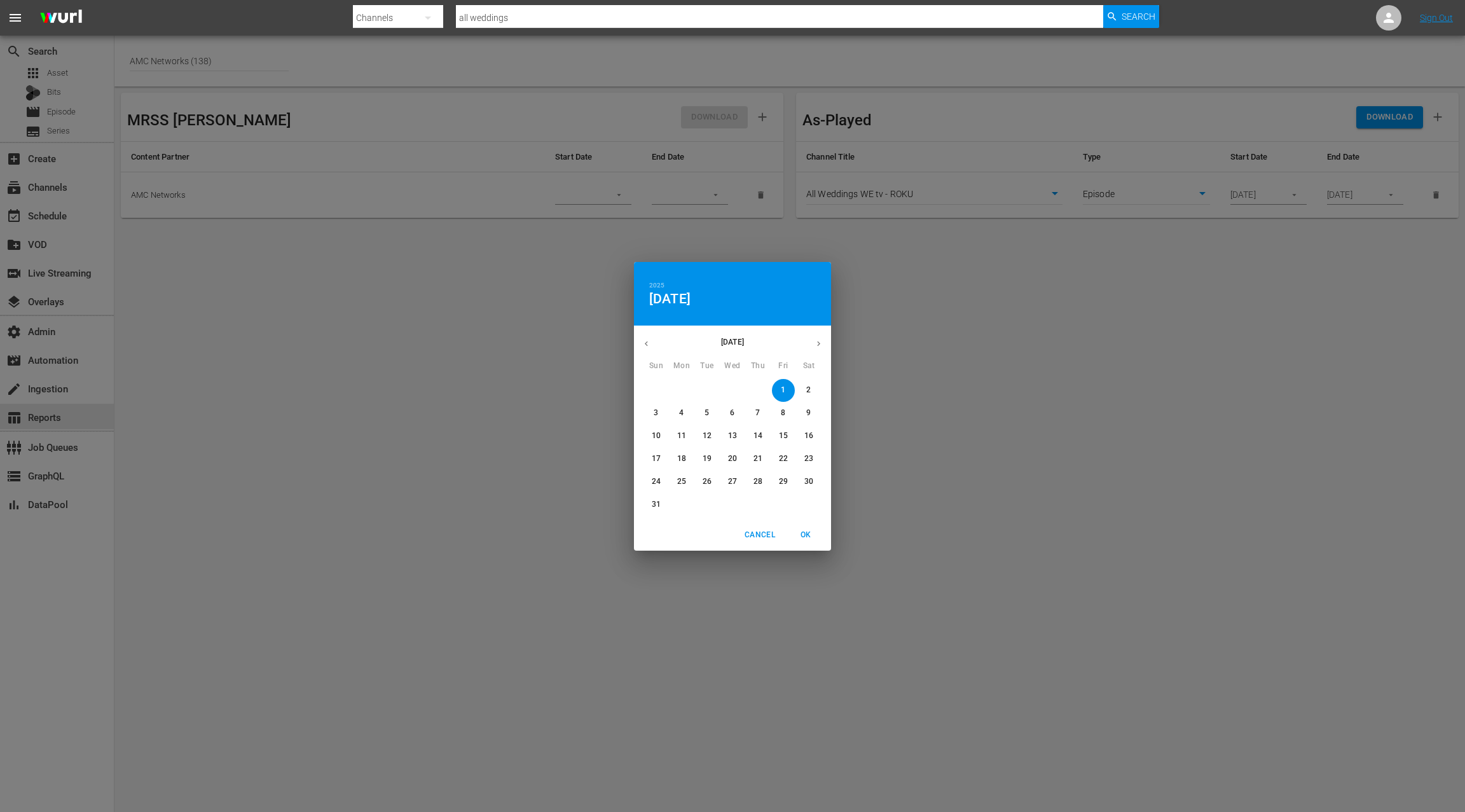
click at [648, 347] on icon "button" at bounding box center [646, 343] width 9 height 9
click at [711, 393] on span "1" at bounding box center [707, 389] width 23 height 11
click at [804, 534] on span "OK" at bounding box center [805, 534] width 30 height 13
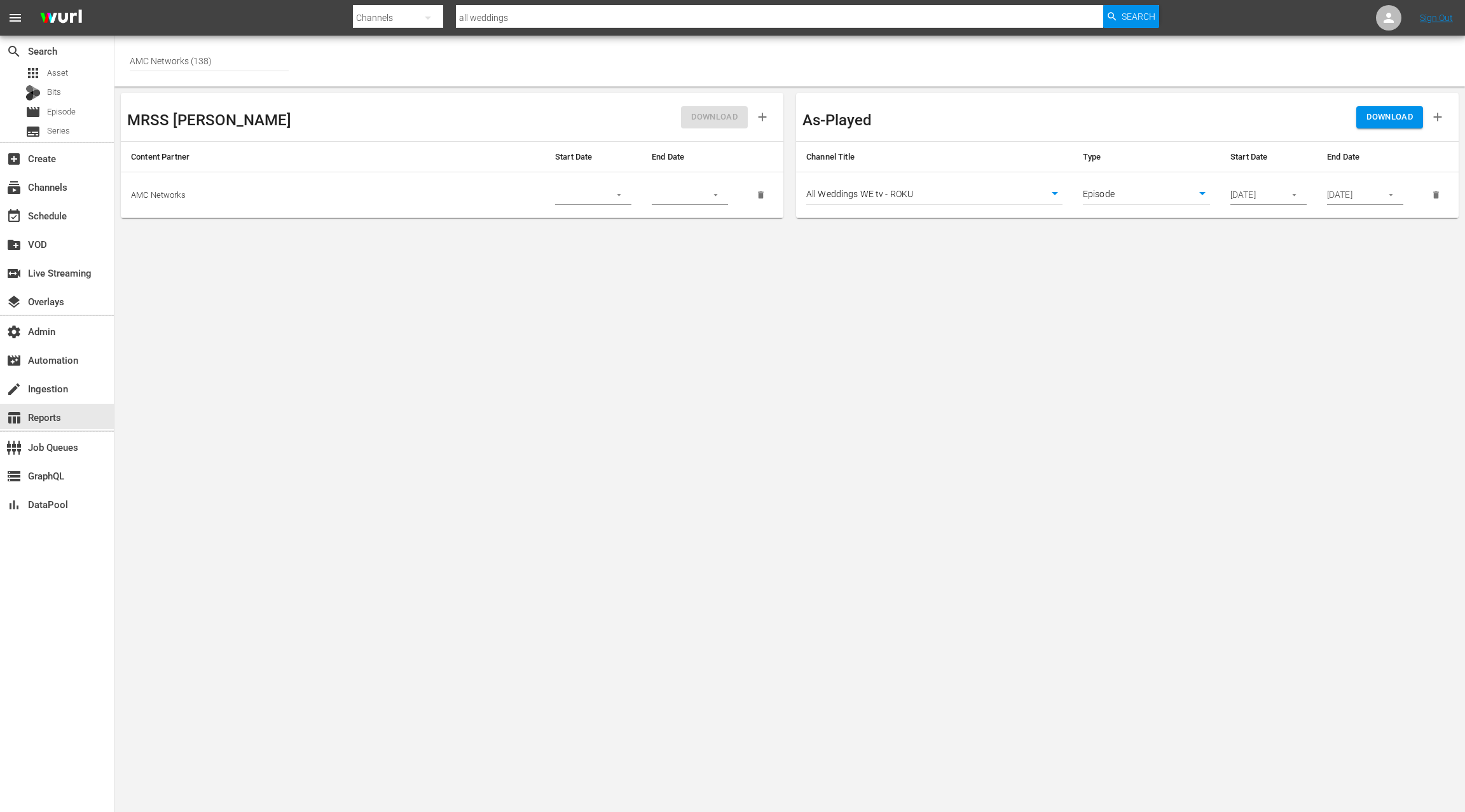
click at [1296, 195] on icon "button" at bounding box center [1294, 195] width 9 height 9
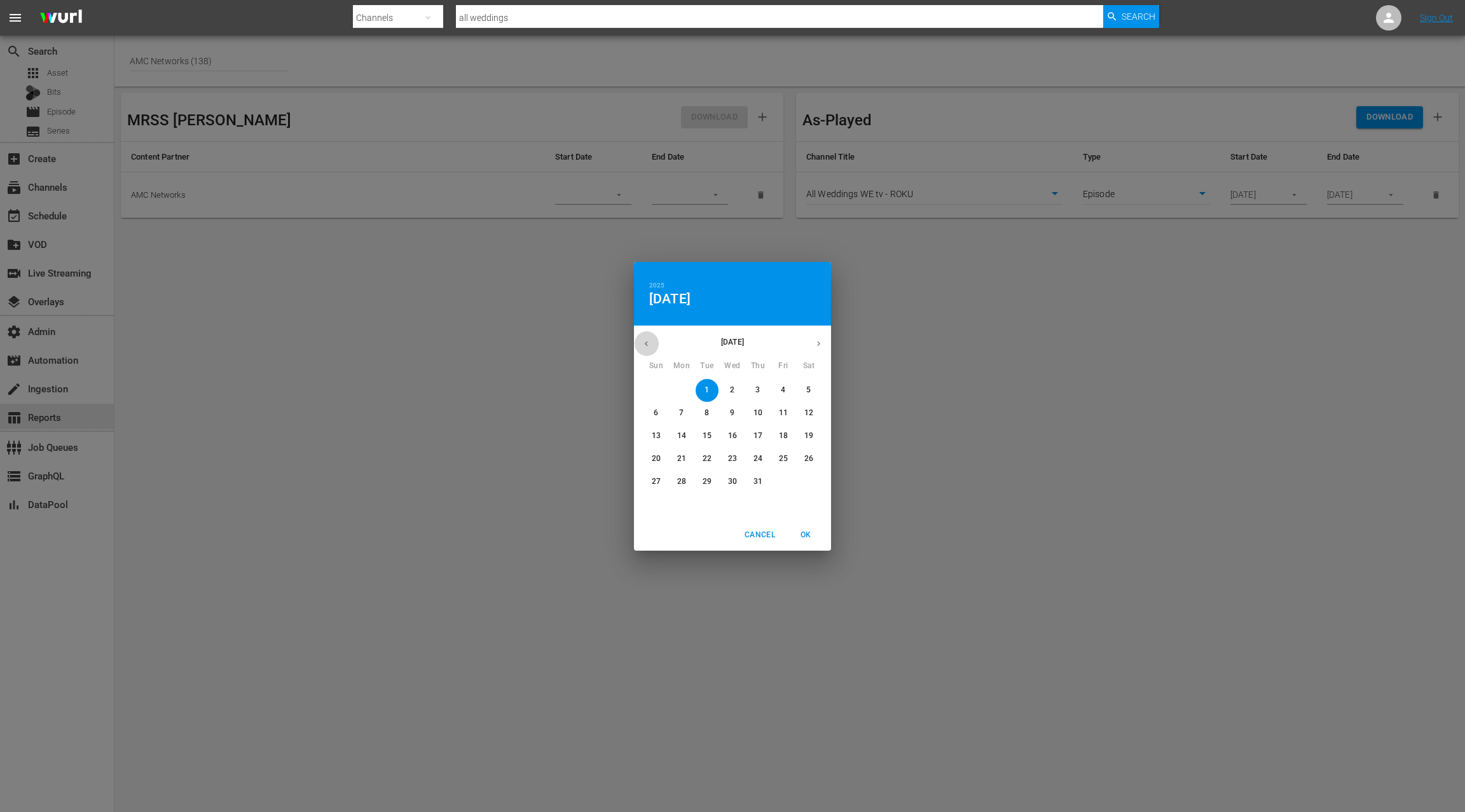
click at [647, 347] on icon "button" at bounding box center [646, 343] width 9 height 9
click at [806, 433] on p "21" at bounding box center [809, 435] width 9 height 11
click at [808, 532] on span "OK" at bounding box center [805, 534] width 30 height 13
type input "06/21/2025"
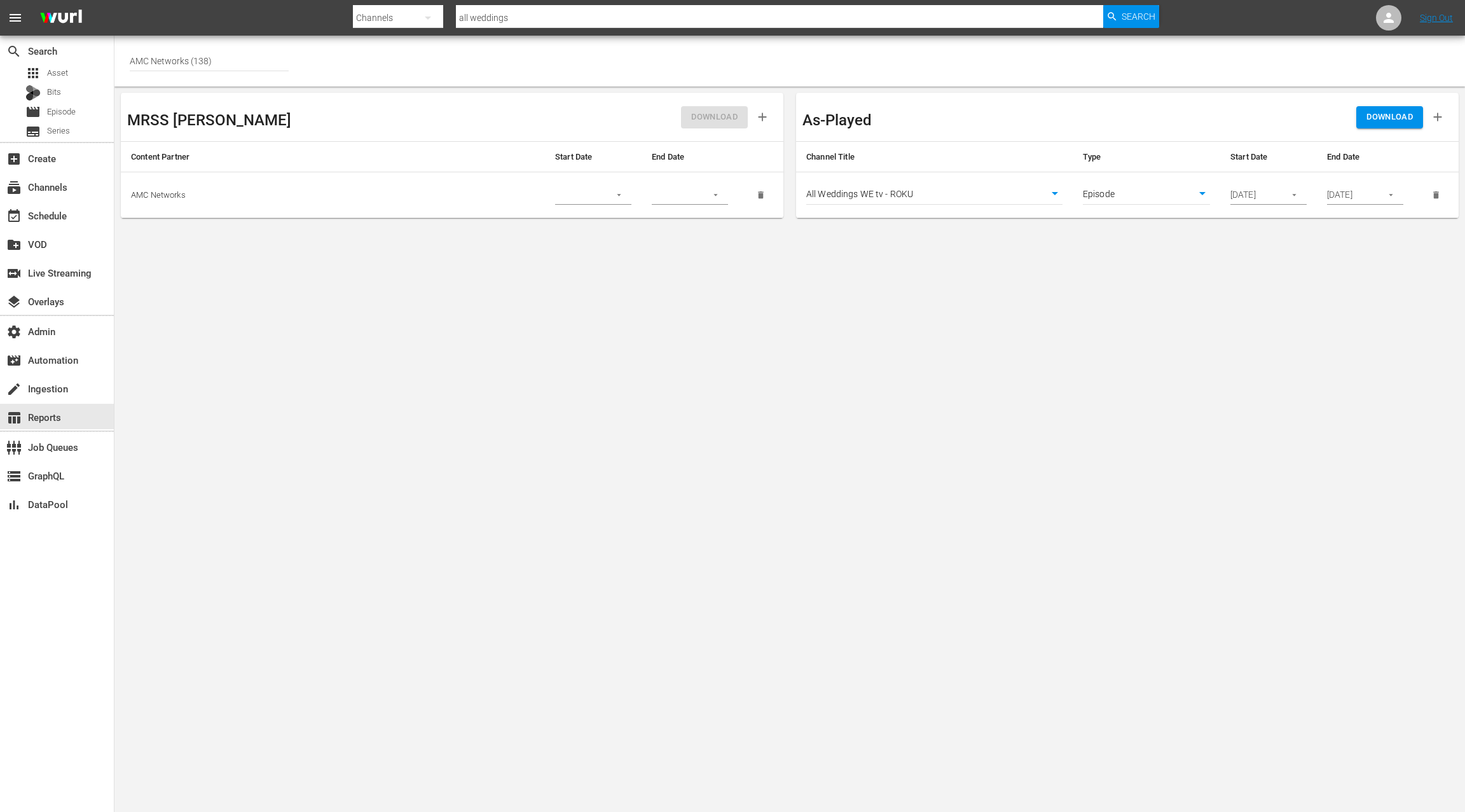
click at [1376, 119] on span "DOWNLOAD" at bounding box center [1390, 117] width 47 height 15
